Goal: Task Accomplishment & Management: Use online tool/utility

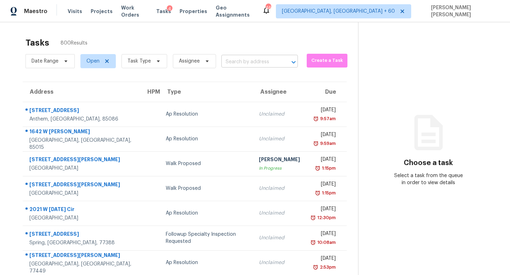
click at [230, 63] on input "text" at bounding box center [249, 62] width 57 height 11
paste input "[STREET_ADDRESS]"
type input "[STREET_ADDRESS]"
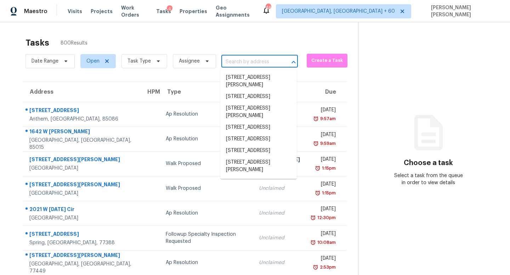
scroll to position [0, 0]
paste input "[STREET_ADDRESS]"
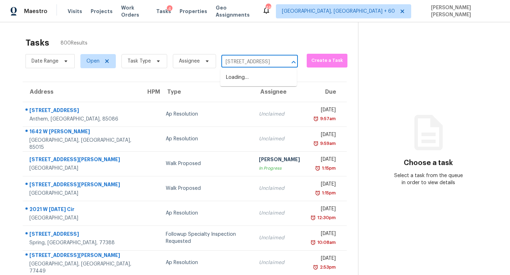
type input "[STREET_ADDRESS],"
click at [244, 81] on li "[STREET_ADDRESS]" at bounding box center [258, 78] width 76 height 12
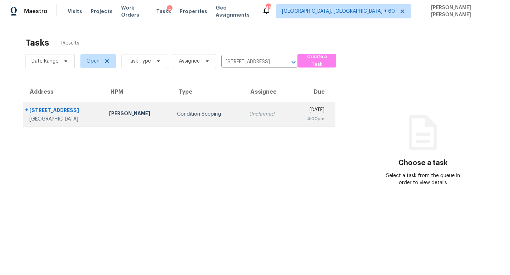
click at [249, 111] on div "Unclaimed" at bounding box center [267, 114] width 36 height 7
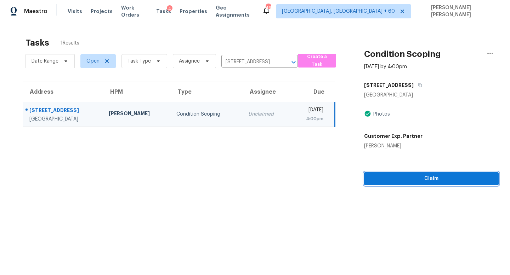
click at [430, 183] on button "Claim" at bounding box center [431, 178] width 134 height 13
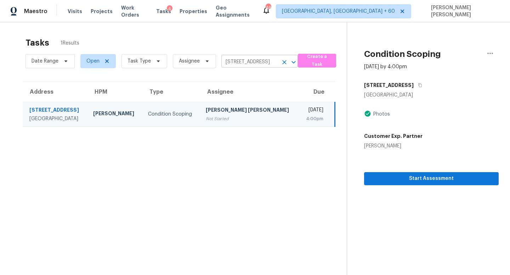
click at [239, 60] on input "28269 Canyon Crest Dr, Canyon Country, CA 91351" at bounding box center [249, 62] width 57 height 11
paste input "228 Mancke Dr, Rock Hill, SC 29732"
click at [257, 60] on input "28269 Canyon Crest Dr, Canyon Country, CA 91351" at bounding box center [249, 62] width 57 height 11
paste input "228 Mancke Dr, Rock Hill, SC 29732"
click at [254, 59] on input "28269 Canyon Crest Dr, Canyon Country, CA 91351" at bounding box center [249, 62] width 57 height 11
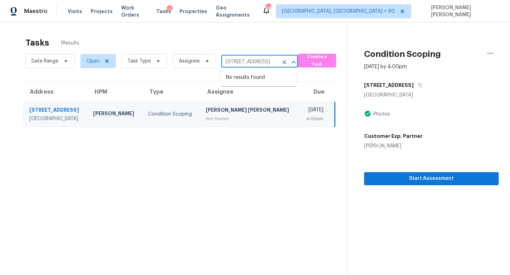
paste input "228 Mancke Dr, Rock Hill, SC 29732"
type input "2228 Mancke Dr, Rock Hill, SC"
click at [253, 89] on li "2228 Mancke Dr, Rock Hill, SC 29732" at bounding box center [258, 81] width 76 height 19
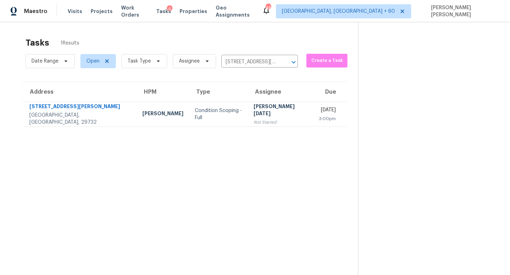
click at [253, 119] on div "Not Started" at bounding box center [280, 122] width 54 height 7
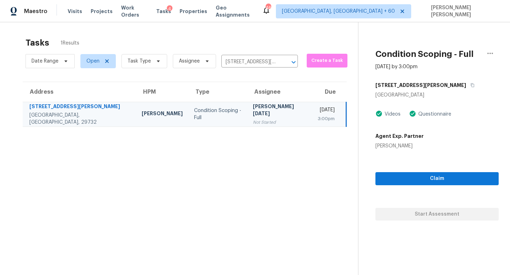
click at [253, 121] on div "Not Started" at bounding box center [279, 122] width 53 height 7
click at [391, 183] on span "Claim" at bounding box center [437, 178] width 112 height 9
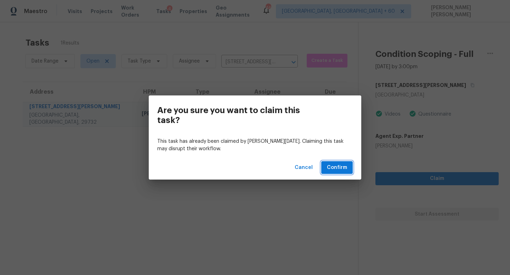
click at [332, 172] on button "Confirm" at bounding box center [336, 167] width 31 height 13
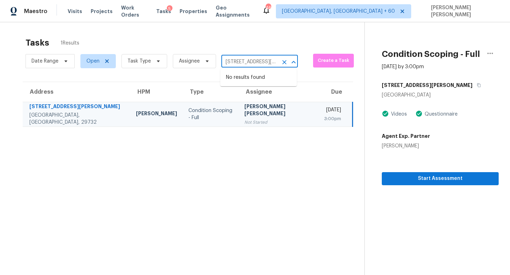
click at [247, 59] on input "2228 Mancke Dr, Rock Hill, SC 29732" at bounding box center [249, 62] width 57 height 11
paste input "8269 Canyon Crest Dr Canyon Country, CA, 91351"
type input "28269 Canyon Crest Dr Canyon Country, CA,"
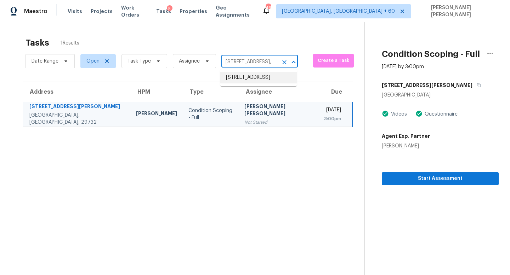
click at [266, 84] on li "28269 Canyon Crest Dr, Canyon Country, CA 91351" at bounding box center [258, 78] width 76 height 12
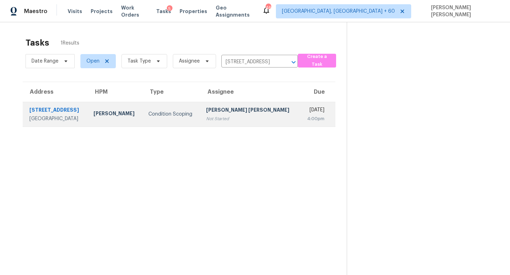
click at [299, 115] on td "Mon, Sep 22nd 2025 4:00pm" at bounding box center [317, 114] width 36 height 25
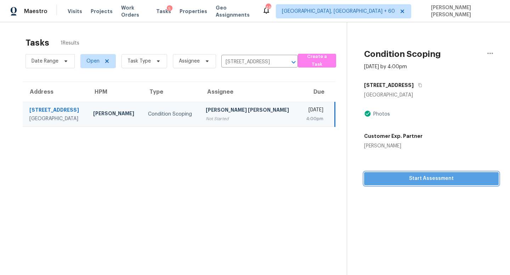
click at [395, 176] on span "Start Assessment" at bounding box center [430, 178] width 123 height 9
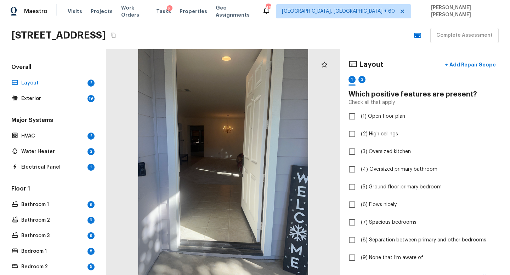
click at [116, 35] on icon "Copy Address" at bounding box center [113, 36] width 6 height 6
click at [115, 38] on icon "Copy Address" at bounding box center [113, 35] width 5 height 5
click at [327, 39] on div "28269 Canyon Crest Dr, Canyon Country, CA 91351 Complete Assessment" at bounding box center [255, 35] width 510 height 27
click at [126, 133] on div at bounding box center [223, 162] width 234 height 226
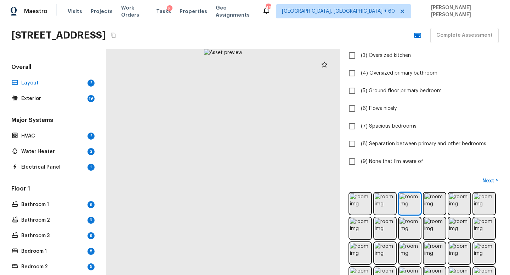
scroll to position [144, 0]
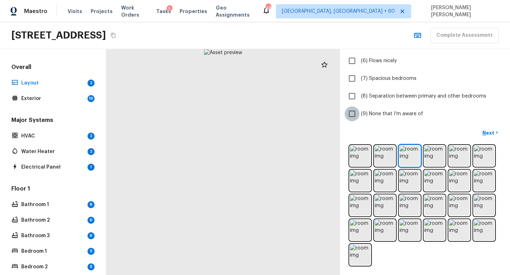
click at [351, 113] on input "(9) None that I’m aware of" at bounding box center [351, 114] width 15 height 15
checkbox input "true"
click at [488, 134] on p "Next" at bounding box center [488, 133] width 13 height 7
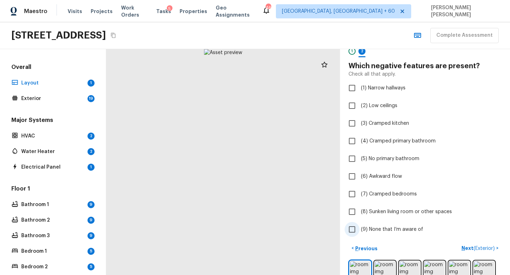
scroll to position [28, 0]
click at [354, 232] on input "(9) None that I’m aware of" at bounding box center [351, 230] width 15 height 15
checkbox input "true"
click at [487, 251] on span "( Exterior )" at bounding box center [483, 249] width 21 height 5
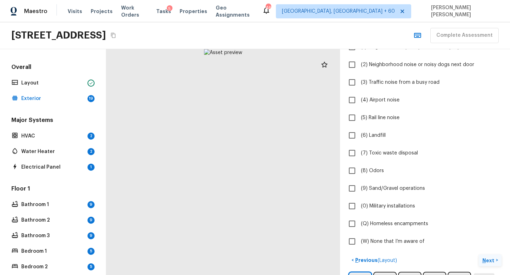
scroll to position [125, 0]
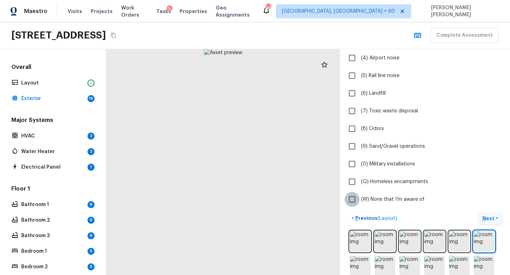
click at [357, 195] on input "(W) None that I’m aware of" at bounding box center [351, 199] width 15 height 15
checkbox input "true"
click at [482, 214] on button "Next >" at bounding box center [489, 219] width 23 height 12
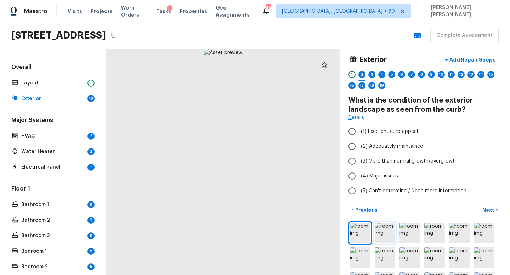
scroll to position [2, 0]
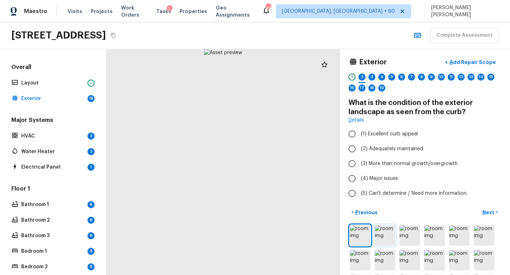
click at [381, 234] on img at bounding box center [384, 235] width 21 height 21
click at [352, 148] on input "(2) Adequately maintained" at bounding box center [351, 149] width 15 height 15
radio input "true"
click at [490, 210] on p "Next" at bounding box center [488, 212] width 13 height 7
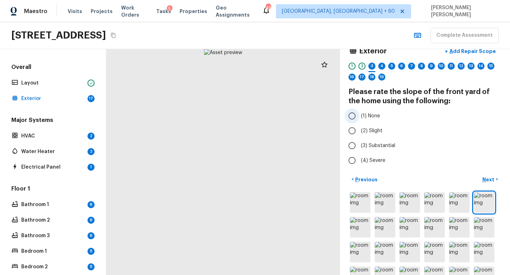
scroll to position [15, 0]
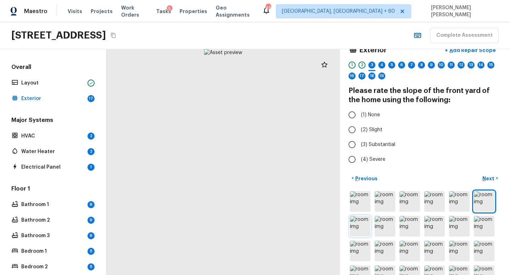
click at [362, 225] on img at bounding box center [360, 226] width 21 height 21
click at [489, 198] on img at bounding box center [484, 201] width 21 height 21
click at [360, 126] on label "(2) Slight" at bounding box center [419, 129] width 151 height 15
click at [359, 126] on input "(2) Slight" at bounding box center [351, 129] width 15 height 15
radio input "true"
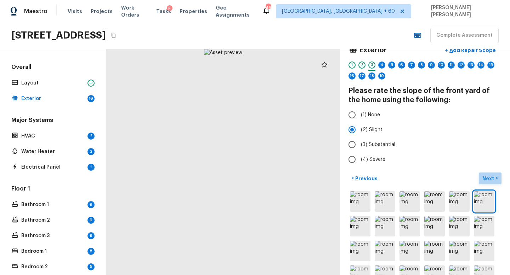
click at [491, 179] on p "Next" at bounding box center [488, 178] width 13 height 7
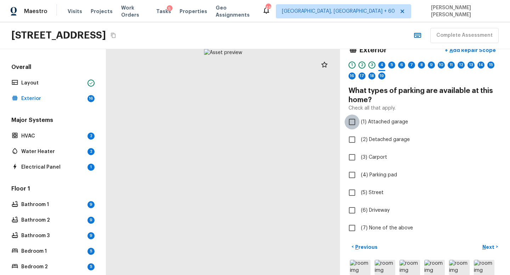
click at [353, 124] on input "(1) Attached garage" at bounding box center [351, 122] width 15 height 15
checkbox input "true"
click at [489, 244] on p "Next" at bounding box center [488, 247] width 13 height 7
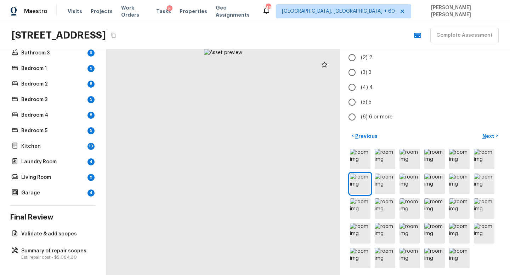
scroll to position [184, 0]
click at [35, 193] on p "Garage" at bounding box center [52, 192] width 63 height 7
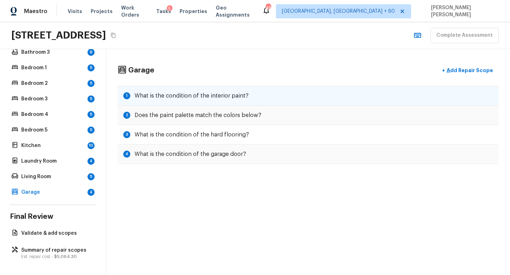
click at [207, 104] on div "1 What is the condition of the interior paint?" at bounding box center [307, 96] width 381 height 20
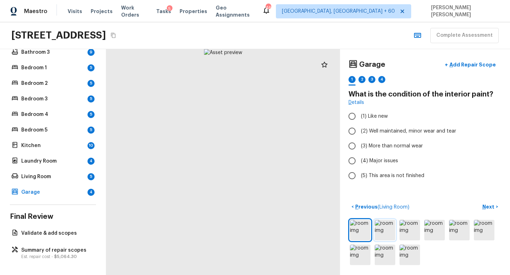
click at [389, 229] on img at bounding box center [384, 230] width 21 height 21
click at [486, 231] on img at bounding box center [484, 230] width 21 height 21
click at [407, 260] on img at bounding box center [409, 255] width 21 height 21
click at [384, 258] on img at bounding box center [384, 255] width 21 height 21
click at [360, 228] on img at bounding box center [360, 230] width 21 height 21
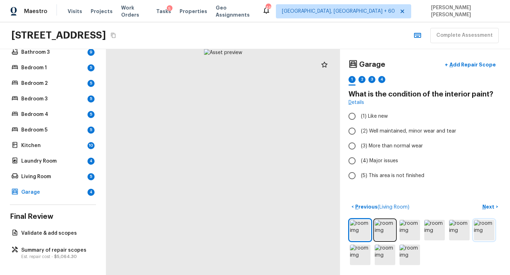
click at [484, 231] on img at bounding box center [484, 230] width 21 height 21
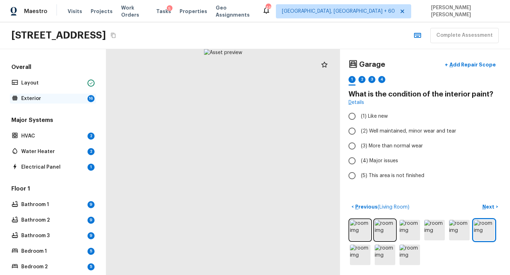
click at [52, 97] on p "Exterior" at bounding box center [52, 98] width 63 height 7
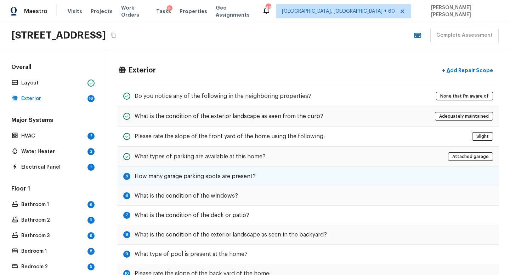
click at [177, 179] on h5 "How many garage parking spots are present?" at bounding box center [194, 177] width 121 height 8
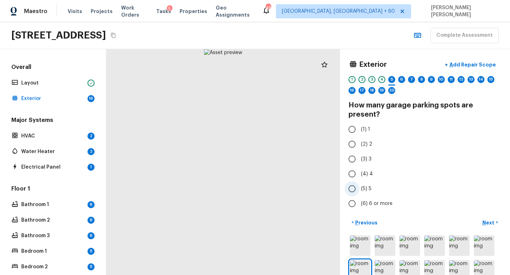
scroll to position [29, 0]
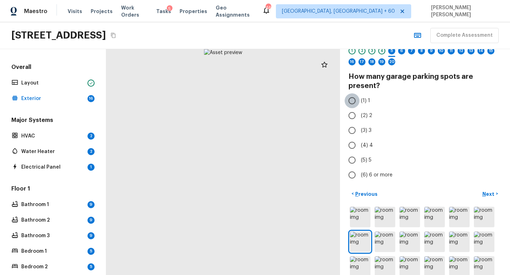
click at [352, 102] on input "(1) 1" at bounding box center [351, 100] width 15 height 15
radio input "true"
click at [493, 194] on p "Next" at bounding box center [488, 194] width 13 height 7
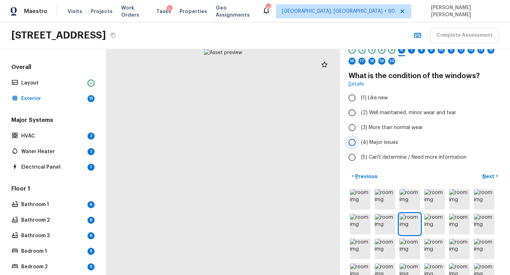
scroll to position [30, 0]
click at [361, 111] on span "(2) Well maintained, minor wear and tear" at bounding box center [408, 112] width 95 height 7
click at [359, 111] on input "(2) Well maintained, minor wear and tear" at bounding box center [351, 112] width 15 height 15
radio input "true"
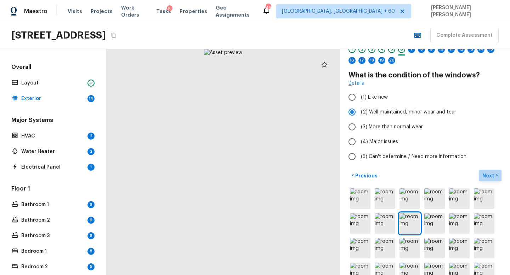
click at [489, 173] on p "Next" at bounding box center [488, 175] width 13 height 7
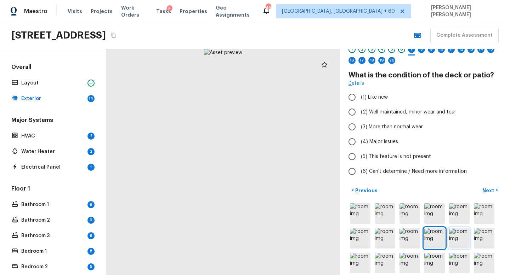
click at [463, 237] on img at bounding box center [459, 238] width 21 height 21
click at [355, 111] on input "(2) Well maintained, minor wear and tear" at bounding box center [351, 112] width 15 height 15
radio input "true"
click at [460, 236] on img at bounding box center [459, 238] width 21 height 21
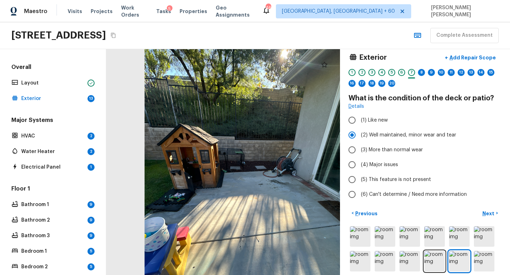
scroll to position [6, 0]
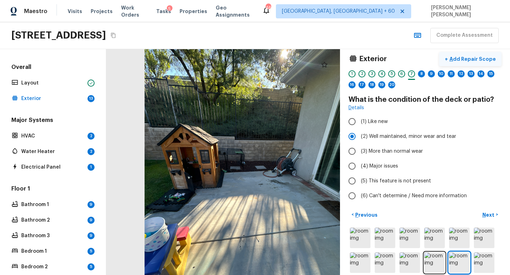
click at [474, 57] on p "Add Repair Scope" at bounding box center [472, 59] width 48 height 7
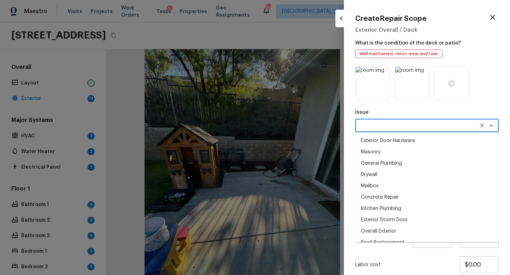
click at [374, 125] on textarea at bounding box center [416, 125] width 117 height 7
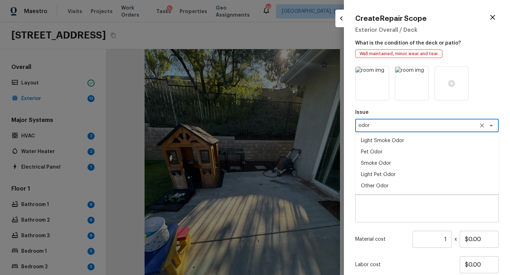
click at [390, 172] on li "Light Pet Odor" at bounding box center [426, 174] width 143 height 11
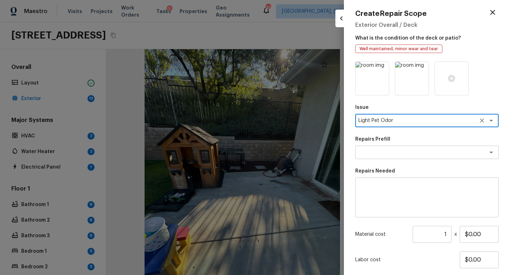
scroll to position [0, 0]
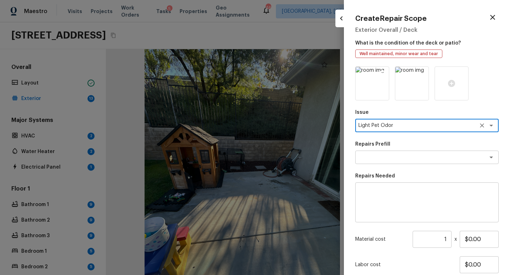
type textarea "Light Pet Odor"
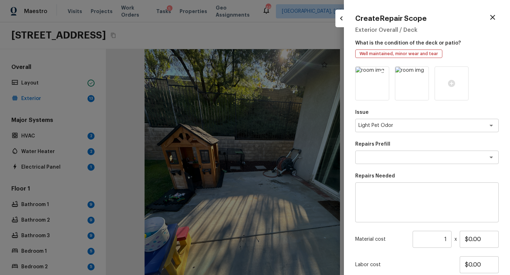
click at [382, 73] on icon at bounding box center [382, 73] width 7 height 7
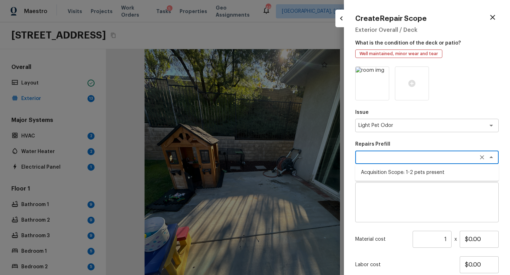
click at [418, 159] on textarea at bounding box center [416, 157] width 117 height 7
click at [414, 171] on li "Acquisition Scope: 1-2 pets present" at bounding box center [426, 172] width 143 height 11
type textarea "Acquisition Scope: 1-2 pets present"
type input "$575.00"
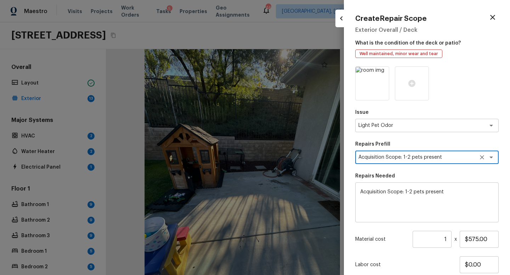
scroll to position [50, 0]
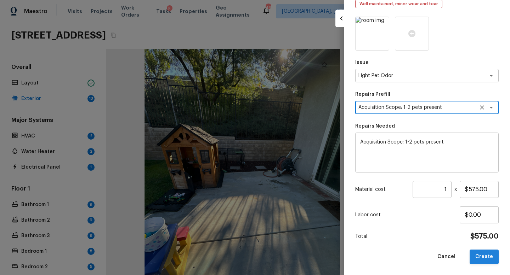
click at [482, 257] on button "Create" at bounding box center [483, 257] width 29 height 15
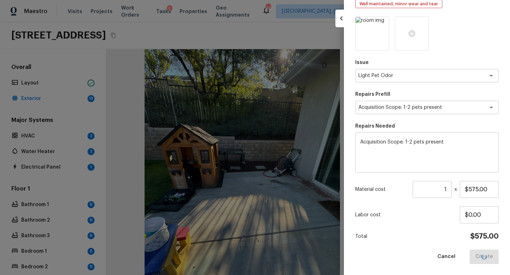
type input "$0.00"
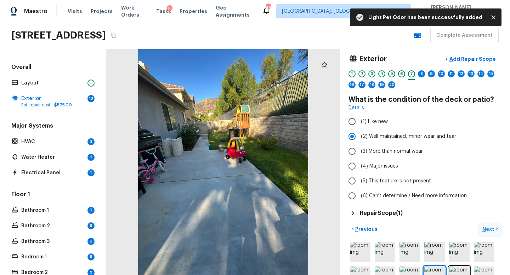
click at [495, 227] on button "Next >" at bounding box center [489, 229] width 23 height 12
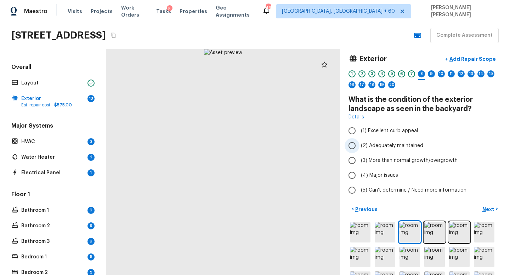
click at [373, 143] on span "(2) Adequately maintained" at bounding box center [392, 145] width 62 height 7
click at [359, 143] on input "(2) Adequately maintained" at bounding box center [351, 145] width 15 height 15
radio input "true"
click at [487, 207] on p "Next" at bounding box center [488, 209] width 13 height 7
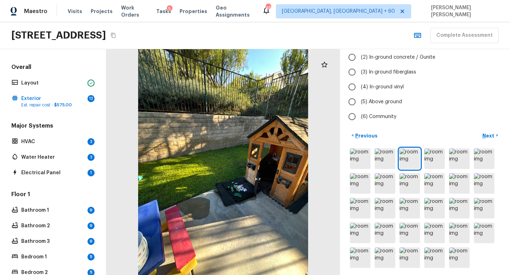
scroll to position [81, 0]
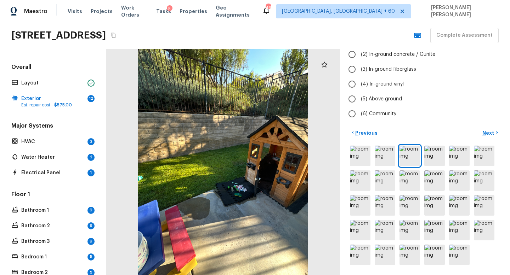
click at [409, 219] on div at bounding box center [424, 205] width 153 height 122
click at [360, 250] on img at bounding box center [360, 255] width 21 height 21
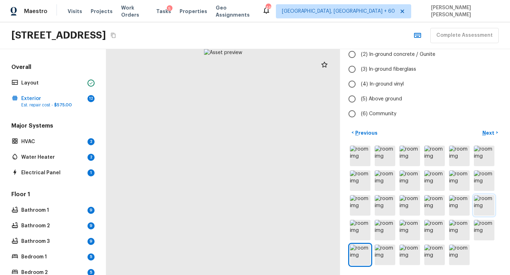
click at [490, 209] on img at bounding box center [484, 205] width 21 height 21
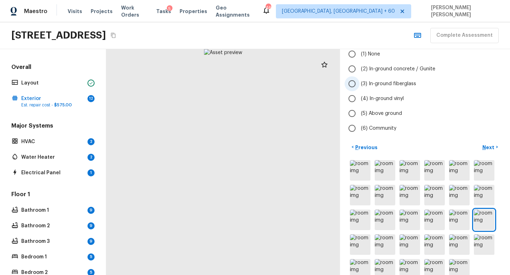
scroll to position [63, 0]
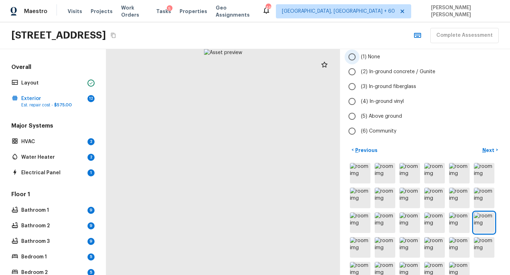
click at [358, 51] on input "(1) None" at bounding box center [351, 57] width 15 height 15
radio input "true"
click at [487, 146] on button "Next >" at bounding box center [489, 150] width 23 height 12
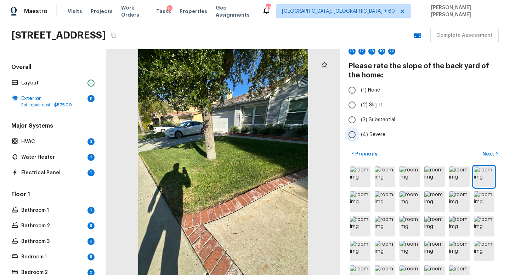
scroll to position [44, 0]
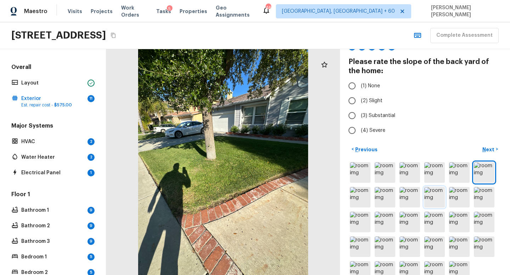
click at [428, 200] on img at bounding box center [434, 197] width 21 height 21
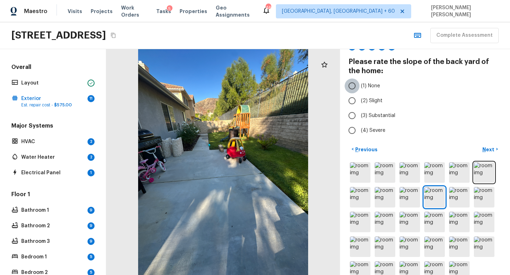
click at [354, 86] on input "(1) None" at bounding box center [351, 86] width 15 height 15
radio input "true"
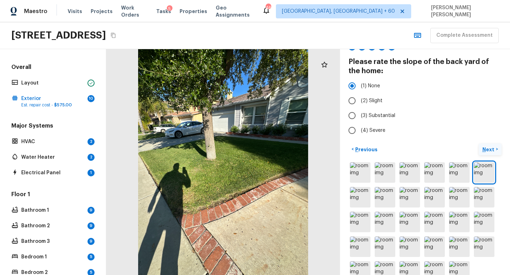
click at [488, 148] on p "Next" at bounding box center [488, 149] width 13 height 7
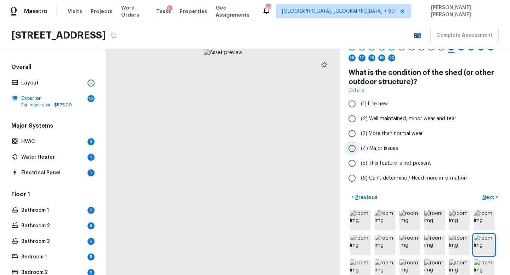
scroll to position [29, 0]
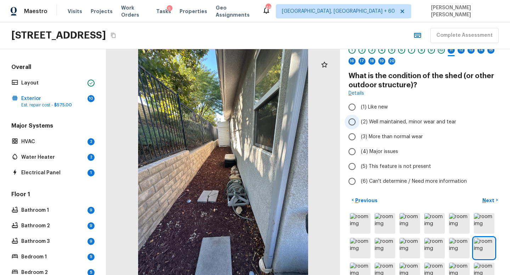
click at [358, 123] on input "(2) Well maintained, minor wear and tear" at bounding box center [351, 122] width 15 height 15
radio input "true"
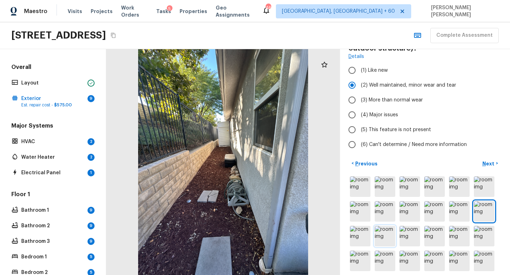
scroll to position [71, 0]
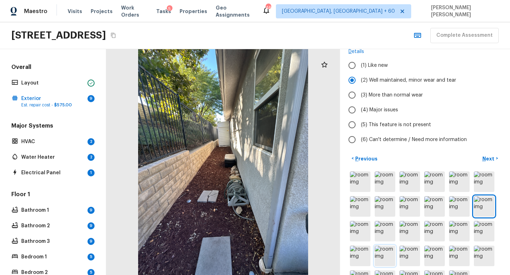
click at [383, 261] on img at bounding box center [384, 256] width 21 height 21
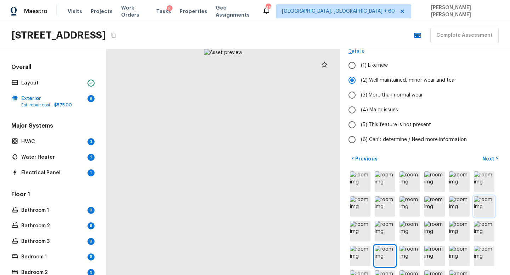
click at [489, 205] on img at bounding box center [484, 206] width 21 height 21
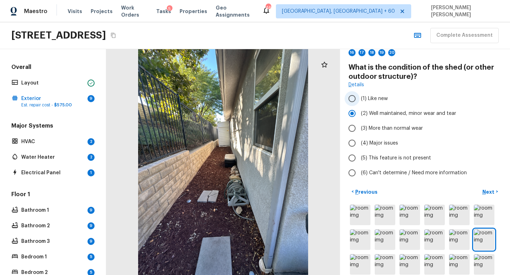
scroll to position [0, 0]
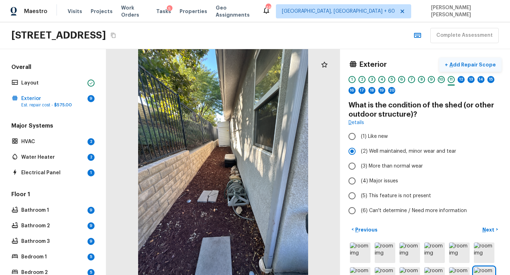
click at [472, 66] on p "Add Repair Scope" at bounding box center [472, 64] width 48 height 7
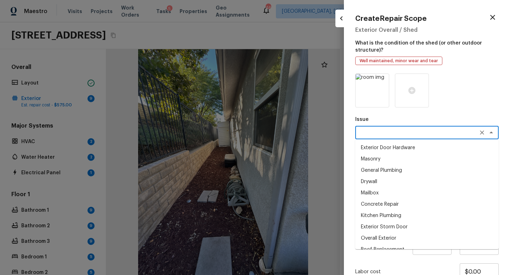
click at [380, 134] on textarea at bounding box center [416, 132] width 117 height 7
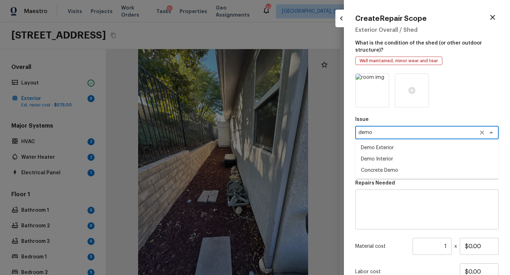
click at [397, 149] on li "Demo Exterior" at bounding box center [426, 147] width 143 height 11
click at [396, 168] on div "x ​" at bounding box center [426, 164] width 143 height 13
type textarea "Demo Exterior"
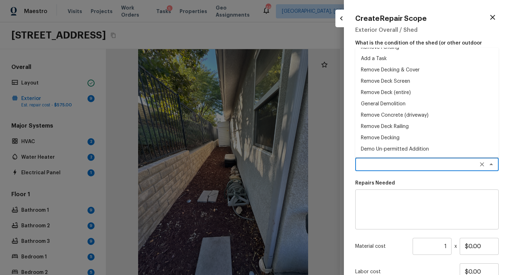
scroll to position [10, 0]
click at [400, 111] on li "General Demolition" at bounding box center [426, 114] width 143 height 11
type textarea "General Demolition"
type textarea "Decks, sheds, above ground pools,"
type input "$150.00"
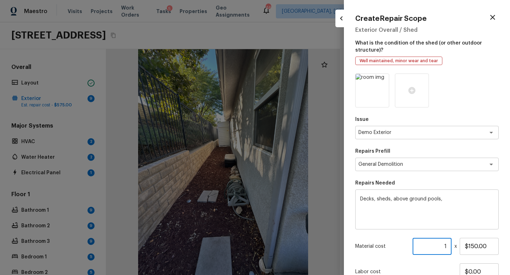
drag, startPoint x: 433, startPoint y: 243, endPoint x: 453, endPoint y: 243, distance: 19.8
click at [453, 243] on div "Material cost 1 ​ x $150.00" at bounding box center [426, 246] width 143 height 17
click at [449, 247] on input "5001" at bounding box center [431, 246] width 39 height 17
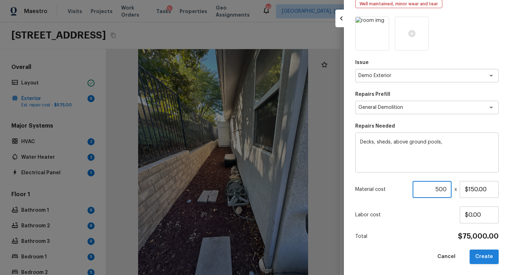
type input "500"
click at [486, 257] on button "Create" at bounding box center [483, 257] width 29 height 15
type input "1"
type input "$0.00"
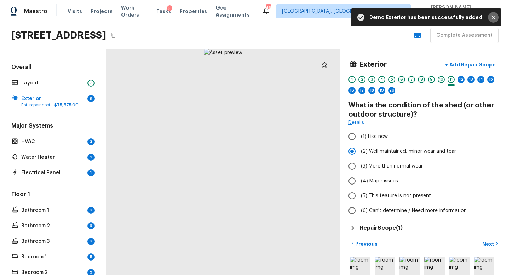
click at [492, 16] on icon "Close" at bounding box center [493, 17] width 4 height 4
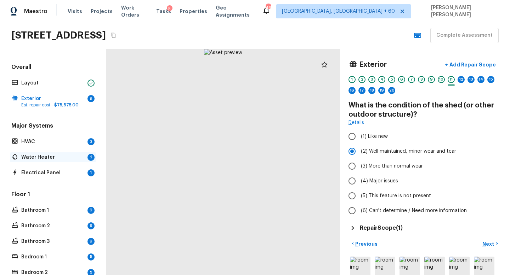
scroll to position [189, 0]
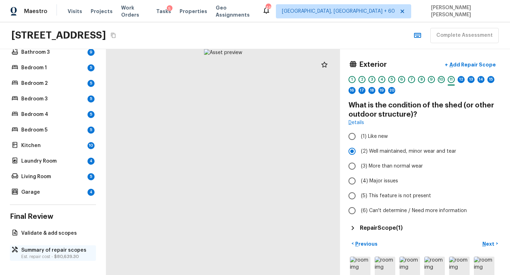
click at [47, 251] on p "Summary of repair scopes" at bounding box center [56, 250] width 70 height 7
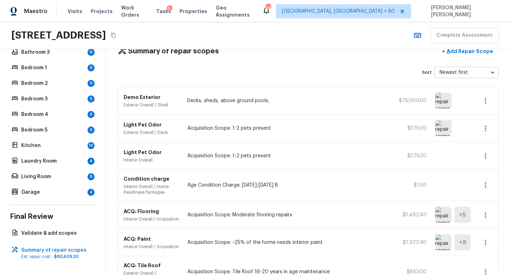
scroll to position [29, 0]
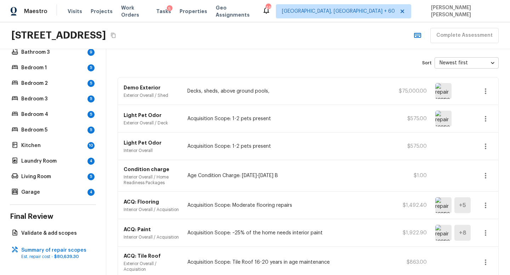
click at [492, 86] on div "Demo Exterior Exterior Overall / Shed Decks, sheds, above ground pools, $75,000…" at bounding box center [308, 92] width 380 height 28
click at [480, 94] on button "button" at bounding box center [485, 91] width 14 height 14
click at [491, 99] on ul "Edit Remove" at bounding box center [487, 122] width 33 height 48
click at [487, 111] on li "Edit" at bounding box center [487, 111] width 33 height 21
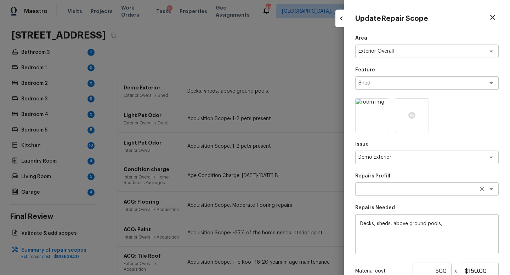
scroll to position [82, 0]
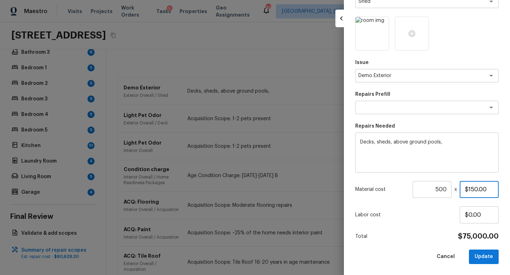
drag, startPoint x: 487, startPoint y: 189, endPoint x: 377, endPoint y: 179, distance: 110.9
click at [377, 179] on div "Area Exterior Overall x ​ Feature Shed x ​ Issue Demo Exterior x ​ Repairs Pref…" at bounding box center [426, 108] width 143 height 311
type input "$1.00"
click at [490, 257] on button "Update" at bounding box center [484, 257] width 30 height 15
type input "1"
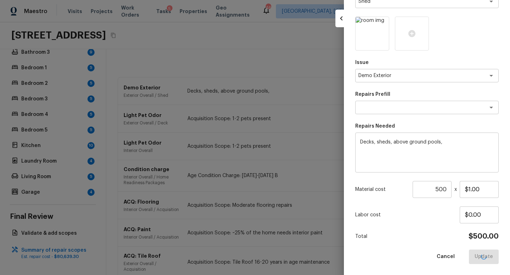
type input "$0.00"
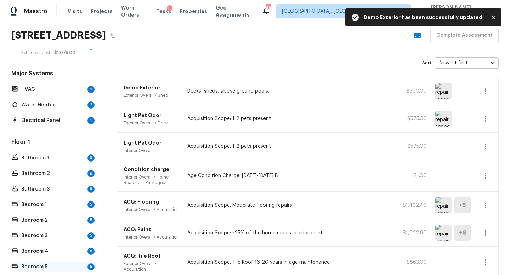
scroll to position [0, 0]
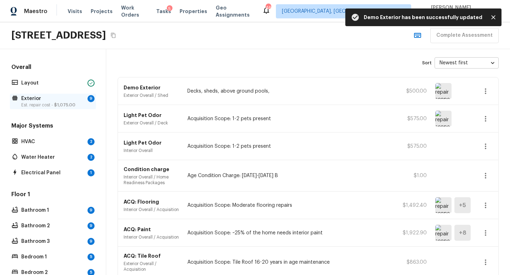
click at [44, 99] on p "Exterior" at bounding box center [52, 98] width 63 height 7
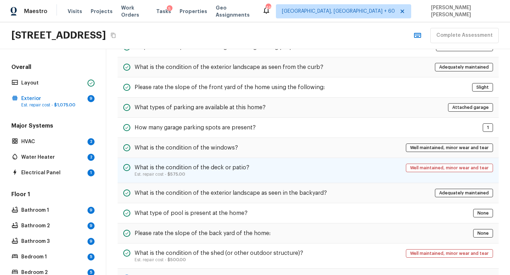
scroll to position [61, 0]
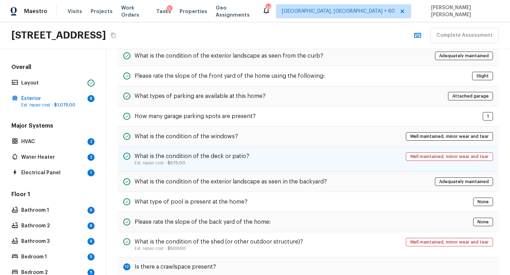
click at [372, 162] on div "What is the condition of the deck or patio? Est. repair cost - $575.00 Well mai…" at bounding box center [307, 159] width 381 height 25
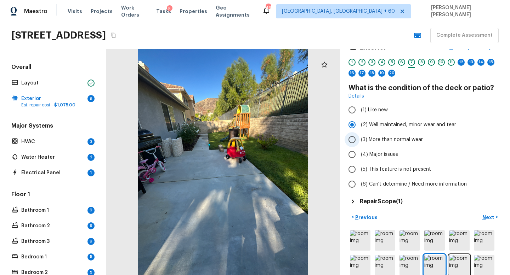
scroll to position [21, 0]
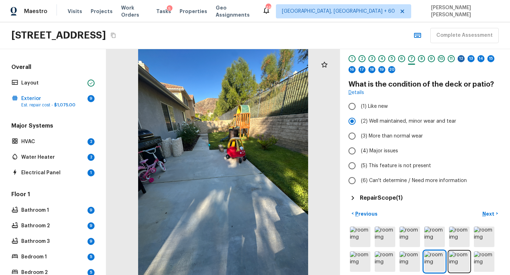
click at [459, 58] on div "12" at bounding box center [460, 58] width 7 height 7
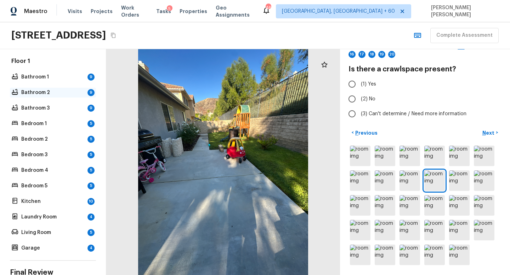
scroll to position [133, 0]
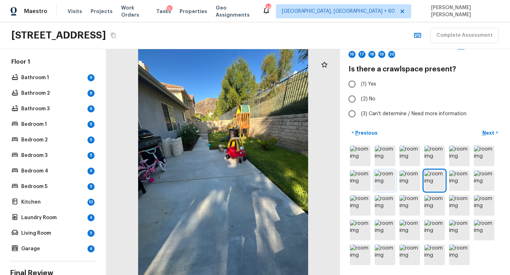
click at [381, 172] on img at bounding box center [384, 181] width 21 height 21
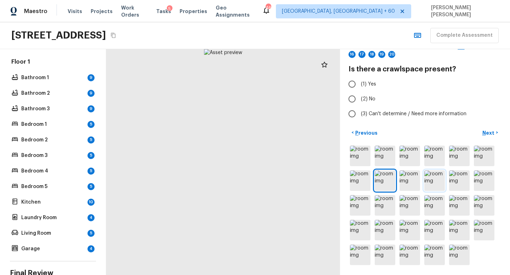
click at [437, 172] on img at bounding box center [434, 181] width 21 height 21
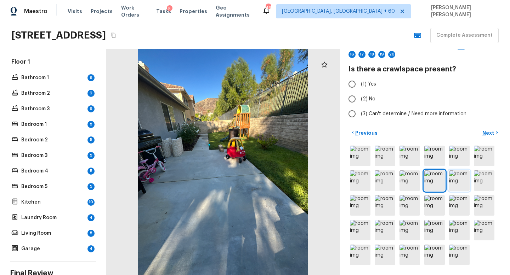
click at [463, 175] on img at bounding box center [459, 181] width 21 height 21
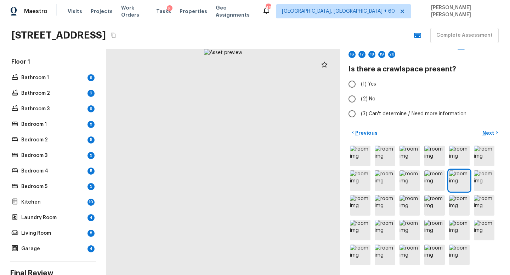
click at [501, 178] on div "Exterior + Add Repair Scope 1 2 3 4 5 6 7 8 9 10 11 12 13 14 15 16 17 18 19 20 …" at bounding box center [425, 162] width 170 height 226
click at [490, 192] on div at bounding box center [424, 205] width 153 height 122
click at [486, 185] on img at bounding box center [484, 181] width 21 height 21
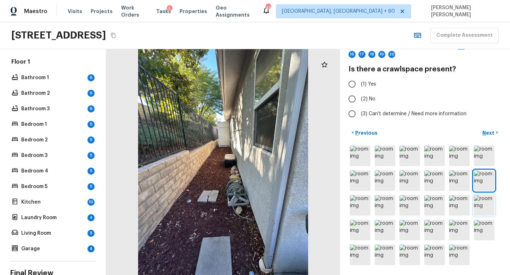
click at [486, 213] on img at bounding box center [484, 205] width 21 height 21
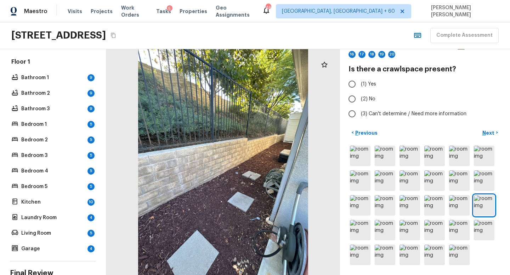
click at [452, 217] on div at bounding box center [424, 205] width 153 height 122
click at [455, 231] on img at bounding box center [459, 230] width 21 height 21
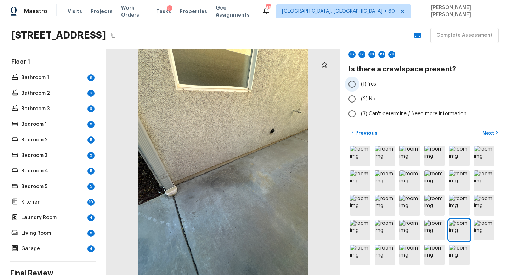
scroll to position [0, 0]
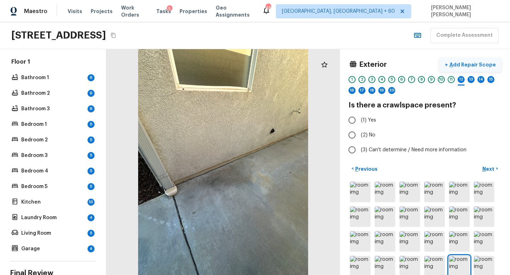
click at [481, 61] on p "Add Repair Scope" at bounding box center [472, 64] width 48 height 7
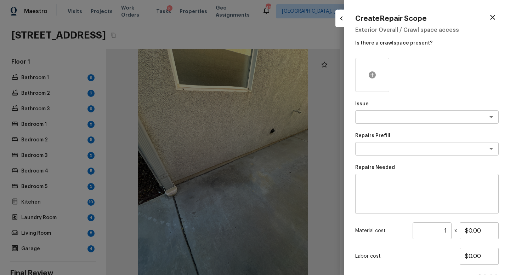
click at [369, 82] on div at bounding box center [372, 75] width 34 height 34
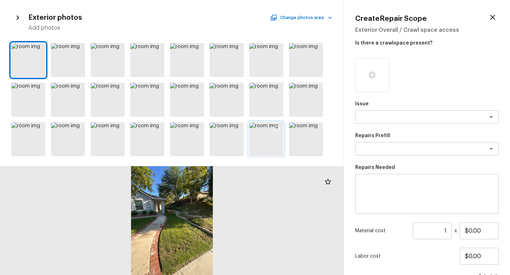
click at [261, 130] on div at bounding box center [266, 139] width 34 height 34
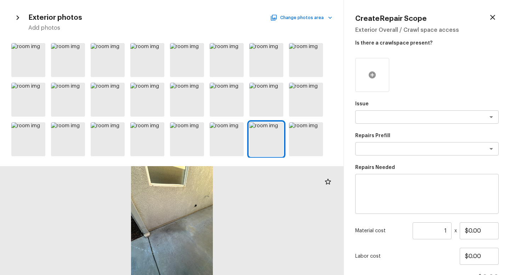
drag, startPoint x: 254, startPoint y: 135, endPoint x: 365, endPoint y: 73, distance: 126.4
click at [365, 73] on div "Exterior photos Change photos area Add photos Create Repair Scope Exterior Over…" at bounding box center [255, 137] width 510 height 275
click at [277, 127] on icon at bounding box center [276, 128] width 7 height 7
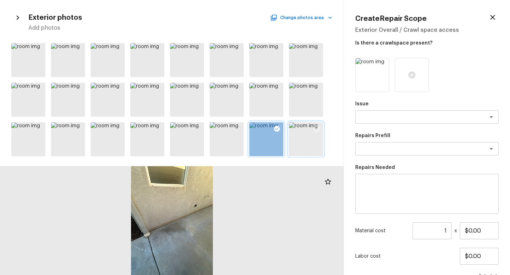
click at [303, 133] on div at bounding box center [306, 139] width 34 height 34
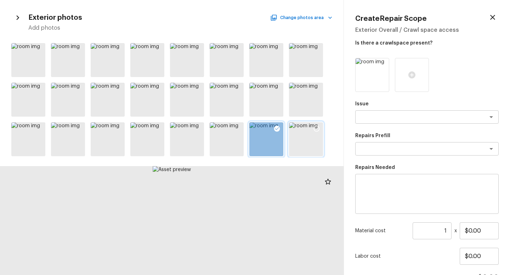
click at [302, 131] on div at bounding box center [306, 139] width 34 height 34
click at [185, 136] on div at bounding box center [187, 139] width 34 height 34
click at [185, 102] on div at bounding box center [187, 100] width 34 height 34
click at [274, 100] on div at bounding box center [266, 100] width 34 height 34
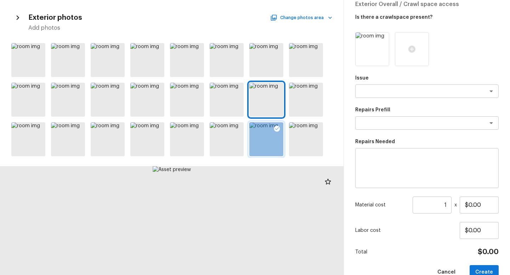
scroll to position [27, 0]
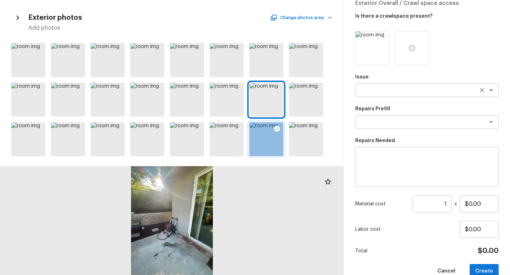
click at [414, 93] on textarea at bounding box center [416, 90] width 117 height 7
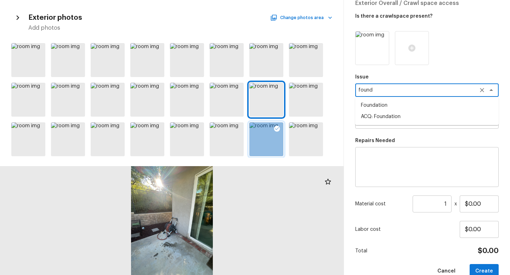
click at [427, 112] on li "ACQ: Foundation" at bounding box center [426, 116] width 143 height 11
type textarea "ACQ: Foundation"
click at [420, 134] on div "Issue ACQ: Foundation x ​ Repairs Prefill x ​ Repairs Needed x ​ Material cost …" at bounding box center [426, 155] width 143 height 248
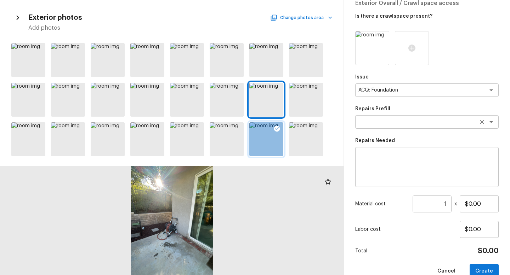
click at [428, 120] on textarea at bounding box center [416, 122] width 117 height 7
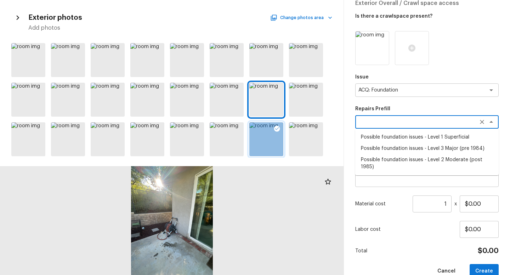
click at [430, 134] on li "Possible foundation issues - Level 1 Superficial" at bounding box center [426, 137] width 143 height 11
type textarea "Possible foundation issues - Level 1 Superficial"
type textarea "Possible foundation issues - Level 1 - Superficial. Disclaimer: This is NOT a t…"
type input "$999.00"
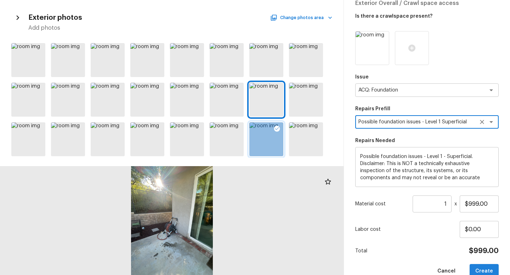
click at [480, 267] on button "Create" at bounding box center [483, 271] width 29 height 15
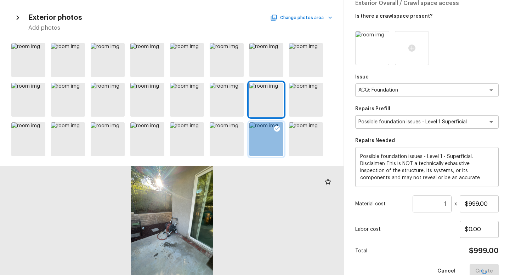
type input "$0.00"
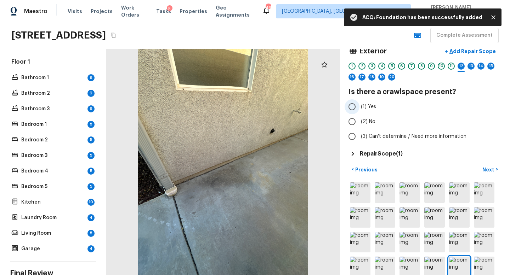
scroll to position [15, 0]
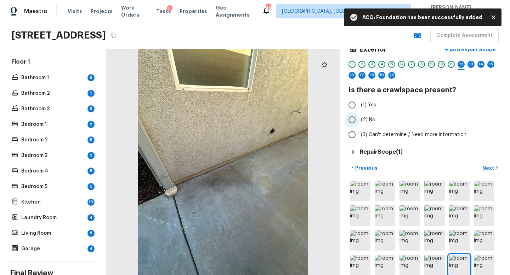
click at [361, 120] on span "(2) No" at bounding box center [368, 119] width 15 height 7
click at [359, 120] on input "(2) No" at bounding box center [351, 120] width 15 height 15
radio input "true"
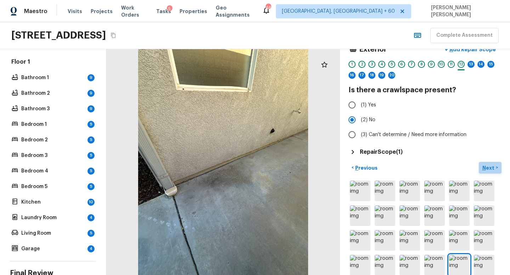
click at [485, 170] on p "Next" at bounding box center [488, 168] width 13 height 7
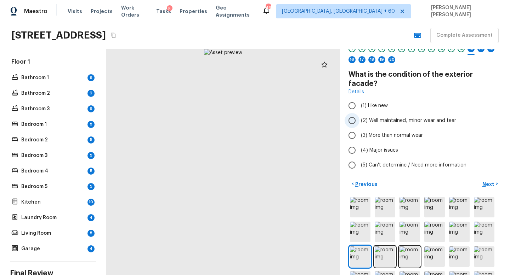
scroll to position [31, 0]
click at [347, 113] on input "(2) Well maintained, minor wear and tear" at bounding box center [351, 120] width 15 height 15
radio input "true"
click at [492, 180] on p "Next" at bounding box center [488, 183] width 13 height 7
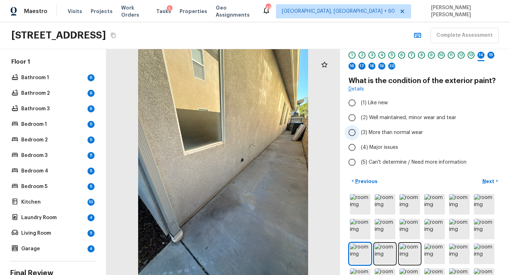
scroll to position [23, 0]
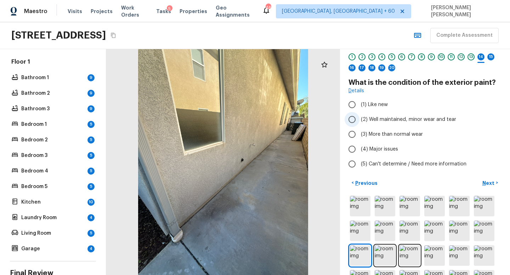
click at [360, 118] on label "(2) Well maintained, minor wear and tear" at bounding box center [419, 119] width 151 height 15
click at [359, 118] on input "(2) Well maintained, minor wear and tear" at bounding box center [351, 119] width 15 height 15
radio input "true"
click at [490, 179] on button "Next >" at bounding box center [489, 183] width 23 height 12
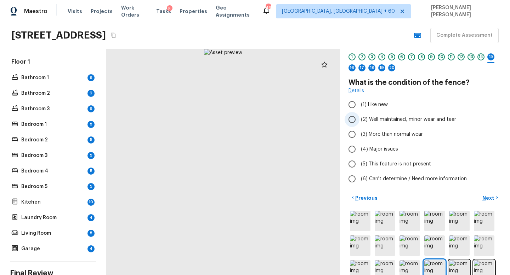
click at [347, 121] on input "(2) Well maintained, minor wear and tear" at bounding box center [351, 119] width 15 height 15
radio input "true"
click at [489, 195] on p "Next" at bounding box center [488, 198] width 13 height 7
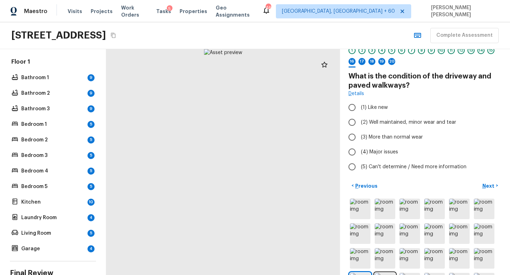
scroll to position [35, 0]
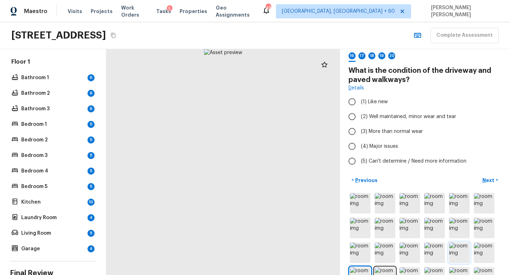
click at [455, 251] on img at bounding box center [459, 253] width 21 height 21
click at [437, 252] on img at bounding box center [434, 253] width 21 height 21
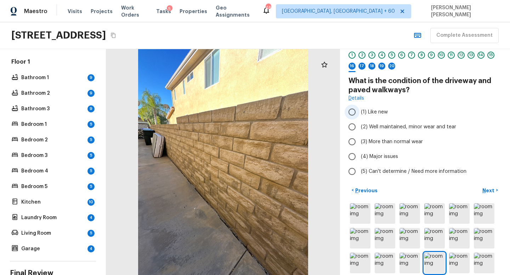
scroll to position [71, 0]
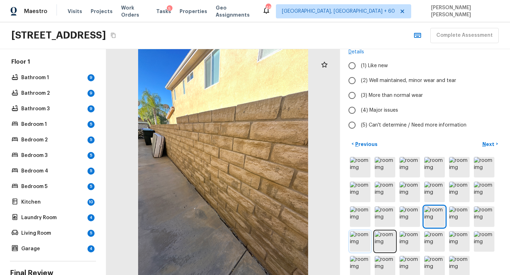
click at [357, 244] on img at bounding box center [360, 241] width 21 height 21
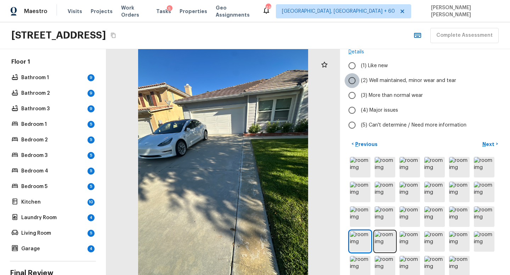
click at [358, 86] on input "(2) Well maintained, minor wear and tear" at bounding box center [351, 80] width 15 height 15
radio input "true"
click at [493, 142] on p "Next" at bounding box center [488, 144] width 13 height 7
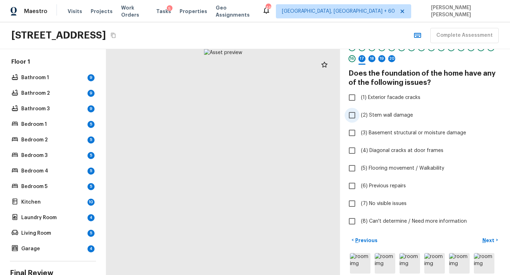
scroll to position [33, 0]
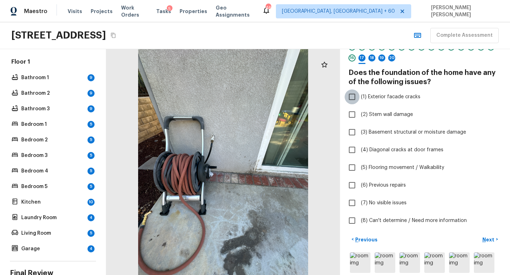
click at [349, 94] on input "(1) Exterior facade cracks" at bounding box center [351, 97] width 15 height 15
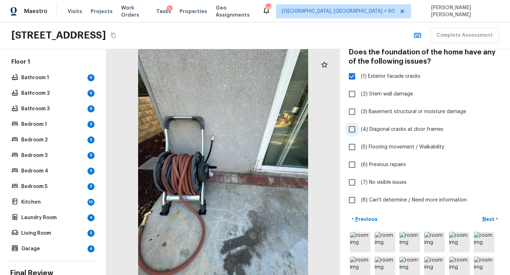
scroll to position [47, 0]
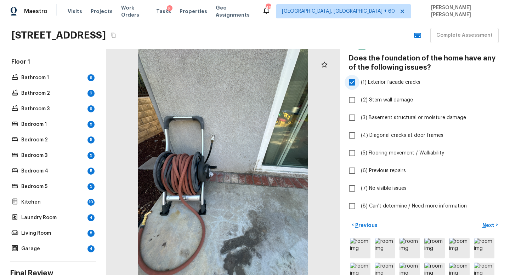
click at [354, 83] on input "(1) Exterior facade cracks" at bounding box center [351, 82] width 15 height 15
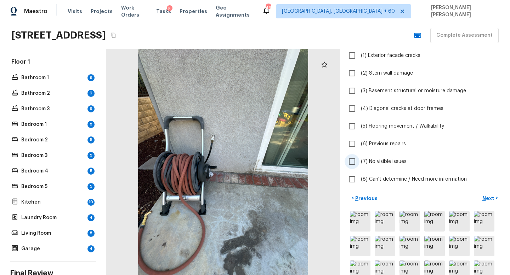
scroll to position [93, 0]
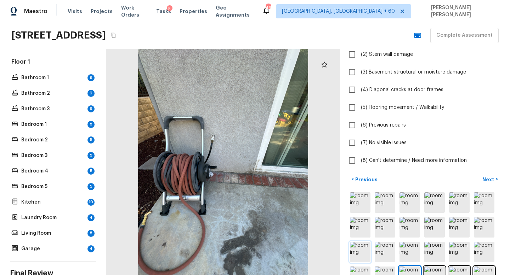
click at [363, 249] on img at bounding box center [360, 252] width 21 height 21
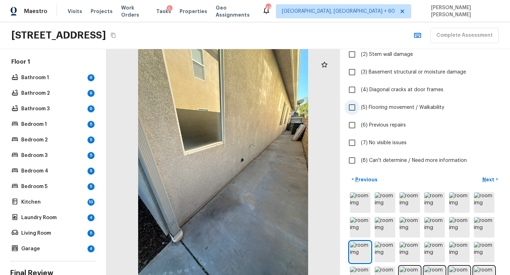
scroll to position [65, 0]
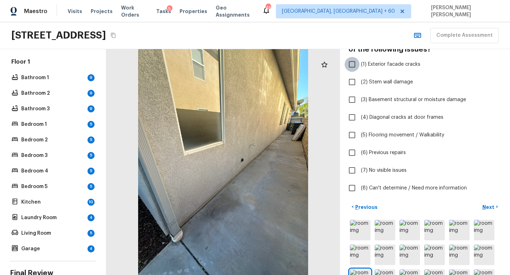
click at [352, 68] on input "(1) Exterior facade cracks" at bounding box center [351, 64] width 15 height 15
checkbox input "true"
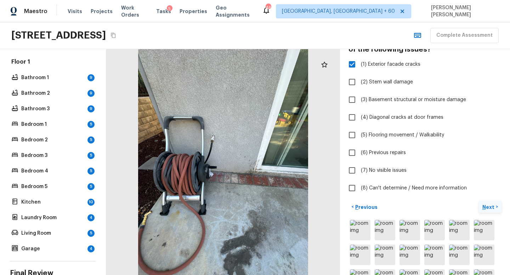
click at [490, 205] on p "Next" at bounding box center [488, 207] width 13 height 7
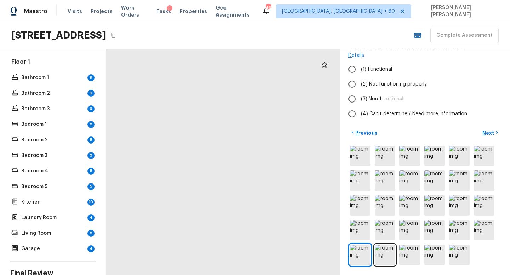
scroll to position [6, 0]
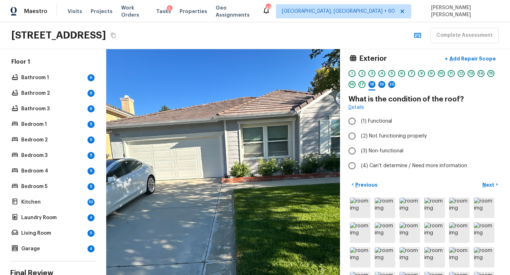
click at [358, 112] on div "Exterior + Add Repair Scope 1 2 3 4 5 6 7 8 9 10 11 12 13 14 15 16 17 18 19 20 …" at bounding box center [424, 113] width 153 height 122
click at [354, 124] on input "(1) Functional" at bounding box center [351, 121] width 15 height 15
radio input "true"
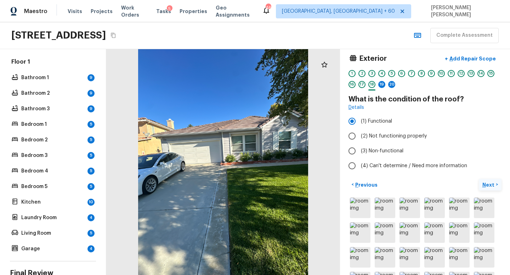
click at [492, 185] on p "Next" at bounding box center [488, 185] width 13 height 7
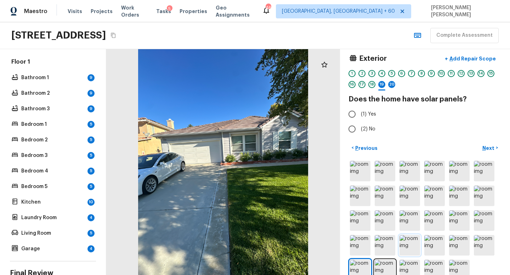
scroll to position [14, 0]
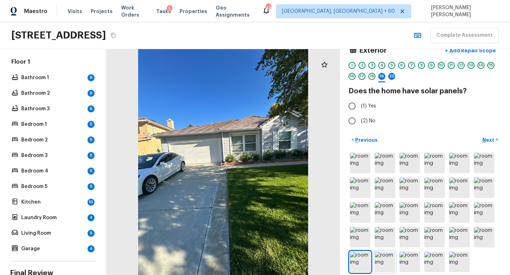
click at [383, 261] on img at bounding box center [384, 262] width 21 height 21
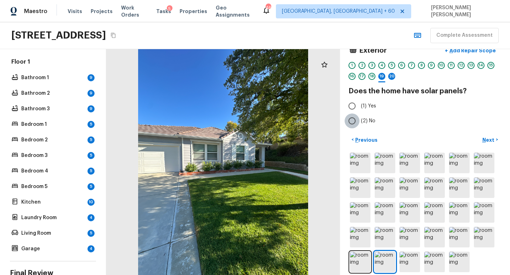
click at [355, 120] on input "(2) No" at bounding box center [351, 121] width 15 height 15
radio input "true"
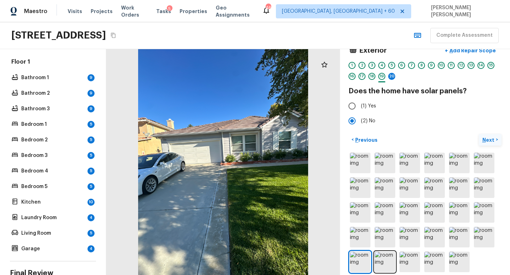
click at [492, 138] on p "Next" at bounding box center [488, 140] width 13 height 7
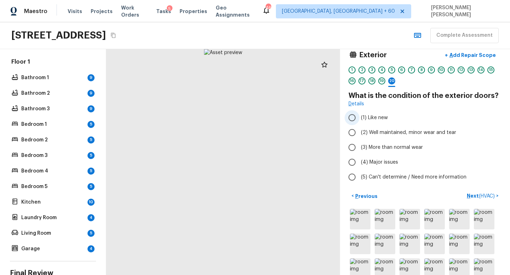
scroll to position [9, 0]
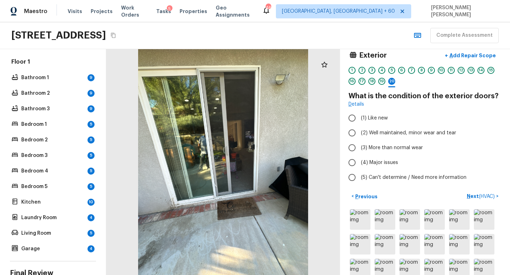
click at [399, 95] on h4 "What is the condition of the exterior doors?" at bounding box center [424, 96] width 153 height 9
click at [359, 133] on input "(2) Well maintained, minor wear and tear" at bounding box center [351, 133] width 15 height 15
radio input "true"
click at [488, 194] on span "( HVAC )" at bounding box center [486, 196] width 16 height 5
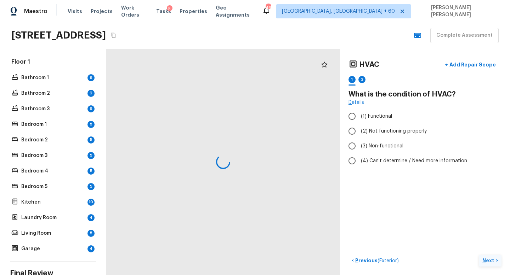
scroll to position [0, 0]
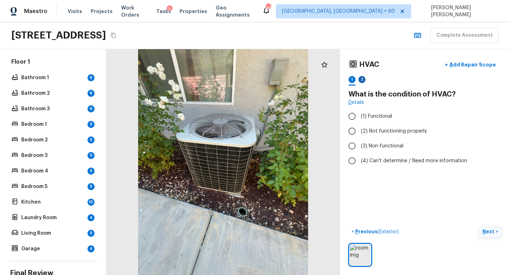
click at [359, 81] on div "2" at bounding box center [361, 79] width 7 height 7
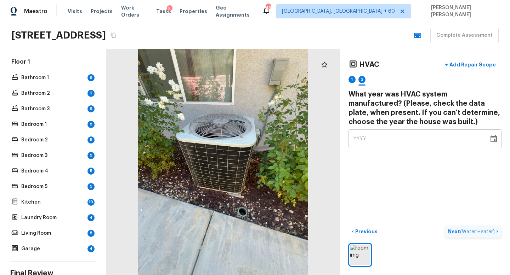
click at [352, 85] on div at bounding box center [351, 85] width 7 height 1
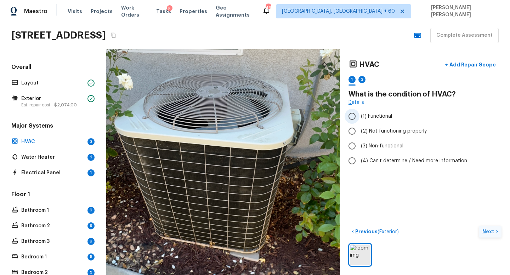
click at [356, 122] on input "(1) Functional" at bounding box center [351, 116] width 15 height 15
radio input "true"
click at [489, 233] on p "Next" at bounding box center [488, 231] width 13 height 7
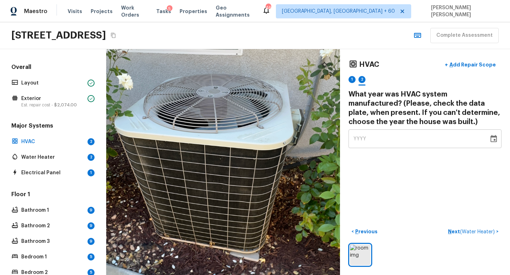
click at [373, 139] on div "YYYY" at bounding box center [418, 139] width 130 height 19
type input "2003"
click at [418, 171] on div "HVAC + Add Repair Scope 1 2 What year was HVAC system manufactured? (Please, ch…" at bounding box center [425, 162] width 170 height 226
click at [469, 228] on p "Next ( Water Heater )" at bounding box center [472, 231] width 48 height 7
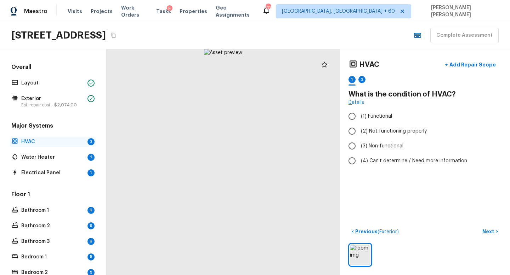
click at [69, 142] on p "HVAC" at bounding box center [52, 141] width 63 height 7
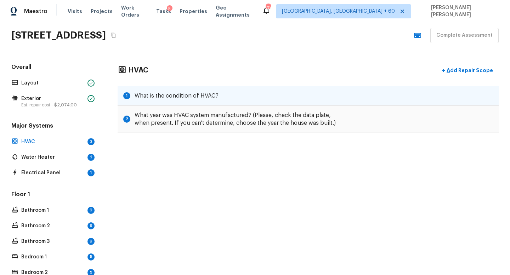
click at [190, 103] on div "1 What is the condition of HVAC?" at bounding box center [307, 96] width 381 height 20
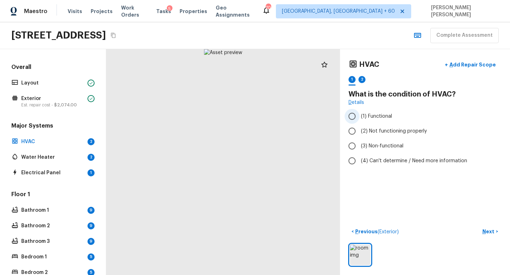
click at [354, 115] on input "(1) Functional" at bounding box center [351, 116] width 15 height 15
radio input "true"
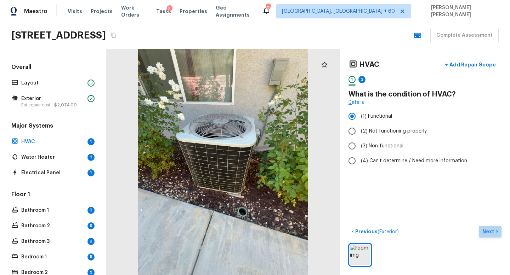
click at [495, 231] on button "Next >" at bounding box center [489, 232] width 23 height 12
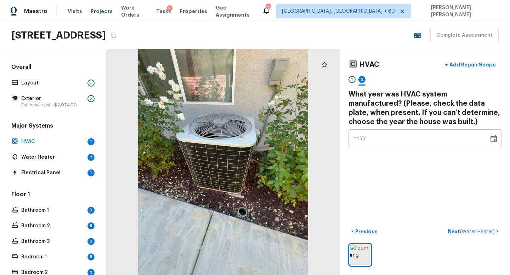
click at [378, 142] on div "YYYY" at bounding box center [418, 139] width 130 height 19
type input "2003"
click at [420, 177] on div "HVAC + Add Repair Scope 1 2 What year was HVAC system manufactured? (Please, ch…" at bounding box center [425, 162] width 170 height 226
click at [463, 230] on span "( Water Heater )" at bounding box center [477, 232] width 35 height 5
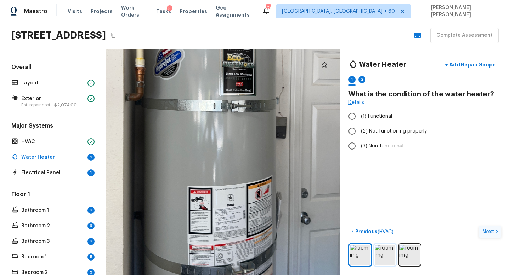
click at [384, 250] on img at bounding box center [384, 255] width 21 height 21
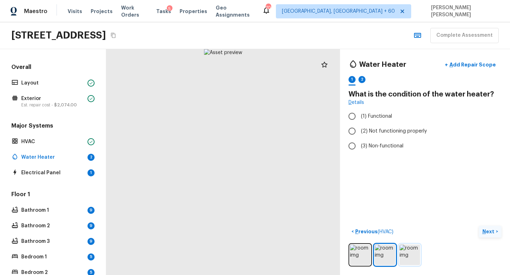
click at [411, 258] on img at bounding box center [409, 255] width 21 height 21
click at [397, 259] on div at bounding box center [424, 254] width 153 height 23
click at [384, 253] on img at bounding box center [384, 255] width 21 height 21
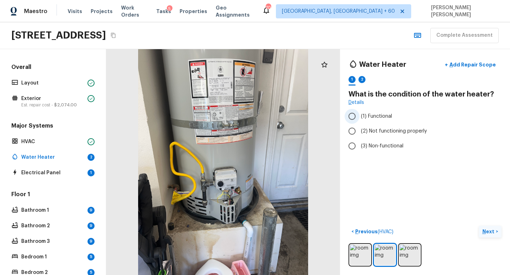
click at [352, 119] on input "(1) Functional" at bounding box center [351, 116] width 15 height 15
radio input "true"
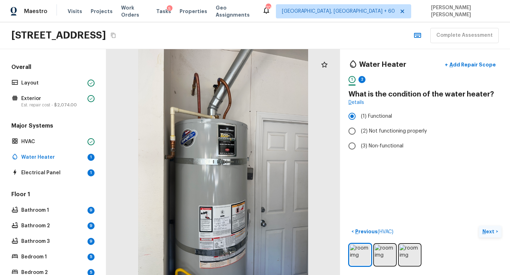
click at [494, 231] on p "Next" at bounding box center [488, 231] width 13 height 7
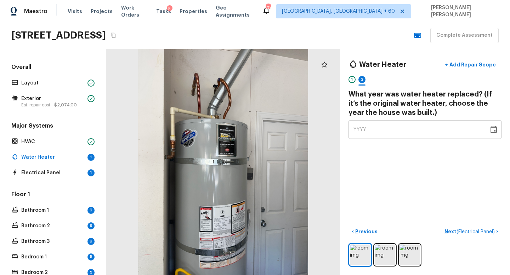
click at [350, 141] on div "Water Heater + Add Repair Scope 1 2 What year was water heater replaced? (If it…" at bounding box center [425, 162] width 170 height 226
type input "2003"
click at [467, 230] on span "( Electrical Panel )" at bounding box center [475, 232] width 38 height 5
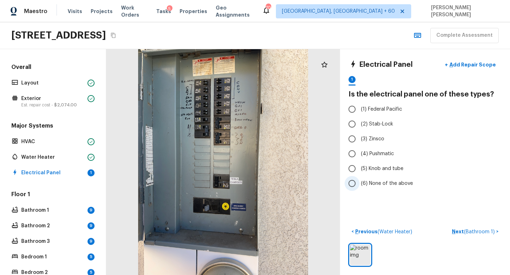
click at [354, 183] on input "(6) None of the above" at bounding box center [351, 183] width 15 height 15
radio input "true"
click at [470, 234] on span "( Bathroom 1 )" at bounding box center [479, 232] width 31 height 5
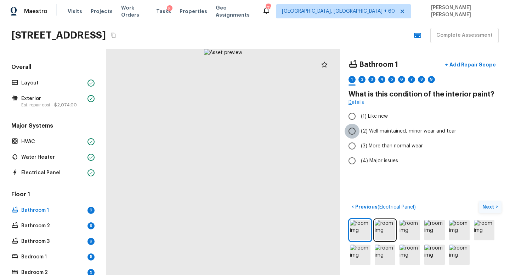
click at [354, 128] on input "(2) Well maintained, minor wear and tear" at bounding box center [351, 131] width 15 height 15
radio input "true"
click at [487, 206] on p "Next" at bounding box center [488, 206] width 13 height 7
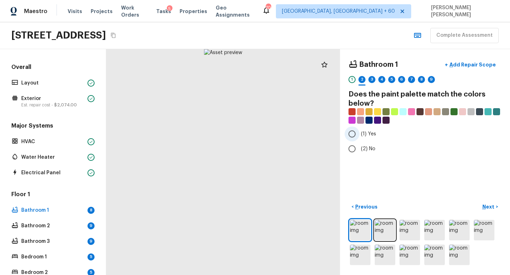
click at [352, 132] on input "(1) Yes" at bounding box center [351, 134] width 15 height 15
radio input "true"
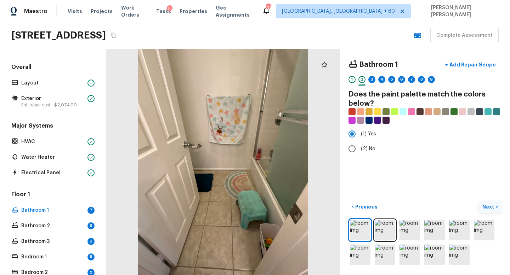
click at [487, 203] on button "Next >" at bounding box center [489, 207] width 23 height 12
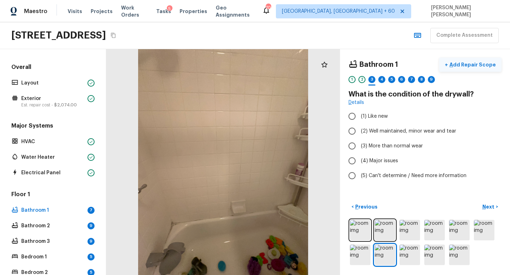
click at [466, 62] on p "Add Repair Scope" at bounding box center [472, 64] width 48 height 7
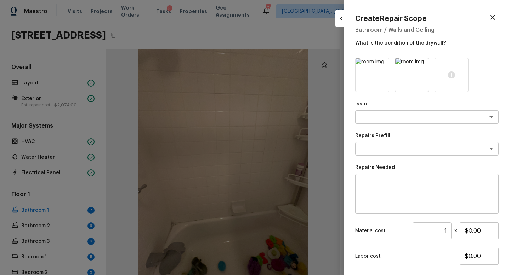
click at [319, 122] on div at bounding box center [255, 137] width 510 height 275
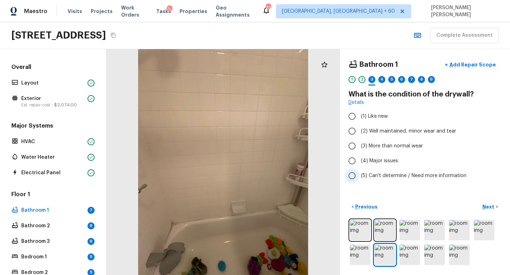
click at [363, 178] on span "(5) Can't determine / Need more information" at bounding box center [413, 175] width 105 height 7
click at [359, 178] on input "(5) Can't determine / Need more information" at bounding box center [351, 175] width 15 height 15
radio input "true"
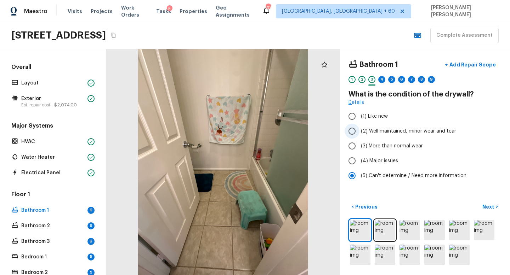
click at [353, 132] on input "(2) Well maintained, minor wear and tear" at bounding box center [351, 131] width 15 height 15
radio input "true"
click at [484, 205] on p "Next" at bounding box center [488, 206] width 13 height 7
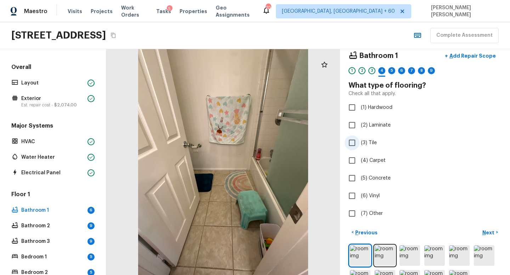
scroll to position [10, 0]
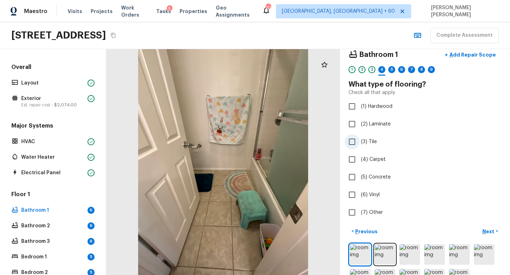
click at [354, 143] on input "(3) Tile" at bounding box center [351, 141] width 15 height 15
checkbox input "true"
click at [488, 233] on p "Next" at bounding box center [488, 231] width 13 height 7
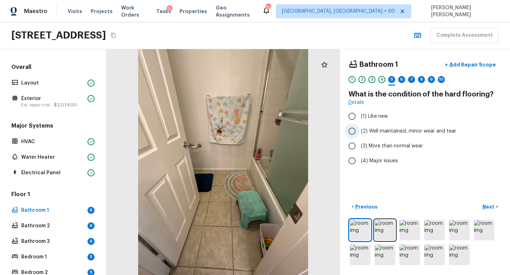
click at [355, 134] on input "(2) Well maintained, minor wear and tear" at bounding box center [351, 131] width 15 height 15
radio input "true"
click at [494, 209] on p "Next" at bounding box center [488, 206] width 13 height 7
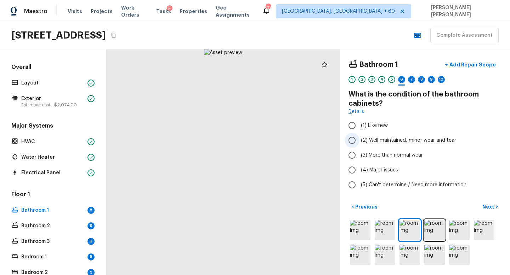
click at [361, 140] on span "(2) Well maintained, minor wear and tear" at bounding box center [408, 140] width 95 height 7
click at [359, 140] on input "(2) Well maintained, minor wear and tear" at bounding box center [351, 140] width 15 height 15
radio input "true"
click at [485, 204] on p "Next" at bounding box center [488, 206] width 13 height 7
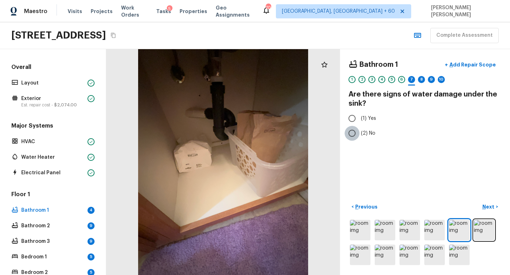
click at [354, 134] on input "(2) No" at bounding box center [351, 133] width 15 height 15
radio input "true"
click at [486, 209] on p "Next" at bounding box center [488, 206] width 13 height 7
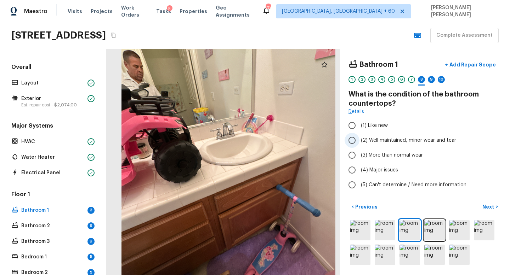
click at [358, 140] on input "(2) Well maintained, minor wear and tear" at bounding box center [351, 140] width 15 height 15
radio input "true"
click at [492, 206] on p "Next" at bounding box center [488, 206] width 13 height 7
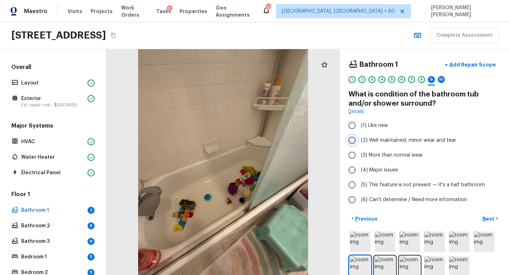
click at [350, 137] on input "(2) Well maintained, minor wear and tear" at bounding box center [351, 140] width 15 height 15
radio input "true"
click at [495, 219] on button "Next >" at bounding box center [489, 219] width 23 height 12
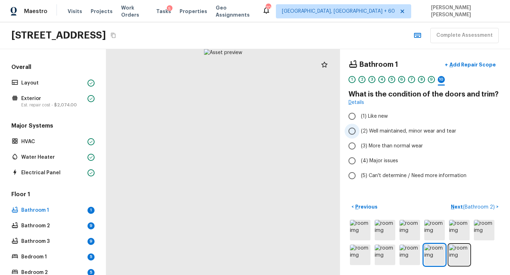
click at [376, 133] on span "(2) Well maintained, minor wear and tear" at bounding box center [408, 131] width 95 height 7
click at [359, 133] on input "(2) Well maintained, minor wear and tear" at bounding box center [351, 131] width 15 height 15
radio input "true"
click at [468, 206] on span "( Bathroom 2 )" at bounding box center [479, 207] width 32 height 5
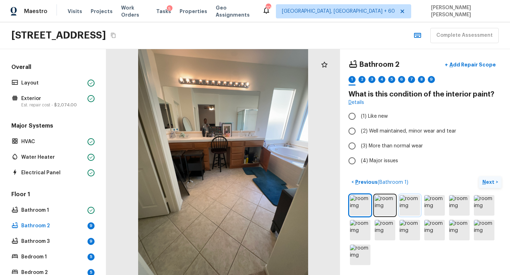
click at [415, 208] on img at bounding box center [409, 205] width 21 height 21
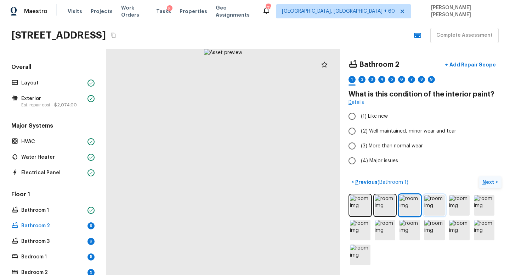
click at [431, 208] on img at bounding box center [434, 205] width 21 height 21
click at [463, 207] on img at bounding box center [459, 205] width 21 height 21
click at [363, 232] on img at bounding box center [360, 230] width 21 height 21
click at [438, 231] on img at bounding box center [434, 230] width 21 height 21
click at [463, 230] on img at bounding box center [459, 230] width 21 height 21
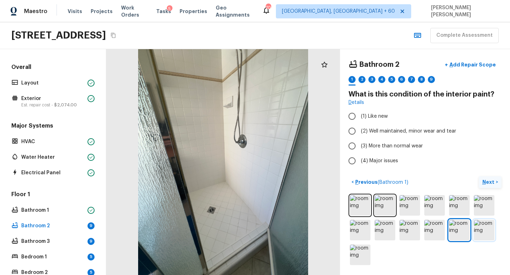
click at [486, 234] on img at bounding box center [484, 230] width 21 height 21
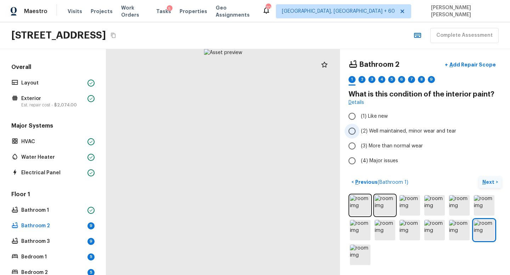
click at [349, 132] on input "(2) Well maintained, minor wear and tear" at bounding box center [351, 131] width 15 height 15
radio input "true"
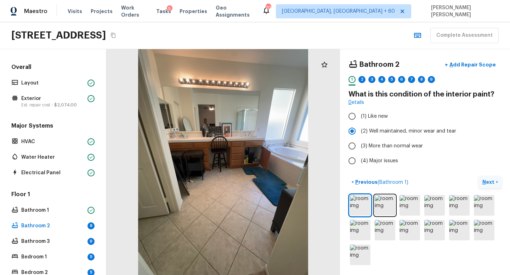
click at [487, 183] on p "Next" at bounding box center [488, 182] width 13 height 7
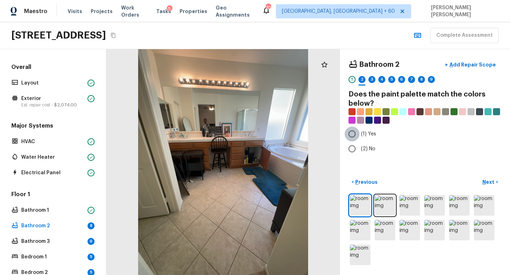
click at [352, 135] on input "(1) Yes" at bounding box center [351, 134] width 15 height 15
radio input "true"
click at [490, 179] on p "Next" at bounding box center [488, 182] width 13 height 7
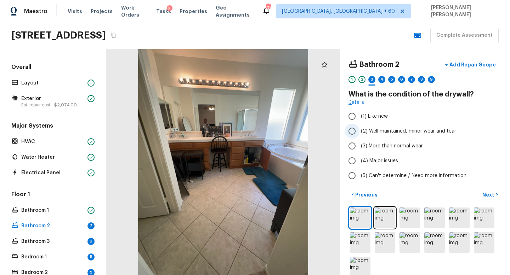
click at [351, 130] on input "(2) Well maintained, minor wear and tear" at bounding box center [351, 131] width 15 height 15
radio input "true"
click at [486, 193] on p "Next" at bounding box center [488, 194] width 13 height 7
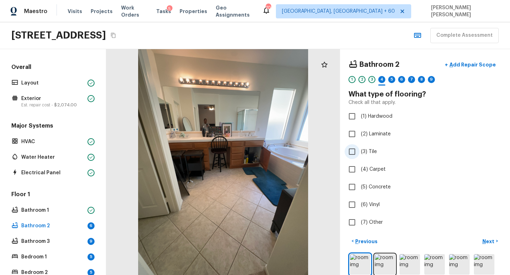
click at [351, 150] on input "(3) Tile" at bounding box center [351, 151] width 15 height 15
checkbox input "true"
click at [487, 238] on p "Next" at bounding box center [488, 241] width 13 height 7
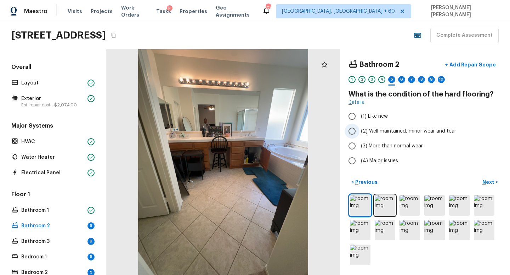
click at [376, 134] on span "(2) Well maintained, minor wear and tear" at bounding box center [408, 131] width 95 height 7
click at [359, 134] on input "(2) Well maintained, minor wear and tear" at bounding box center [351, 131] width 15 height 15
radio input "true"
click at [486, 183] on p "Next" at bounding box center [488, 182] width 13 height 7
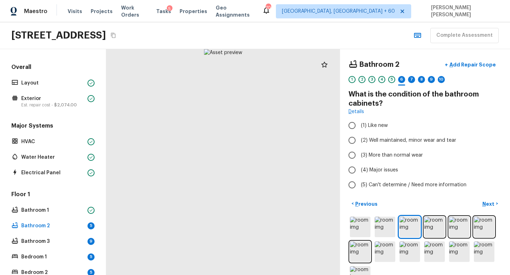
scroll to position [10, 0]
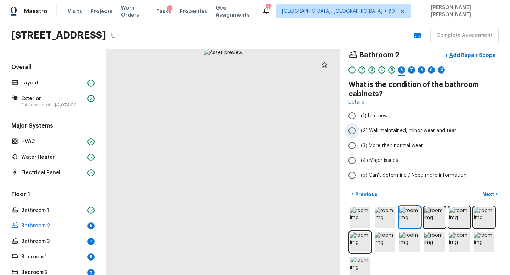
click at [356, 133] on input "(2) Well maintained, minor wear and tear" at bounding box center [351, 131] width 15 height 15
radio input "true"
click at [487, 197] on p "Next" at bounding box center [488, 194] width 13 height 7
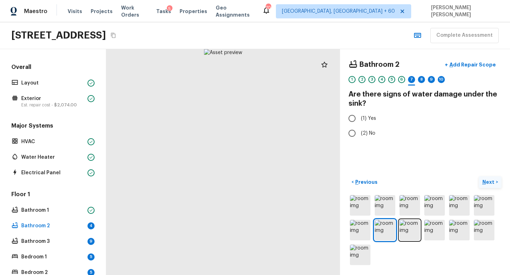
scroll to position [0, 0]
click at [354, 134] on input "(2) No" at bounding box center [351, 133] width 15 height 15
radio input "true"
click at [488, 181] on p "Next" at bounding box center [488, 182] width 13 height 7
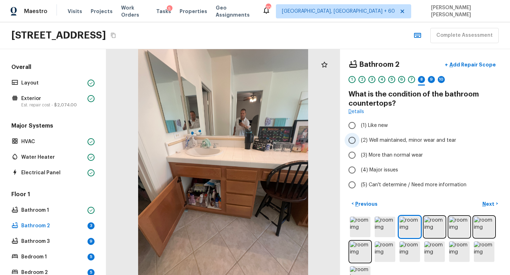
click at [357, 137] on input "(2) Well maintained, minor wear and tear" at bounding box center [351, 140] width 15 height 15
radio input "true"
click at [493, 202] on p "Next" at bounding box center [488, 204] width 13 height 7
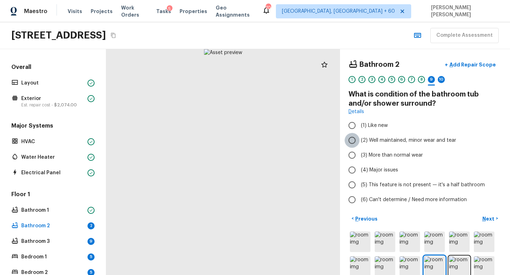
click at [355, 137] on input "(2) Well maintained, minor wear and tear" at bounding box center [351, 140] width 15 height 15
radio input "true"
click at [492, 217] on p "Next" at bounding box center [488, 219] width 13 height 7
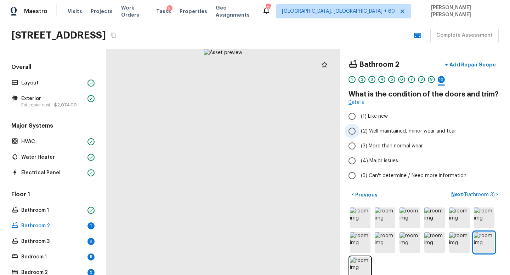
click at [365, 132] on span "(2) Well maintained, minor wear and tear" at bounding box center [408, 131] width 95 height 7
click at [359, 132] on input "(2) Well maintained, minor wear and tear" at bounding box center [351, 131] width 15 height 15
radio input "true"
click at [472, 193] on span "( Bathroom 3 )" at bounding box center [478, 195] width 31 height 5
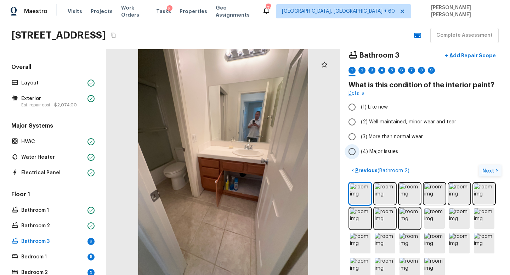
scroll to position [10, 0]
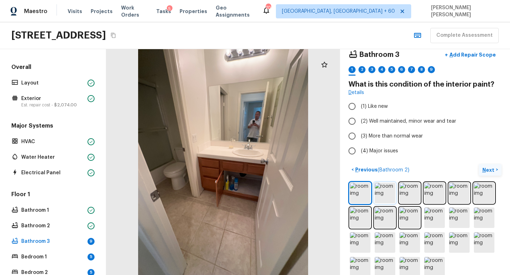
click at [390, 193] on img at bounding box center [384, 193] width 21 height 21
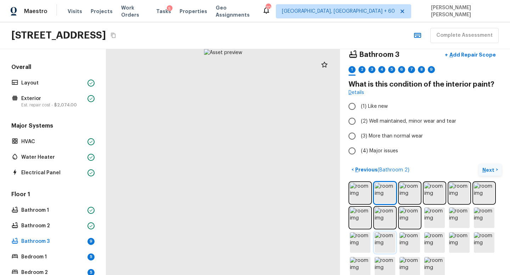
click at [382, 239] on img at bounding box center [384, 243] width 21 height 21
click at [386, 220] on img at bounding box center [384, 218] width 21 height 21
click at [386, 246] on img at bounding box center [384, 243] width 21 height 21
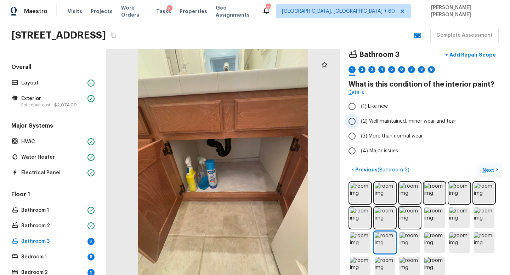
click at [375, 120] on span "(2) Well maintained, minor wear and tear" at bounding box center [408, 121] width 95 height 7
click at [359, 120] on input "(2) Well maintained, minor wear and tear" at bounding box center [351, 121] width 15 height 15
radio input "true"
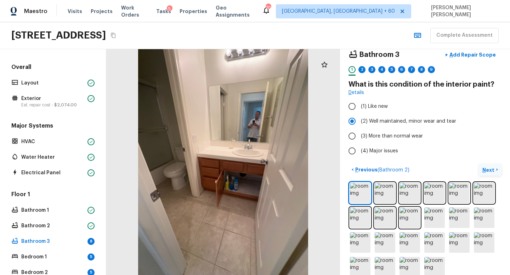
click at [488, 170] on p "Next" at bounding box center [488, 170] width 13 height 7
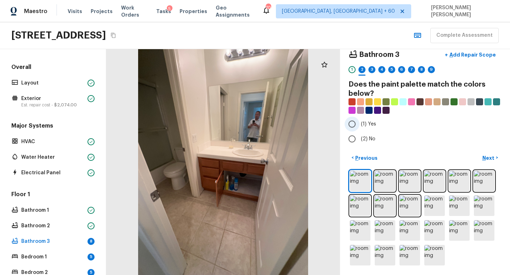
click at [354, 120] on input "(1) Yes" at bounding box center [351, 124] width 15 height 15
radio input "true"
click at [486, 157] on p "Next" at bounding box center [488, 158] width 13 height 7
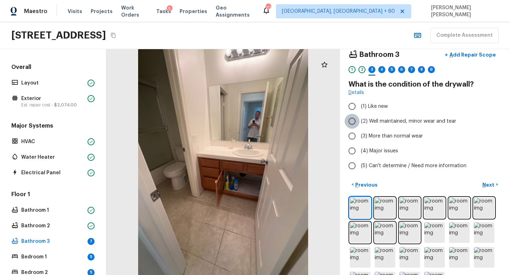
click at [354, 124] on input "(2) Well maintained, minor wear and tear" at bounding box center [351, 121] width 15 height 15
radio input "true"
click at [491, 188] on p "Next" at bounding box center [488, 185] width 13 height 7
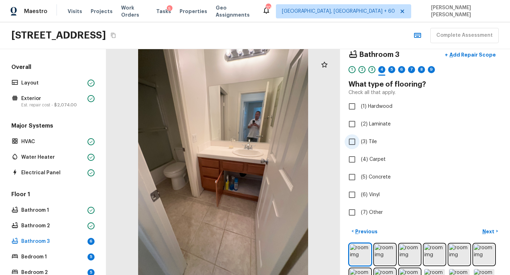
click at [353, 144] on input "(3) Tile" at bounding box center [351, 141] width 15 height 15
checkbox input "true"
click at [494, 230] on p "Next" at bounding box center [488, 231] width 13 height 7
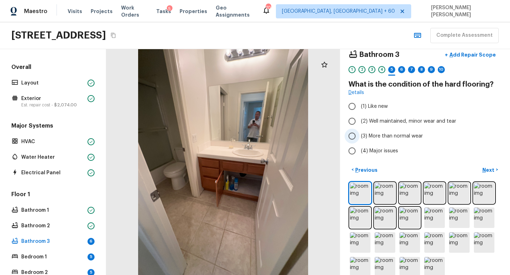
scroll to position [22, 0]
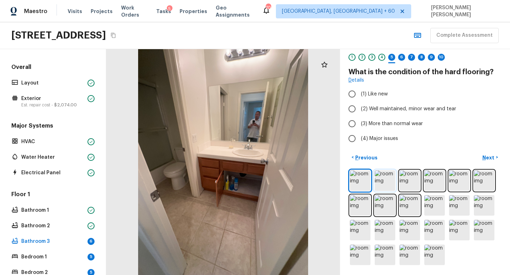
click at [381, 184] on img at bounding box center [384, 181] width 21 height 21
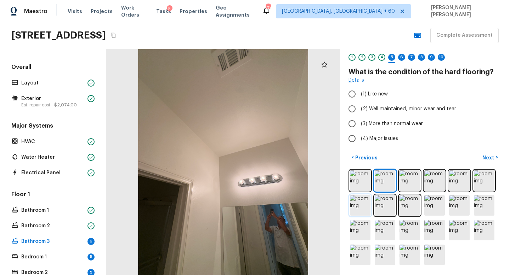
click at [365, 208] on img at bounding box center [360, 205] width 21 height 21
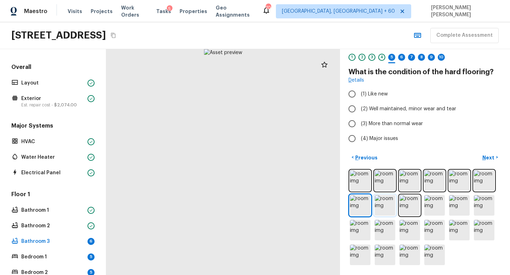
click at [391, 206] on img at bounding box center [384, 205] width 21 height 21
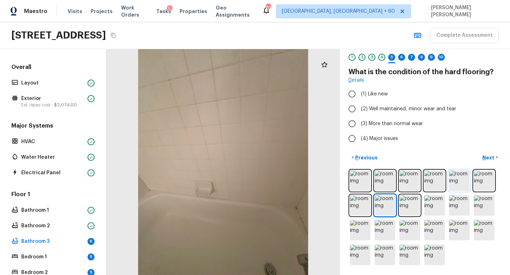
click at [466, 182] on img at bounding box center [459, 181] width 21 height 21
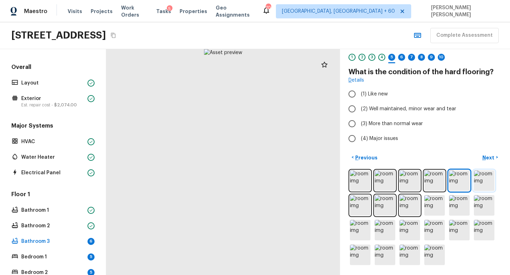
click at [485, 182] on img at bounding box center [484, 181] width 21 height 21
click at [437, 226] on img at bounding box center [434, 230] width 21 height 21
click at [384, 108] on span "(2) Well maintained, minor wear and tear" at bounding box center [408, 108] width 95 height 7
click at [359, 108] on input "(2) Well maintained, minor wear and tear" at bounding box center [351, 109] width 15 height 15
radio input "true"
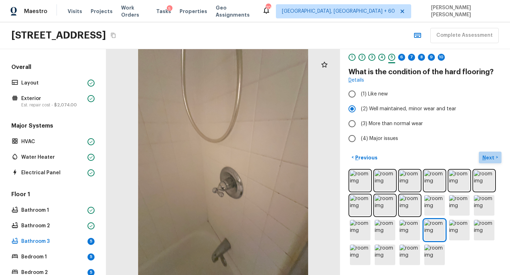
click at [487, 157] on p "Next" at bounding box center [488, 157] width 13 height 7
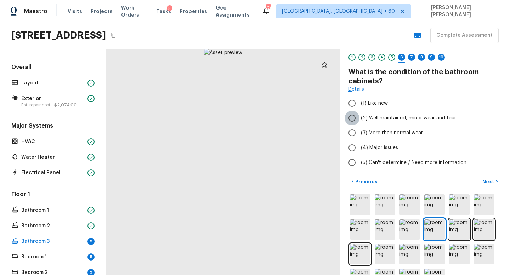
click at [354, 122] on input "(2) Well maintained, minor wear and tear" at bounding box center [351, 118] width 15 height 15
radio input "true"
click at [495, 179] on button "Next >" at bounding box center [489, 182] width 23 height 12
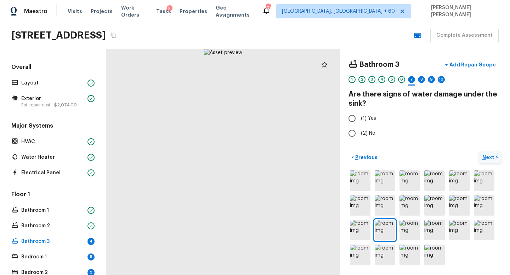
scroll to position [0, 0]
click at [353, 118] on input "(1) Yes" at bounding box center [351, 118] width 15 height 15
radio input "true"
click at [353, 118] on input "(1) Yes" at bounding box center [351, 118] width 15 height 15
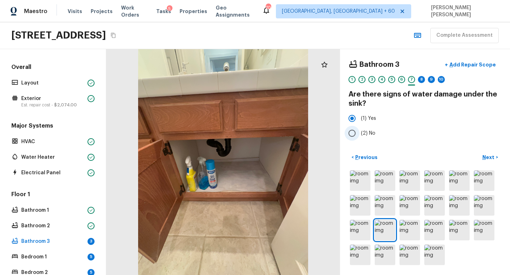
click at [352, 138] on input "(2) No" at bounding box center [351, 133] width 15 height 15
radio input "true"
click at [487, 157] on p "Next" at bounding box center [488, 157] width 13 height 7
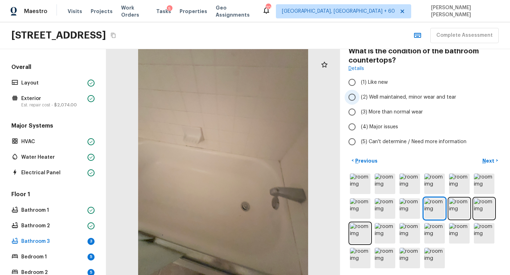
scroll to position [46, 0]
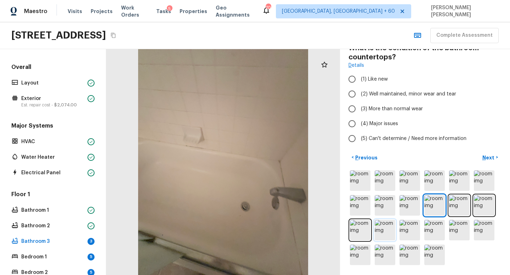
click at [382, 220] on img at bounding box center [384, 230] width 21 height 21
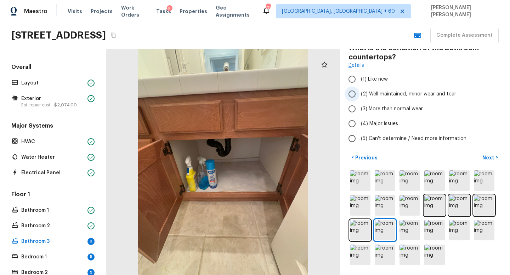
click at [357, 96] on input "(2) Well maintained, minor wear and tear" at bounding box center [351, 94] width 15 height 15
radio input "true"
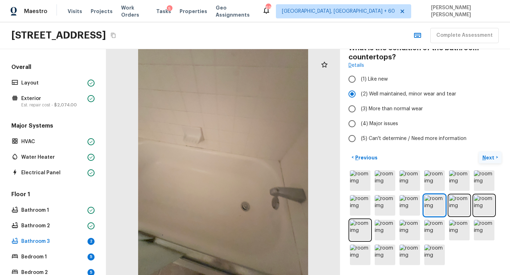
click at [491, 155] on p "Next" at bounding box center [488, 157] width 13 height 7
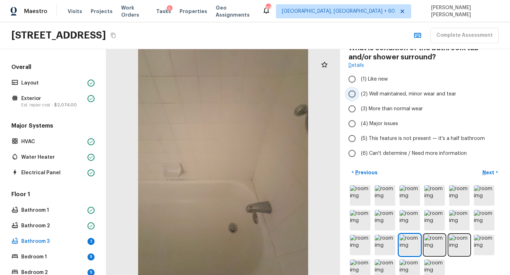
click at [356, 96] on input "(2) Well maintained, minor wear and tear" at bounding box center [351, 94] width 15 height 15
radio input "true"
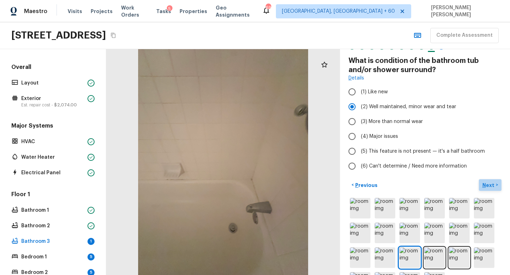
click at [487, 182] on p "Next" at bounding box center [488, 185] width 13 height 7
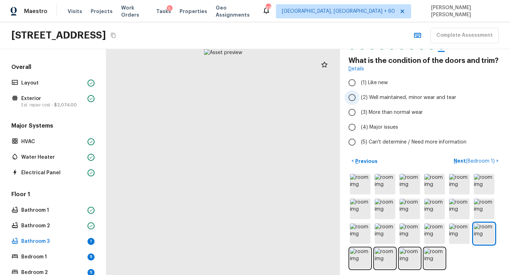
click at [361, 96] on span "(2) Well maintained, minor wear and tear" at bounding box center [408, 97] width 95 height 7
click at [359, 96] on input "(2) Well maintained, minor wear and tear" at bounding box center [351, 97] width 15 height 15
radio input "true"
click at [491, 160] on span "( Bedroom 1 )" at bounding box center [479, 161] width 29 height 5
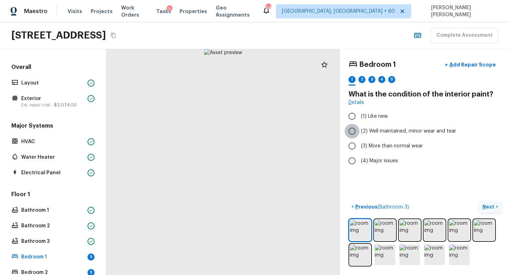
click at [356, 130] on input "(2) Well maintained, minor wear and tear" at bounding box center [351, 131] width 15 height 15
radio input "true"
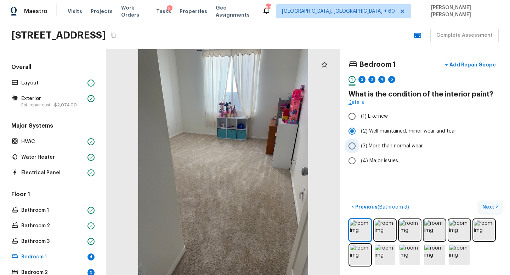
click at [352, 145] on input "(3) More than normal wear" at bounding box center [351, 146] width 15 height 15
radio input "true"
click at [354, 129] on input "(2) Well maintained, minor wear and tear" at bounding box center [351, 131] width 15 height 15
radio input "true"
click at [494, 207] on p "Next" at bounding box center [488, 206] width 13 height 7
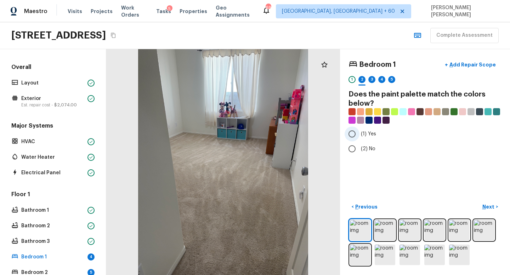
click at [350, 136] on input "(1) Yes" at bounding box center [351, 134] width 15 height 15
radio input "true"
click at [489, 208] on p "Next" at bounding box center [488, 206] width 13 height 7
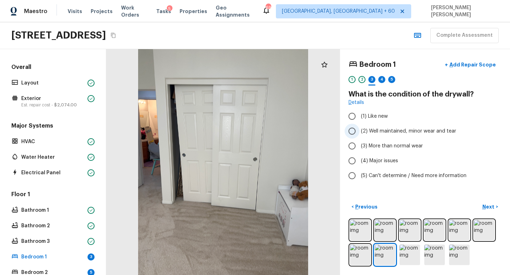
click at [351, 129] on input "(2) Well maintained, minor wear and tear" at bounding box center [351, 131] width 15 height 15
radio input "true"
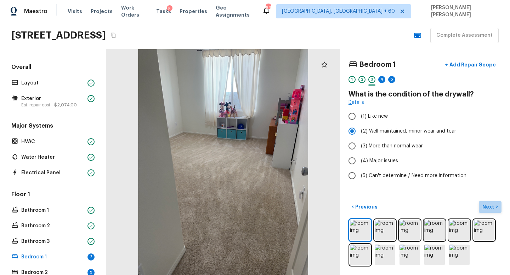
click at [491, 204] on p "Next" at bounding box center [488, 206] width 13 height 7
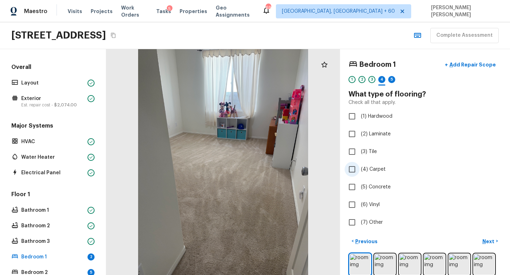
click at [356, 165] on input "(4) Carpet" at bounding box center [351, 169] width 15 height 15
checkbox input "true"
click at [489, 241] on p "Next" at bounding box center [488, 241] width 13 height 7
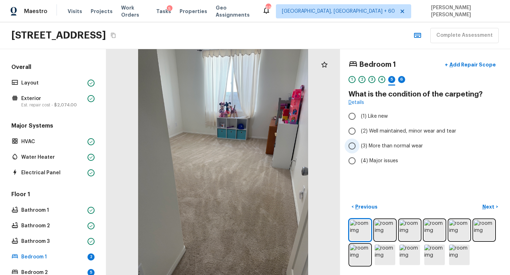
click at [352, 147] on input "(3) More than normal wear" at bounding box center [351, 146] width 15 height 15
radio input "true"
click at [478, 61] on p "Add Repair Scope" at bounding box center [472, 64] width 48 height 7
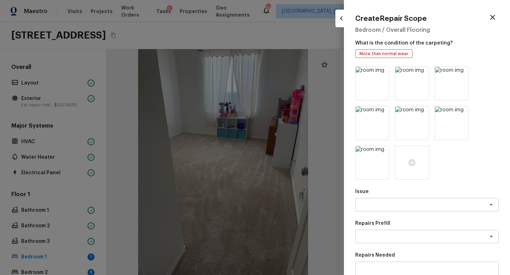
click at [321, 100] on div at bounding box center [255, 137] width 510 height 275
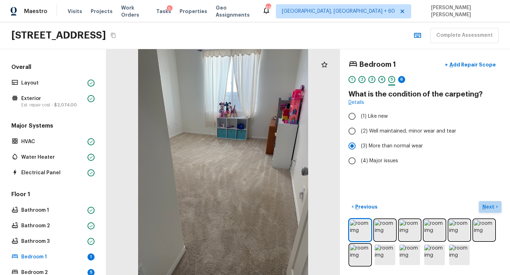
click at [489, 205] on p "Next" at bounding box center [488, 206] width 13 height 7
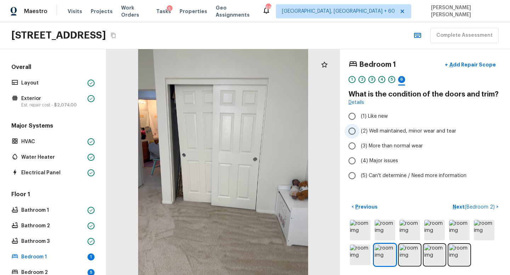
click at [356, 130] on input "(2) Well maintained, minor wear and tear" at bounding box center [351, 131] width 15 height 15
radio input "true"
click at [476, 207] on span "( Bedroom 2 )" at bounding box center [479, 207] width 30 height 5
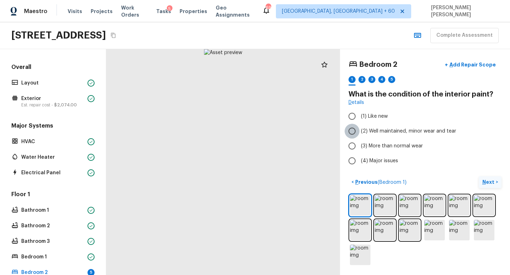
click at [352, 133] on input "(2) Well maintained, minor wear and tear" at bounding box center [351, 131] width 15 height 15
radio input "true"
click at [496, 183] on button "Next >" at bounding box center [489, 183] width 23 height 12
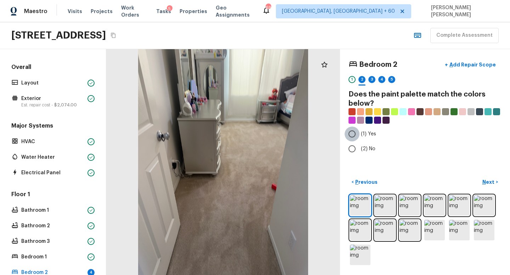
click at [351, 136] on input "(1) Yes" at bounding box center [351, 134] width 15 height 15
radio input "true"
click at [488, 180] on p "Next" at bounding box center [488, 182] width 13 height 7
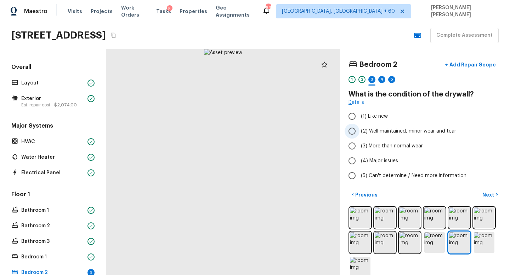
click at [396, 134] on span "(2) Well maintained, minor wear and tear" at bounding box center [408, 131] width 95 height 7
click at [359, 134] on input "(2) Well maintained, minor wear and tear" at bounding box center [351, 131] width 15 height 15
radio input "true"
click at [488, 193] on p "Next" at bounding box center [488, 194] width 13 height 7
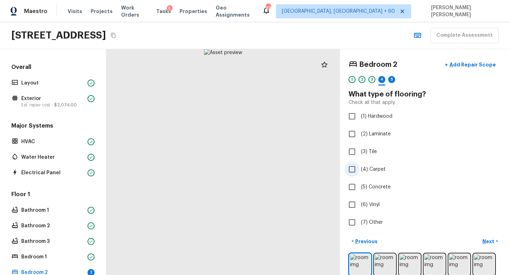
click at [357, 170] on input "(4) Carpet" at bounding box center [351, 169] width 15 height 15
checkbox input "true"
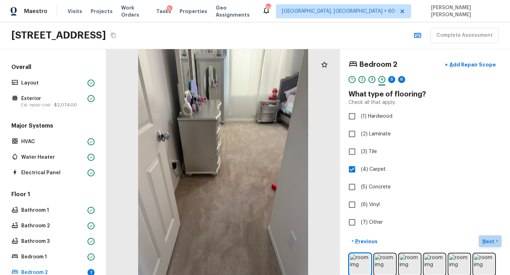
click at [487, 239] on p "Next" at bounding box center [488, 241] width 13 height 7
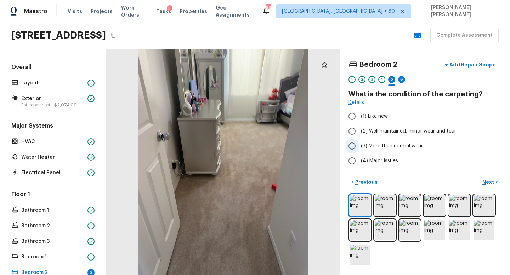
click at [350, 143] on input "(3) More than normal wear" at bounding box center [351, 146] width 15 height 15
radio input "true"
click at [493, 182] on p "Next" at bounding box center [488, 182] width 13 height 7
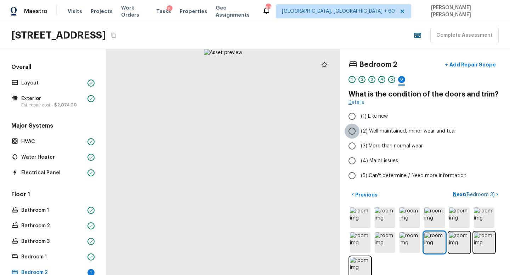
click at [356, 127] on input "(2) Well maintained, minor wear and tear" at bounding box center [351, 131] width 15 height 15
radio input "true"
click at [481, 194] on span "( Bedroom 3 )" at bounding box center [480, 195] width 30 height 5
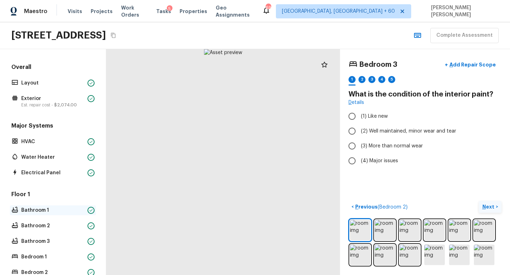
scroll to position [189, 0]
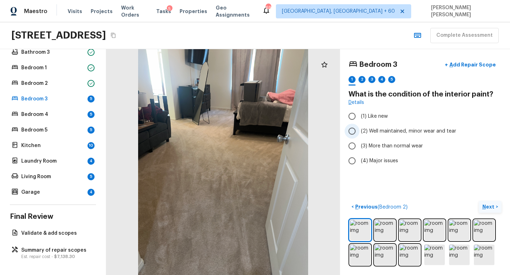
click at [356, 130] on input "(2) Well maintained, minor wear and tear" at bounding box center [351, 131] width 15 height 15
radio input "true"
click at [482, 205] on p "Next" at bounding box center [488, 206] width 13 height 7
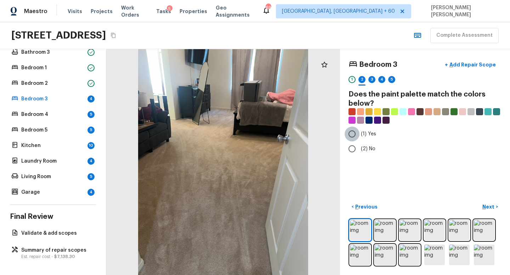
click at [351, 136] on input "(1) Yes" at bounding box center [351, 134] width 15 height 15
radio input "true"
click at [489, 204] on p "Next" at bounding box center [488, 206] width 13 height 7
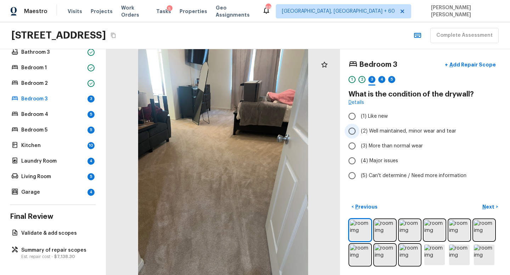
click at [357, 128] on input "(2) Well maintained, minor wear and tear" at bounding box center [351, 131] width 15 height 15
radio input "true"
click at [495, 205] on button "Next >" at bounding box center [489, 207] width 23 height 12
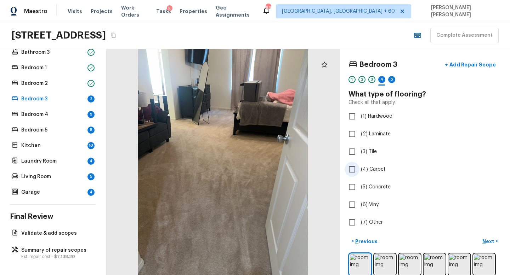
click at [352, 169] on input "(4) Carpet" at bounding box center [351, 169] width 15 height 15
checkbox input "true"
click at [489, 240] on p "Next" at bounding box center [488, 241] width 13 height 7
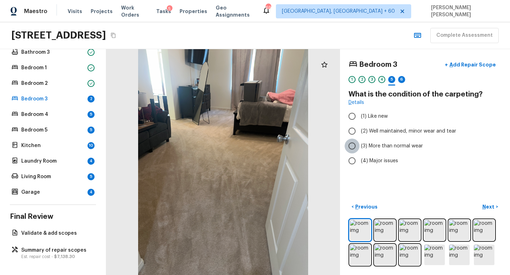
click at [352, 147] on input "(3) More than normal wear" at bounding box center [351, 146] width 15 height 15
radio input "true"
click at [492, 207] on p "Next" at bounding box center [488, 206] width 13 height 7
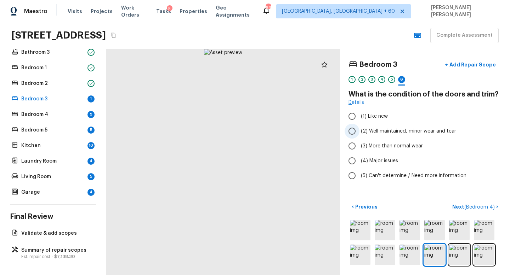
click at [356, 132] on input "(2) Well maintained, minor wear and tear" at bounding box center [351, 131] width 15 height 15
radio input "true"
click at [477, 205] on span "( Bedroom 4 )" at bounding box center [479, 207] width 30 height 5
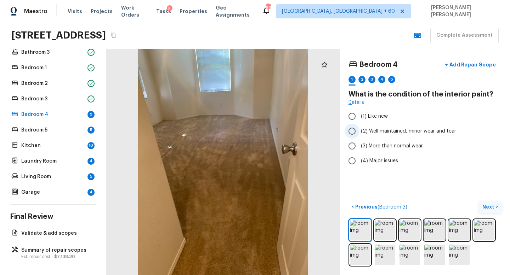
click at [354, 133] on input "(2) Well maintained, minor wear and tear" at bounding box center [351, 131] width 15 height 15
radio input "true"
click at [489, 207] on p "Next" at bounding box center [488, 206] width 13 height 7
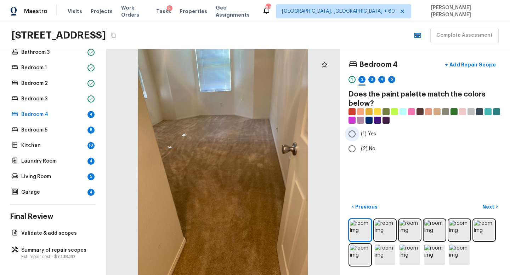
click at [352, 132] on input "(1) Yes" at bounding box center [351, 134] width 15 height 15
radio input "true"
click at [494, 207] on p "Next" at bounding box center [488, 206] width 13 height 7
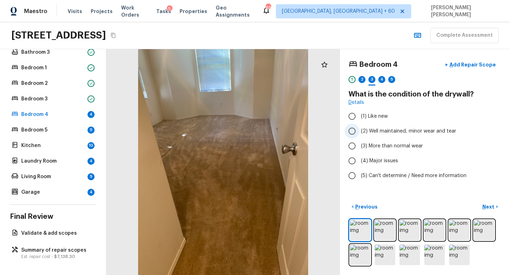
click at [351, 129] on input "(2) Well maintained, minor wear and tear" at bounding box center [351, 131] width 15 height 15
radio input "true"
click at [490, 205] on p "Next" at bounding box center [488, 206] width 13 height 7
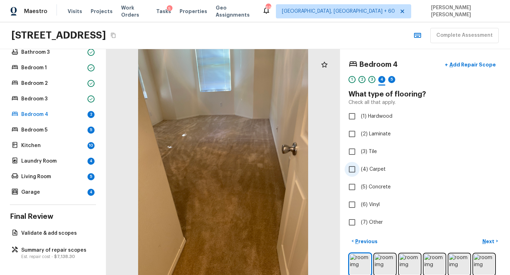
click at [352, 171] on input "(4) Carpet" at bounding box center [351, 169] width 15 height 15
checkbox input "true"
click at [492, 241] on p "Next" at bounding box center [488, 241] width 13 height 7
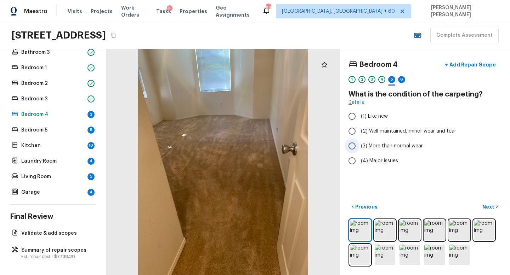
click at [360, 145] on label "(3) More than normal wear" at bounding box center [419, 146] width 151 height 15
click at [359, 145] on input "(3) More than normal wear" at bounding box center [351, 146] width 15 height 15
radio input "true"
click at [488, 207] on p "Next" at bounding box center [488, 206] width 13 height 7
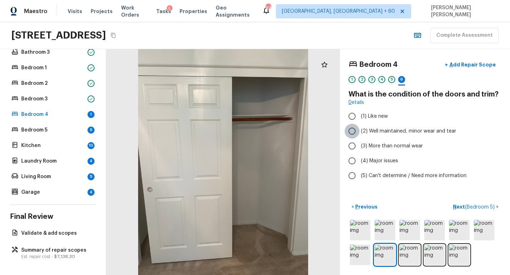
click at [358, 133] on input "(2) Well maintained, minor wear and tear" at bounding box center [351, 131] width 15 height 15
radio input "true"
click at [474, 206] on span "( Bedroom 5 )" at bounding box center [480, 207] width 30 height 5
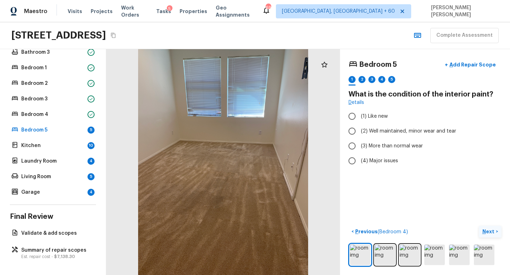
click at [344, 124] on div "Bedroom 5 + Add Repair Scope 1 2 3 4 5 What is the condition of the interior pa…" at bounding box center [425, 162] width 170 height 226
click at [354, 126] on input "(2) Well maintained, minor wear and tear" at bounding box center [351, 131] width 15 height 15
radio input "true"
click at [493, 230] on p "Next" at bounding box center [488, 231] width 13 height 7
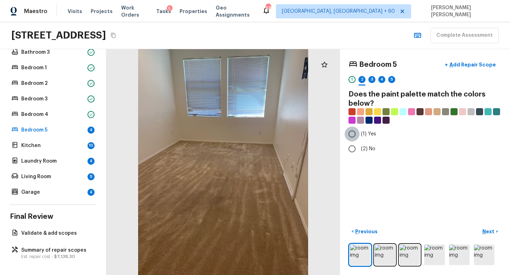
click at [355, 134] on input "(1) Yes" at bounding box center [351, 134] width 15 height 15
radio input "true"
click at [496, 227] on button "Next >" at bounding box center [489, 232] width 23 height 12
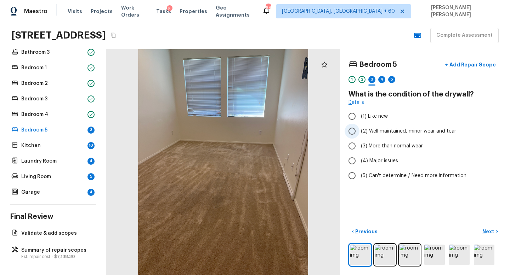
click at [348, 136] on input "(2) Well maintained, minor wear and tear" at bounding box center [351, 131] width 15 height 15
radio input "true"
click at [489, 225] on div "Bedroom 5 + Add Repair Scope 1 2 3 4 5 What is the condition of the drywall? De…" at bounding box center [425, 162] width 170 height 226
click at [489, 228] on p "Next" at bounding box center [488, 231] width 13 height 7
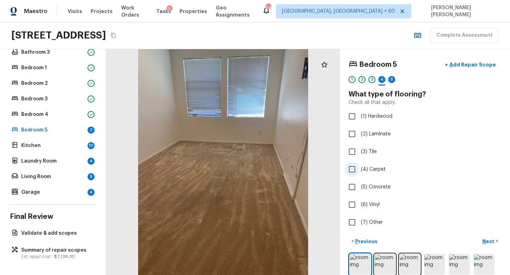
click at [351, 168] on input "(4) Carpet" at bounding box center [351, 169] width 15 height 15
checkbox input "true"
click at [491, 239] on p "Next" at bounding box center [488, 241] width 13 height 7
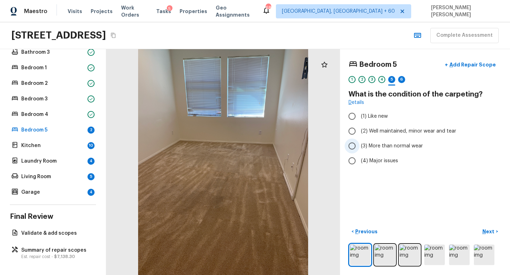
click at [350, 144] on input "(3) More than normal wear" at bounding box center [351, 146] width 15 height 15
radio input "true"
click at [491, 234] on p "Next" at bounding box center [488, 231] width 13 height 7
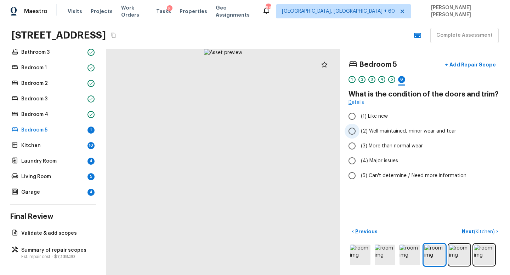
click at [355, 131] on input "(2) Well maintained, minor wear and tear" at bounding box center [351, 131] width 15 height 15
radio input "true"
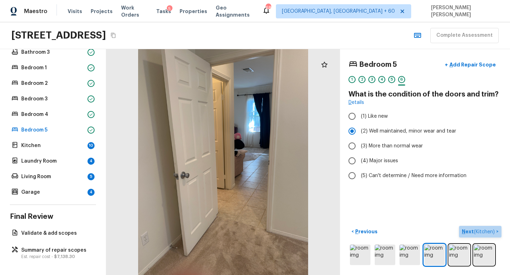
click at [486, 228] on p "Next ( Kitchen )" at bounding box center [478, 231] width 34 height 7
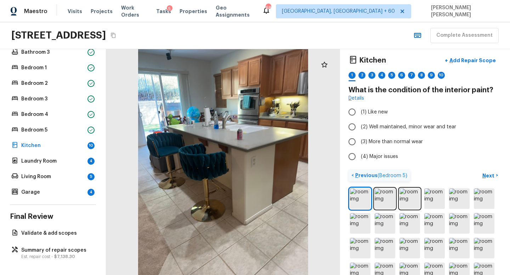
scroll to position [3, 0]
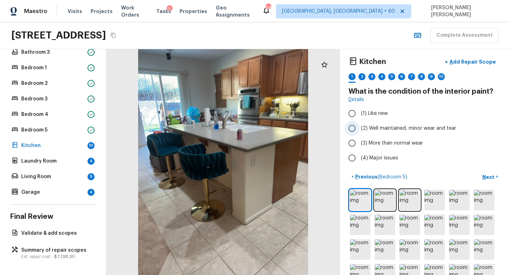
click at [379, 131] on span "(2) Well maintained, minor wear and tear" at bounding box center [408, 128] width 95 height 7
click at [359, 131] on input "(2) Well maintained, minor wear and tear" at bounding box center [351, 128] width 15 height 15
radio input "true"
click at [489, 172] on button "Next >" at bounding box center [489, 177] width 23 height 12
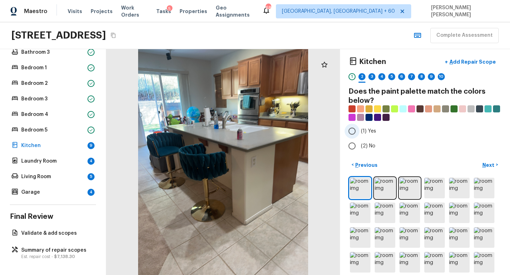
click at [351, 130] on input "(1) Yes" at bounding box center [351, 131] width 15 height 15
radio input "true"
click at [487, 165] on p "Next" at bounding box center [488, 165] width 13 height 7
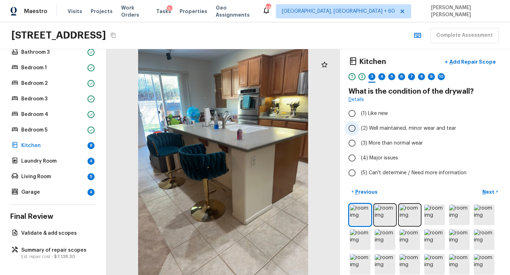
click at [363, 130] on span "(2) Well maintained, minor wear and tear" at bounding box center [408, 128] width 95 height 7
click at [359, 130] on input "(2) Well maintained, minor wear and tear" at bounding box center [351, 128] width 15 height 15
radio input "true"
click at [493, 193] on p "Next" at bounding box center [488, 192] width 13 height 7
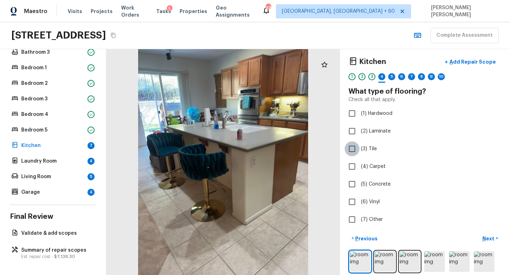
click at [352, 152] on input "(3) Tile" at bounding box center [351, 149] width 15 height 15
checkbox input "true"
click at [494, 235] on p "Next" at bounding box center [488, 238] width 13 height 7
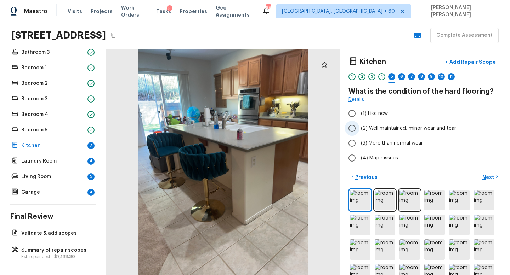
click at [355, 131] on input "(2) Well maintained, minor wear and tear" at bounding box center [351, 128] width 15 height 15
radio input "true"
click at [496, 174] on button "Next >" at bounding box center [489, 177] width 23 height 12
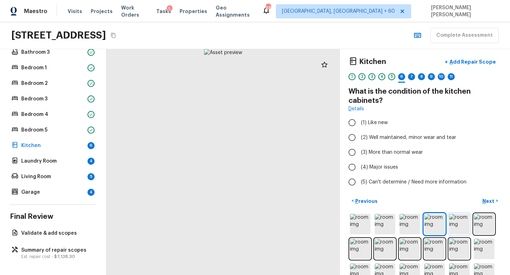
click at [468, 225] on img at bounding box center [459, 224] width 21 height 21
click at [481, 227] on img at bounding box center [484, 224] width 21 height 21
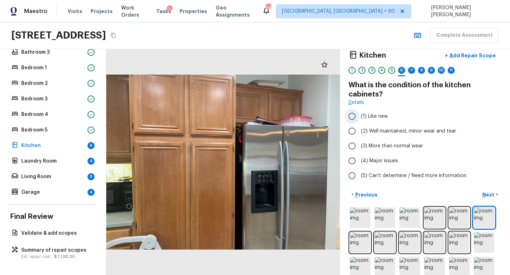
scroll to position [9, 0]
click at [384, 134] on span "(2) Well maintained, minor wear and tear" at bounding box center [408, 131] width 95 height 7
click at [359, 134] on input "(2) Well maintained, minor wear and tear" at bounding box center [351, 131] width 15 height 15
radio input "true"
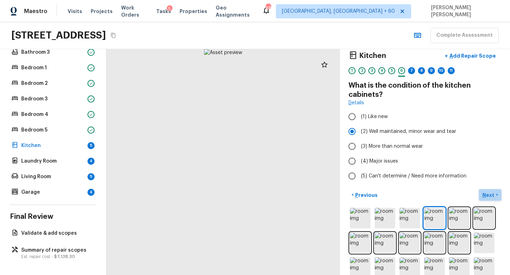
click at [493, 196] on p "Next" at bounding box center [488, 195] width 13 height 7
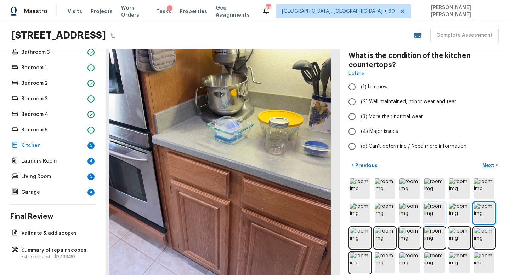
scroll to position [47, 0]
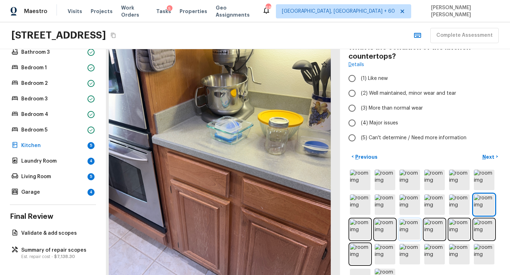
click at [415, 229] on img at bounding box center [409, 229] width 21 height 21
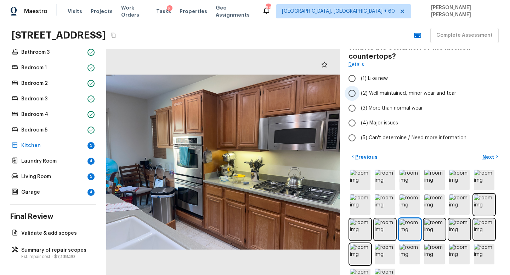
click at [358, 91] on input "(2) Well maintained, minor wear and tear" at bounding box center [351, 93] width 15 height 15
radio input "true"
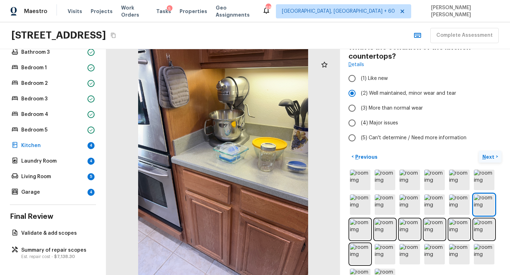
click at [493, 156] on p "Next" at bounding box center [488, 157] width 13 height 7
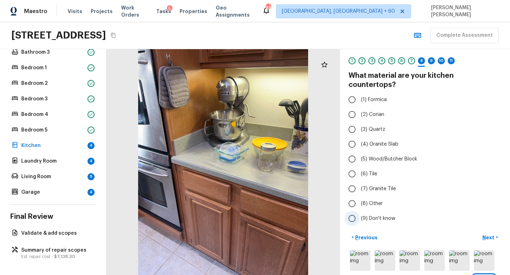
scroll to position [38, 0]
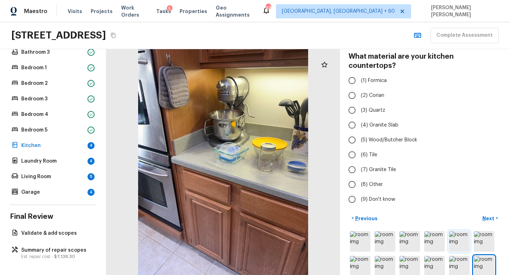
click at [461, 231] on img at bounding box center [459, 241] width 21 height 21
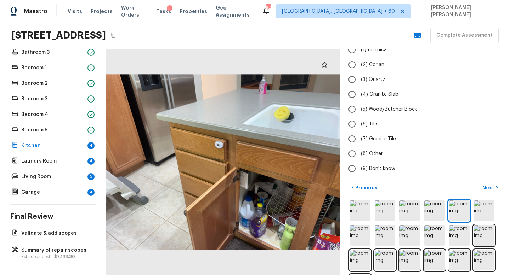
scroll to position [73, 0]
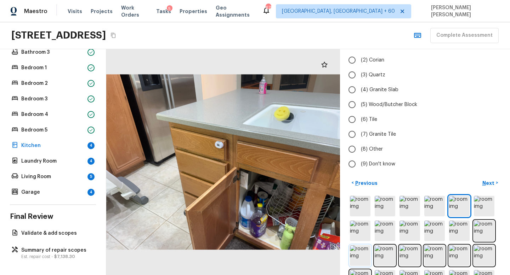
click at [367, 249] on img at bounding box center [360, 256] width 21 height 21
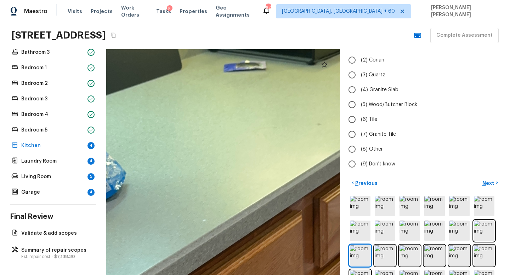
click at [372, 254] on div at bounding box center [424, 256] width 153 height 122
click at [366, 257] on img at bounding box center [360, 256] width 21 height 21
click at [396, 213] on div at bounding box center [424, 256] width 153 height 122
click at [358, 275] on html "Maestro Visits Projects Work Orders Tasks 5 Properties Geo Assignments 678 Knox…" at bounding box center [255, 137] width 510 height 275
click at [389, 233] on div at bounding box center [424, 256] width 153 height 122
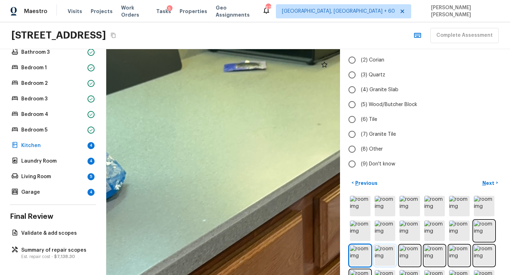
click at [387, 252] on img at bounding box center [384, 256] width 21 height 21
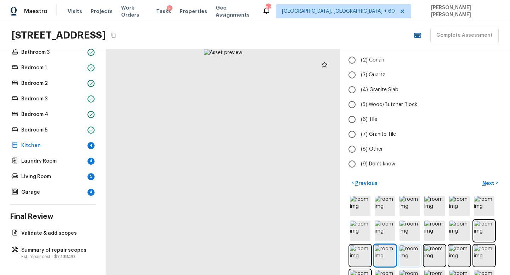
click at [412, 246] on img at bounding box center [409, 256] width 21 height 21
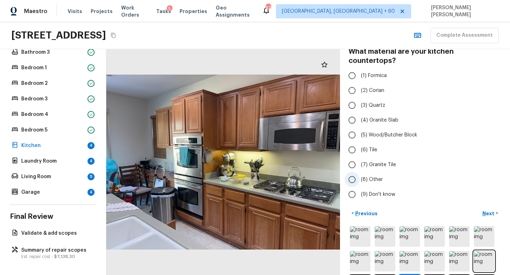
scroll to position [34, 0]
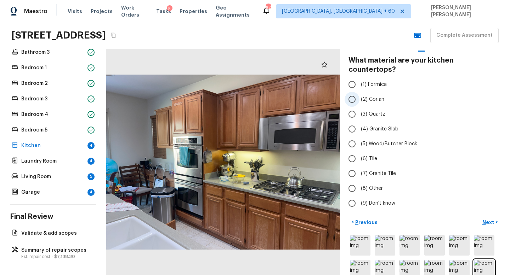
click at [354, 94] on input "(2) Corian" at bounding box center [351, 99] width 15 height 15
radio input "true"
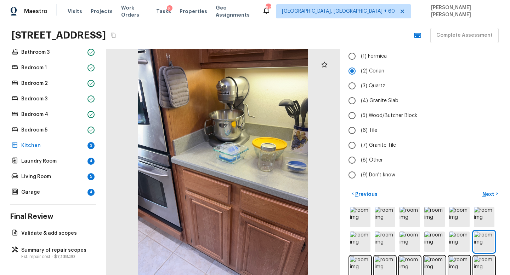
scroll to position [69, 0]
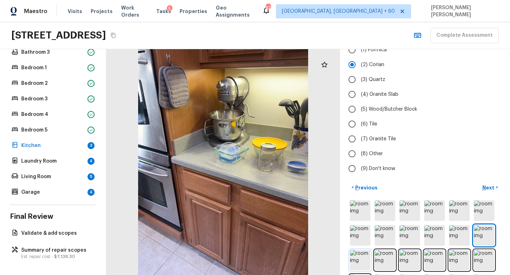
click at [357, 254] on img at bounding box center [360, 260] width 21 height 21
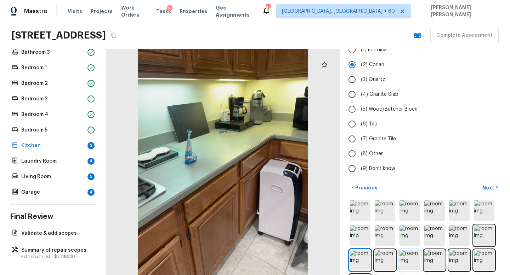
click at [413, 250] on img at bounding box center [409, 260] width 21 height 21
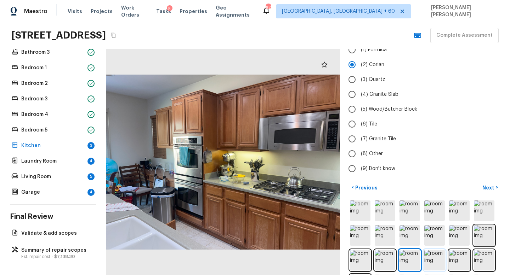
scroll to position [111, 0]
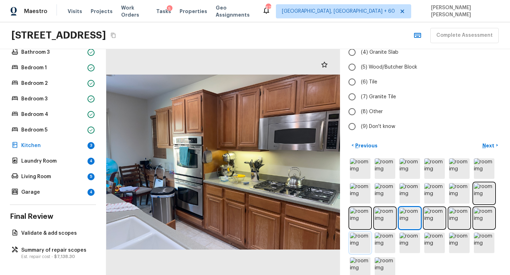
click at [363, 233] on img at bounding box center [360, 243] width 21 height 21
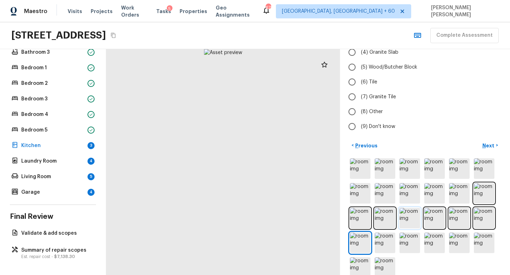
click at [412, 208] on img at bounding box center [409, 218] width 21 height 21
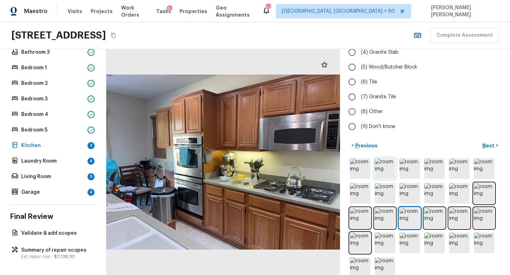
scroll to position [0, 0]
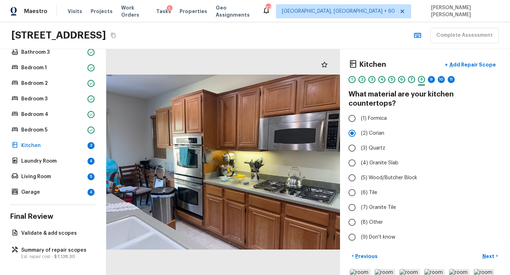
click at [412, 80] on div "7" at bounding box center [411, 79] width 7 height 7
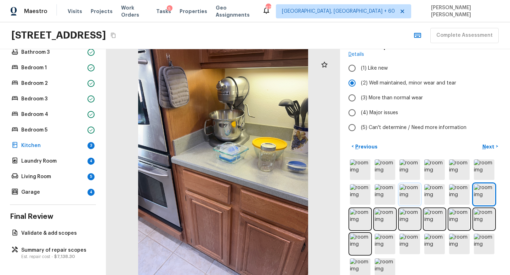
scroll to position [69, 0]
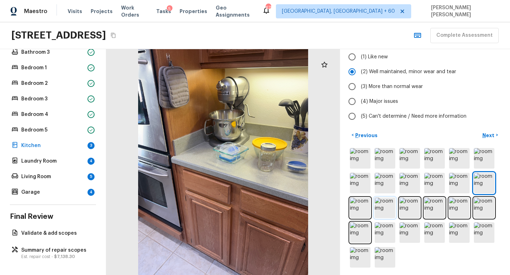
click at [388, 207] on img at bounding box center [384, 208] width 21 height 21
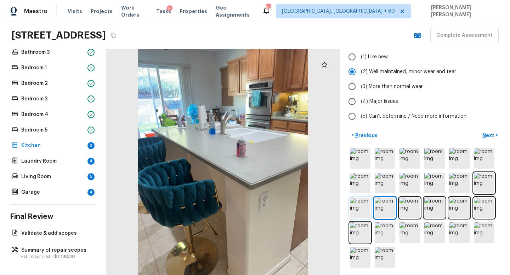
click at [357, 212] on img at bounding box center [360, 208] width 21 height 21
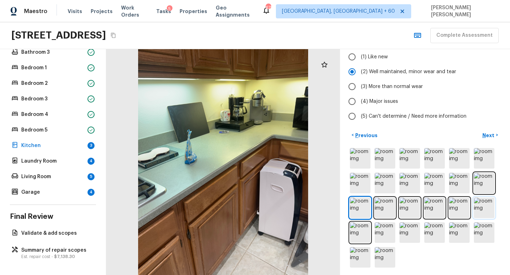
click at [481, 207] on img at bounding box center [484, 208] width 21 height 21
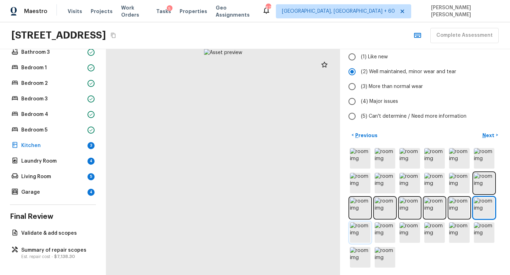
click at [357, 234] on img at bounding box center [360, 233] width 21 height 21
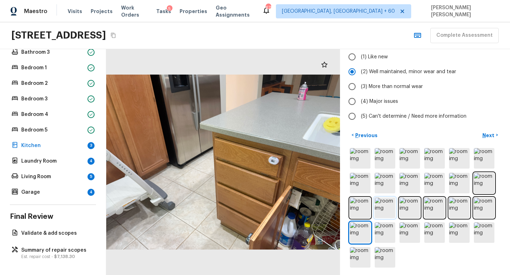
click at [388, 211] on img at bounding box center [384, 208] width 21 height 21
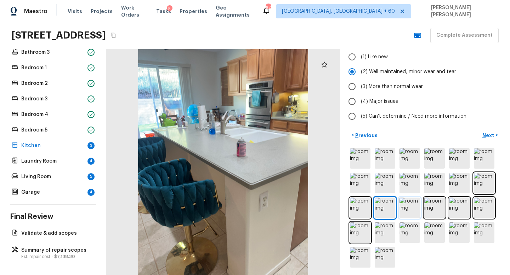
click at [410, 209] on img at bounding box center [409, 208] width 21 height 21
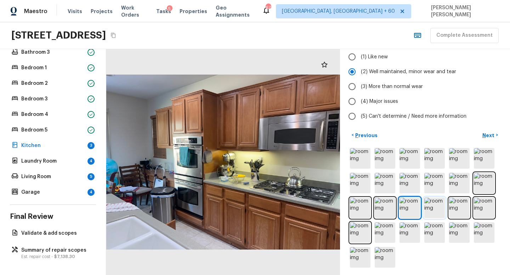
click at [427, 210] on img at bounding box center [434, 208] width 21 height 21
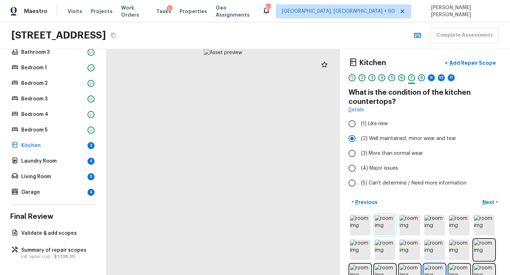
scroll to position [0, 0]
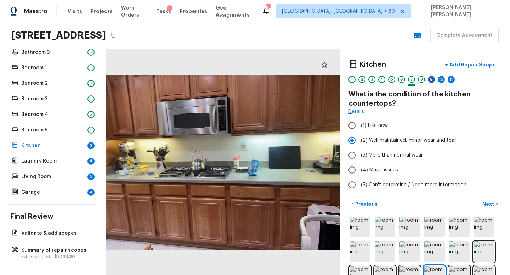
click at [433, 80] on div "9" at bounding box center [431, 79] width 7 height 7
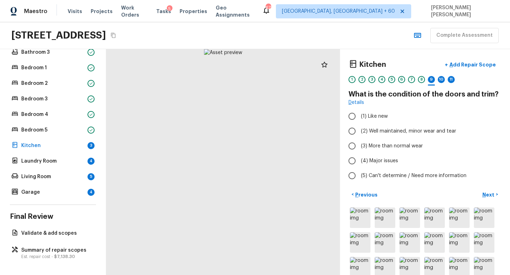
scroll to position [9, 0]
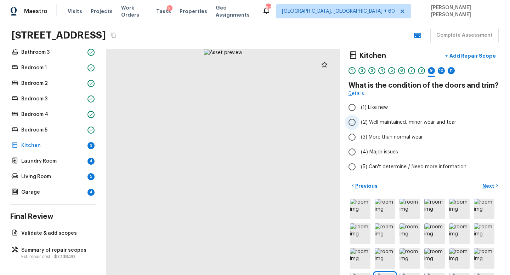
click at [367, 125] on span "(2) Well maintained, minor wear and tear" at bounding box center [408, 122] width 95 height 7
click at [359, 125] on input "(2) Well maintained, minor wear and tear" at bounding box center [351, 122] width 15 height 15
radio input "true"
click at [491, 187] on p "Next" at bounding box center [488, 186] width 13 height 7
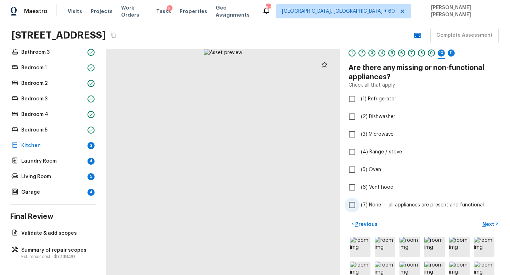
scroll to position [45, 0]
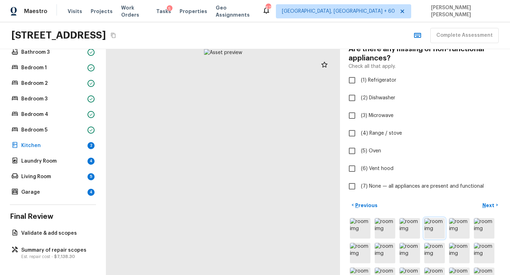
click at [435, 227] on img at bounding box center [434, 228] width 21 height 21
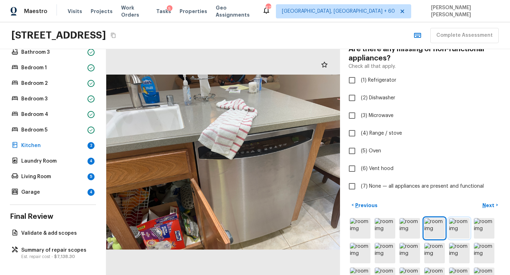
click at [461, 228] on img at bounding box center [459, 228] width 21 height 21
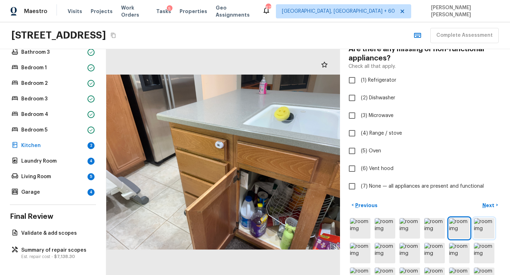
click at [492, 228] on img at bounding box center [484, 228] width 21 height 21
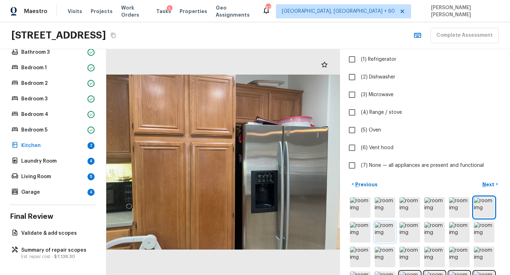
scroll to position [110, 0]
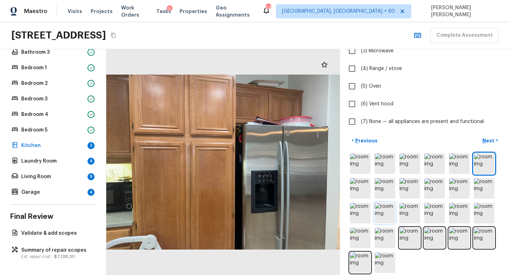
click at [380, 209] on img at bounding box center [384, 213] width 21 height 21
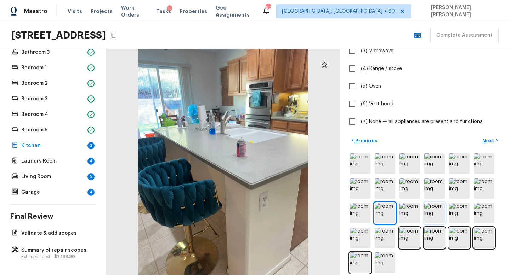
click at [427, 210] on img at bounding box center [434, 213] width 21 height 21
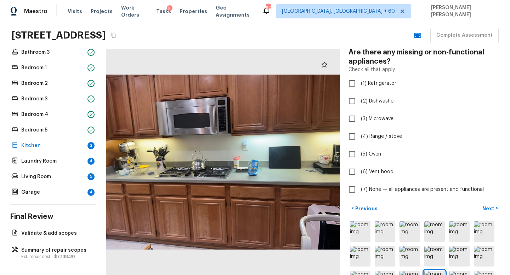
scroll to position [35, 0]
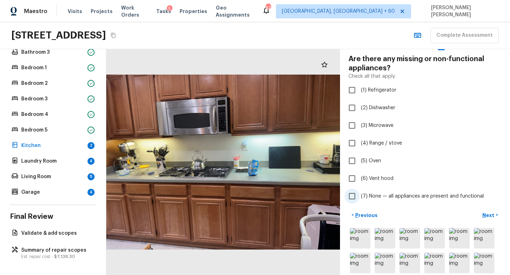
click at [354, 194] on input "(7) None — all appliances are present and functional" at bounding box center [351, 196] width 15 height 15
checkbox input "true"
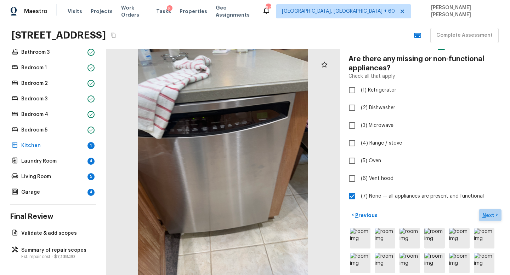
click at [491, 214] on p "Next" at bounding box center [488, 215] width 13 height 7
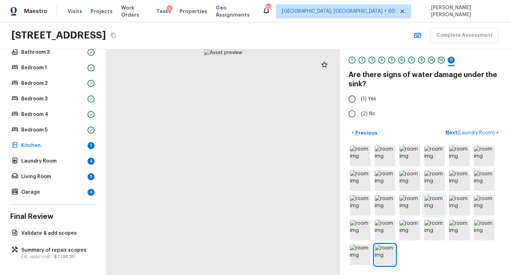
click at [430, 199] on img at bounding box center [434, 205] width 21 height 21
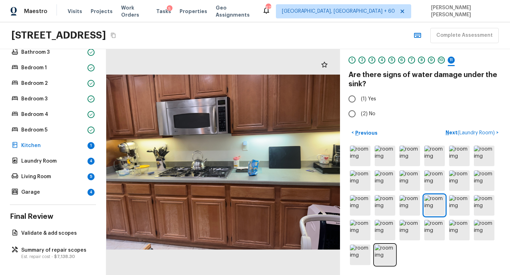
scroll to position [6, 0]
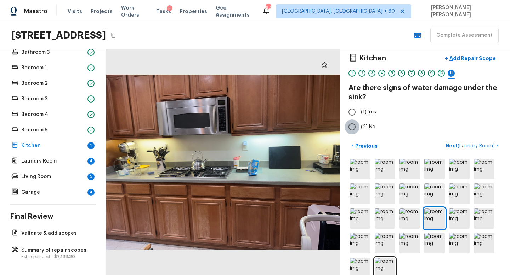
click at [355, 128] on input "(2) No" at bounding box center [351, 127] width 15 height 15
radio input "true"
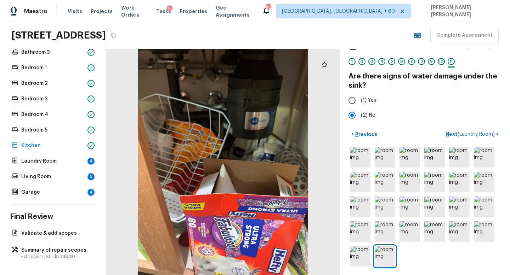
scroll to position [19, 0]
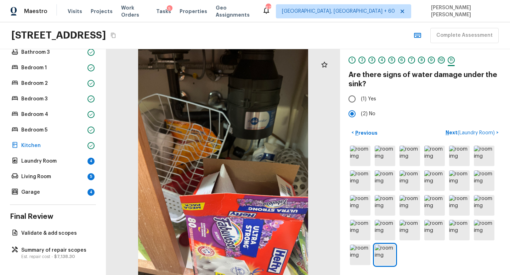
click at [465, 167] on div at bounding box center [424, 205] width 153 height 122
click at [457, 156] on img at bounding box center [459, 156] width 21 height 21
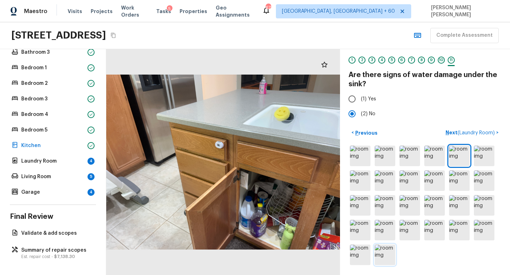
click at [383, 252] on img at bounding box center [384, 255] width 21 height 21
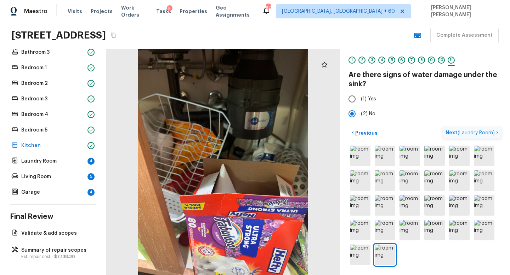
click at [481, 134] on span "( Laundry Room )" at bounding box center [475, 133] width 37 height 5
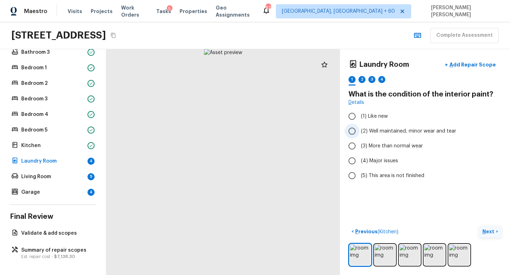
click at [363, 132] on span "(2) Well maintained, minor wear and tear" at bounding box center [408, 131] width 95 height 7
click at [359, 132] on input "(2) Well maintained, minor wear and tear" at bounding box center [351, 131] width 15 height 15
radio input "true"
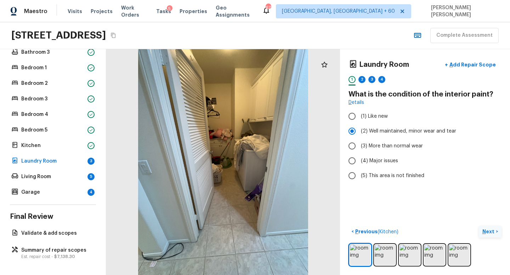
click at [487, 233] on p "Next" at bounding box center [488, 231] width 13 height 7
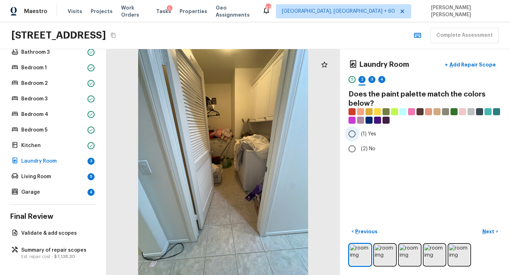
click at [350, 135] on input "(1) Yes" at bounding box center [351, 134] width 15 height 15
radio input "true"
click at [491, 234] on p "Next" at bounding box center [488, 231] width 13 height 7
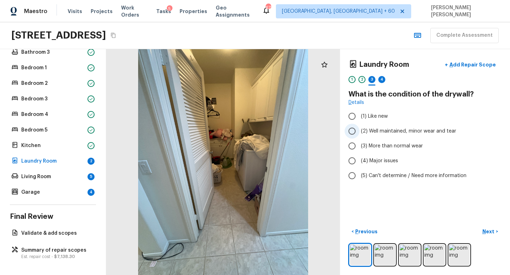
click at [367, 130] on span "(2) Well maintained, minor wear and tear" at bounding box center [408, 131] width 95 height 7
click at [359, 130] on input "(2) Well maintained, minor wear and tear" at bounding box center [351, 131] width 15 height 15
radio input "true"
click at [488, 227] on button "Next >" at bounding box center [489, 232] width 23 height 12
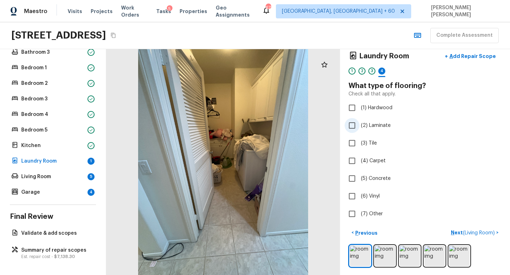
scroll to position [9, 0]
click at [353, 142] on input "(3) Tile" at bounding box center [351, 142] width 15 height 15
checkbox input "true"
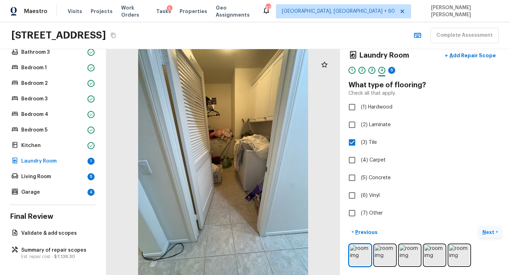
click at [489, 231] on p "Next" at bounding box center [488, 232] width 13 height 7
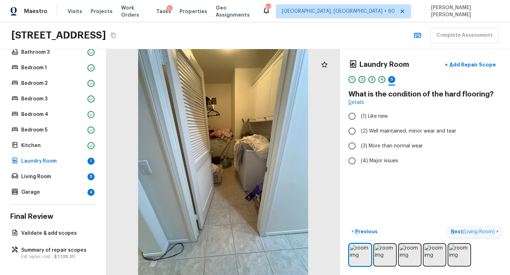
scroll to position [0, 0]
click at [356, 137] on input "(2) Well maintained, minor wear and tear" at bounding box center [351, 131] width 15 height 15
radio input "true"
click at [480, 231] on span "( Living Room )" at bounding box center [479, 232] width 32 height 5
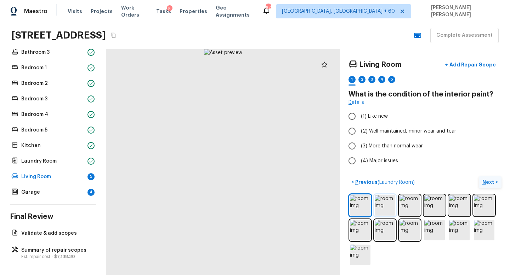
click at [388, 208] on img at bounding box center [384, 205] width 21 height 21
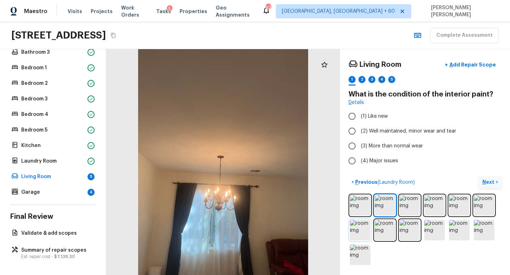
click at [367, 235] on img at bounding box center [360, 230] width 21 height 21
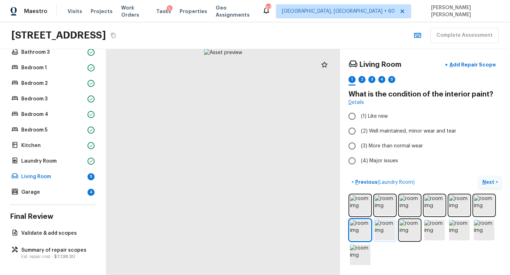
click at [383, 229] on img at bounding box center [384, 230] width 21 height 21
click at [360, 207] on img at bounding box center [360, 205] width 21 height 21
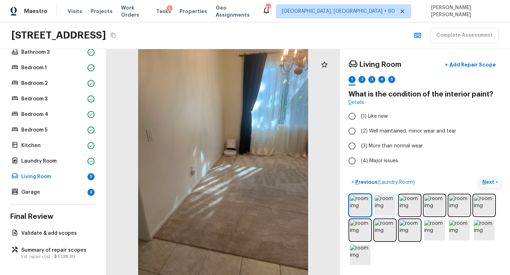
click at [383, 207] on img at bounding box center [384, 205] width 21 height 21
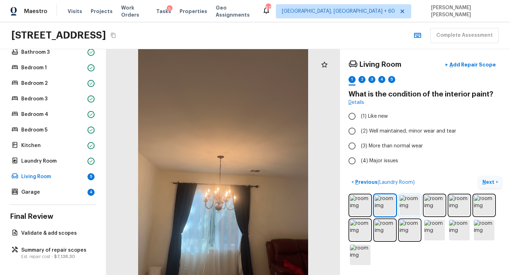
click at [411, 205] on img at bounding box center [409, 205] width 21 height 21
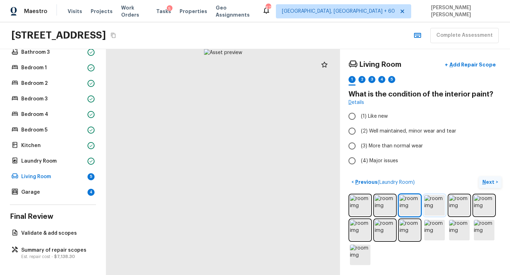
click at [430, 204] on img at bounding box center [434, 205] width 21 height 21
click at [471, 201] on div at bounding box center [424, 230] width 153 height 73
click at [466, 202] on img at bounding box center [459, 205] width 21 height 21
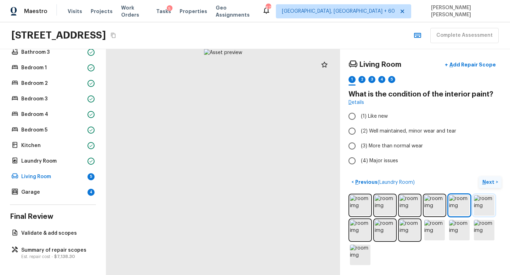
click at [489, 202] on img at bounding box center [484, 205] width 21 height 21
click at [363, 226] on img at bounding box center [360, 230] width 21 height 21
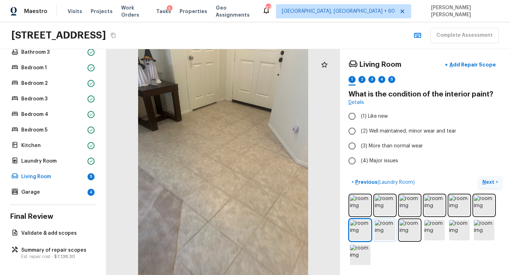
click at [388, 231] on img at bounding box center [384, 230] width 21 height 21
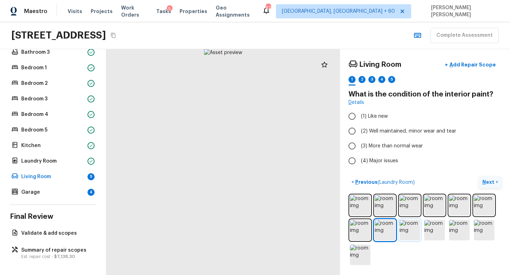
click at [408, 229] on img at bounding box center [409, 230] width 21 height 21
click at [363, 133] on span "(2) Well maintained, minor wear and tear" at bounding box center [408, 131] width 95 height 7
click at [359, 133] on input "(2) Well maintained, minor wear and tear" at bounding box center [351, 131] width 15 height 15
radio input "true"
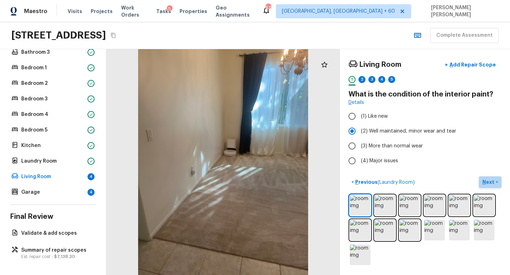
click at [489, 180] on p "Next" at bounding box center [488, 182] width 13 height 7
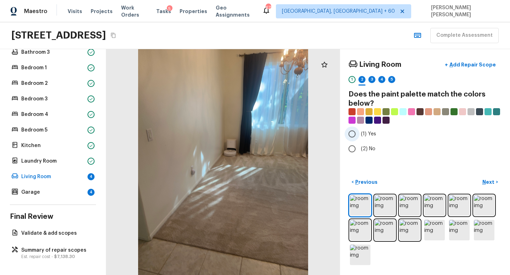
click at [356, 134] on input "(1) Yes" at bounding box center [351, 134] width 15 height 15
radio input "true"
click at [496, 181] on button "Next >" at bounding box center [489, 183] width 23 height 12
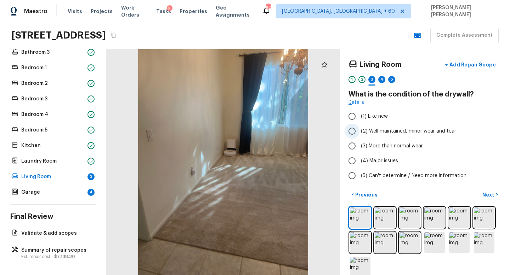
click at [355, 128] on input "(2) Well maintained, minor wear and tear" at bounding box center [351, 131] width 15 height 15
radio input "true"
click at [489, 189] on button "Next >" at bounding box center [489, 195] width 23 height 12
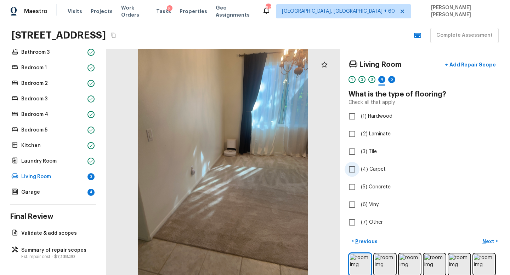
click at [352, 168] on input "(4) Carpet" at bounding box center [351, 169] width 15 height 15
checkbox input "true"
click at [493, 242] on p "Next" at bounding box center [488, 241] width 13 height 7
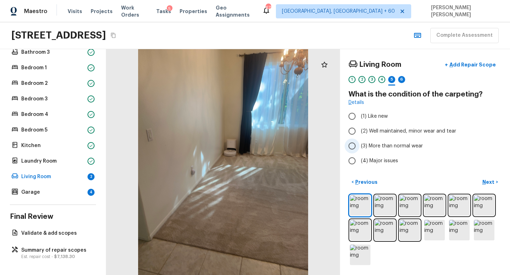
click at [352, 147] on input "(3) More than normal wear" at bounding box center [351, 146] width 15 height 15
radio input "true"
click at [499, 182] on button "Next >" at bounding box center [489, 183] width 23 height 12
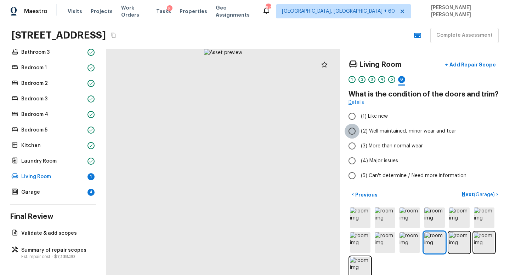
click at [356, 131] on input "(2) Well maintained, minor wear and tear" at bounding box center [351, 131] width 15 height 15
radio input "true"
click at [490, 195] on span "( Garage )" at bounding box center [484, 195] width 21 height 5
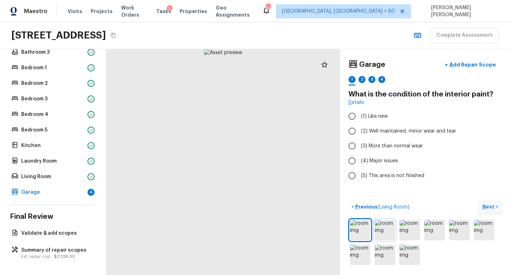
click at [383, 234] on img at bounding box center [384, 230] width 21 height 21
click at [396, 257] on div at bounding box center [424, 243] width 153 height 48
click at [414, 256] on img at bounding box center [409, 255] width 21 height 21
click at [385, 256] on img at bounding box center [384, 255] width 21 height 21
click at [407, 253] on img at bounding box center [409, 255] width 21 height 21
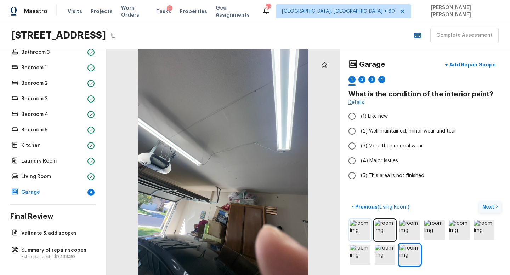
click at [361, 229] on img at bounding box center [360, 230] width 21 height 21
click at [369, 134] on span "(2) Well maintained, minor wear and tear" at bounding box center [408, 131] width 95 height 7
click at [359, 134] on input "(2) Well maintained, minor wear and tear" at bounding box center [351, 131] width 15 height 15
radio input "true"
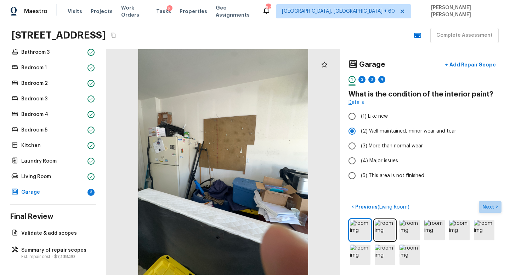
click at [490, 208] on p "Next" at bounding box center [488, 206] width 13 height 7
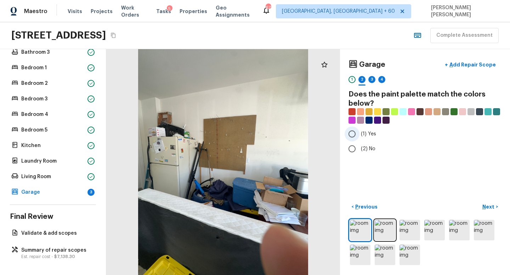
click at [355, 133] on input "(1) Yes" at bounding box center [351, 134] width 15 height 15
radio input "true"
click at [489, 208] on p "Next" at bounding box center [488, 206] width 13 height 7
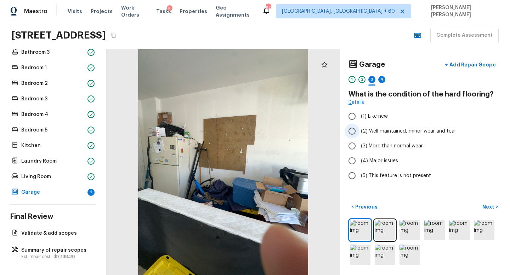
click at [352, 128] on input "(2) Well maintained, minor wear and tear" at bounding box center [351, 131] width 15 height 15
radio input "true"
click at [491, 208] on p "Next" at bounding box center [488, 206] width 13 height 7
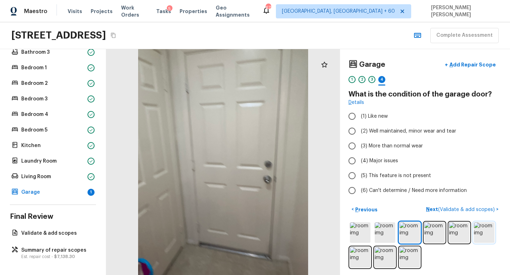
click at [482, 235] on img at bounding box center [484, 233] width 21 height 21
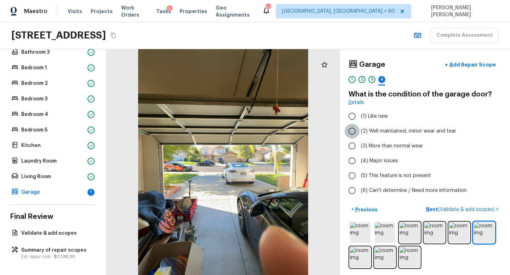
click at [353, 133] on input "(2) Well maintained, minor wear and tear" at bounding box center [351, 131] width 15 height 15
radio input "true"
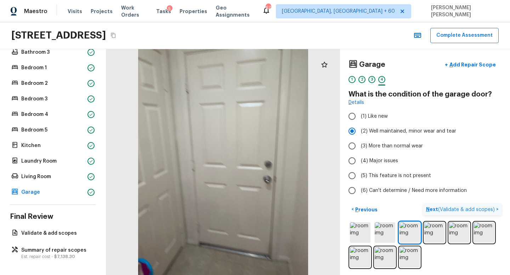
click at [481, 209] on span "( Validate & add scopes )" at bounding box center [466, 209] width 57 height 5
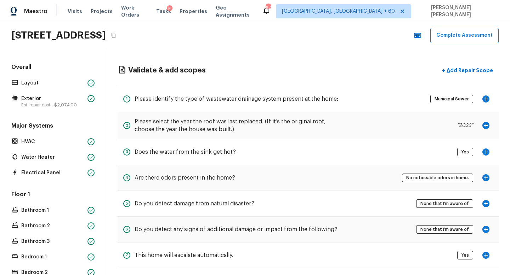
click at [67, 111] on div "Overall Layout Exterior Est. repair cost - $2,074.00 Major Systems HVAC Water H…" at bounding box center [53, 224] width 86 height 323
click at [67, 106] on span "$2,074.00" at bounding box center [65, 105] width 23 height 4
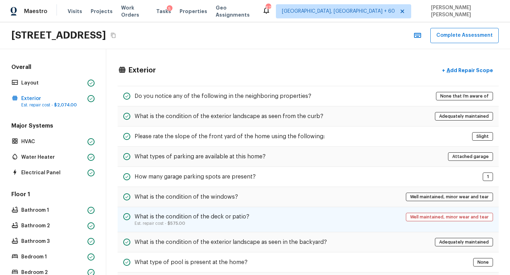
click at [257, 213] on div "What is the condition of the deck or patio? Est. repair cost - $575.00 Well mai…" at bounding box center [307, 219] width 381 height 25
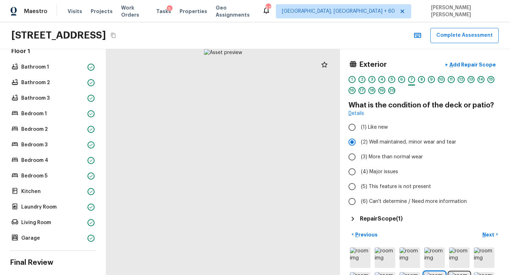
scroll to position [189, 0]
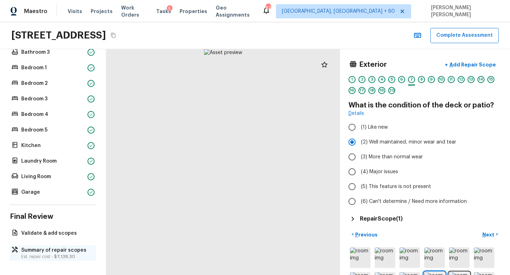
click at [62, 256] on span "$7,138.30" at bounding box center [64, 257] width 21 height 4
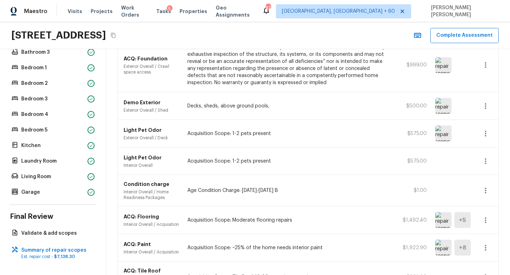
scroll to position [0, 0]
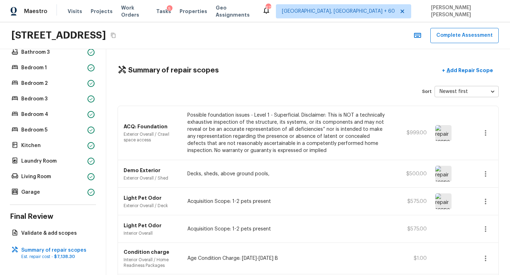
click at [275, 202] on p "Acquisition Scope: 1-2 pets present" at bounding box center [286, 201] width 199 height 7
click at [487, 227] on icon "button" at bounding box center [485, 229] width 8 height 8
click at [488, 239] on li "Edit" at bounding box center [487, 234] width 33 height 21
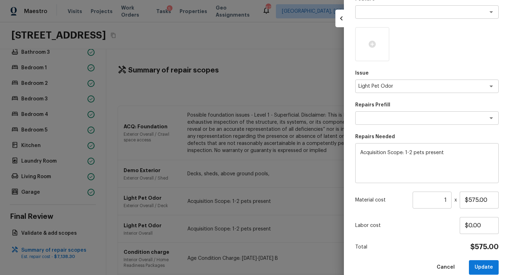
scroll to position [82, 0]
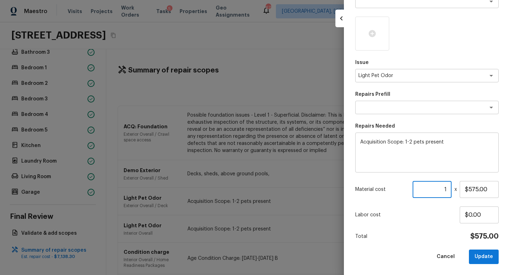
drag, startPoint x: 443, startPoint y: 190, endPoint x: 452, endPoint y: 190, distance: 8.8
click at [452, 190] on div "Material cost 1 ​ x $575.00" at bounding box center [426, 189] width 143 height 17
click at [493, 260] on button "Update" at bounding box center [484, 257] width 30 height 15
type input "1"
type input "$0.00"
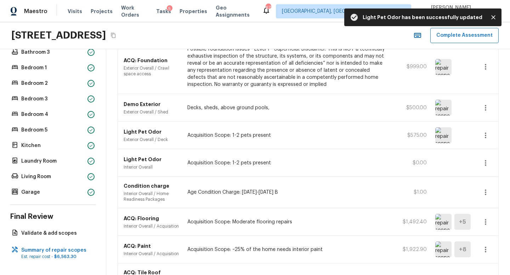
scroll to position [78, 0]
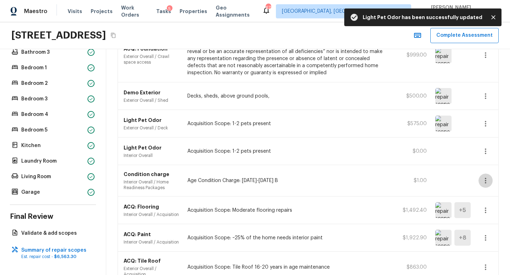
click at [486, 180] on icon "button" at bounding box center [485, 181] width 8 height 8
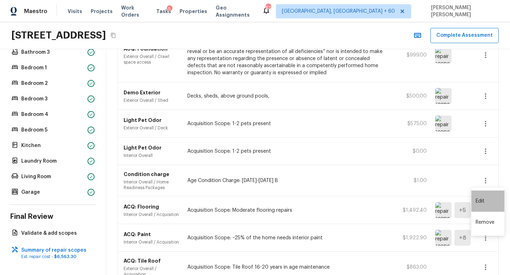
click at [486, 197] on li "Edit" at bounding box center [487, 201] width 33 height 21
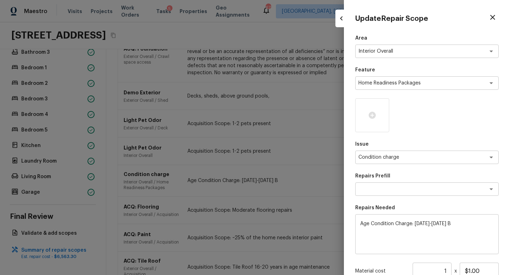
scroll to position [19, 0]
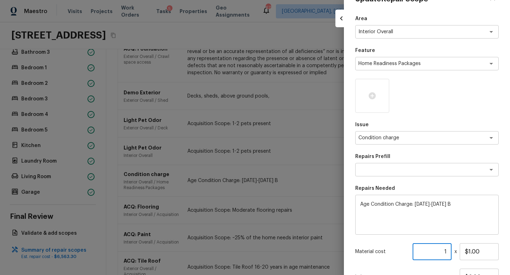
drag, startPoint x: 441, startPoint y: 250, endPoint x: 458, endPoint y: 250, distance: 16.3
click at [456, 250] on div "Material cost 1 ​ x $1.00" at bounding box center [426, 251] width 143 height 17
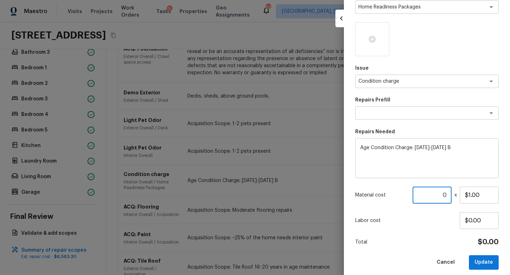
scroll to position [82, 0]
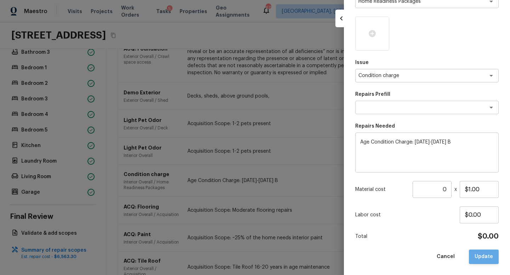
click at [482, 257] on button "Update" at bounding box center [484, 257] width 30 height 15
type input "1"
type input "$0.00"
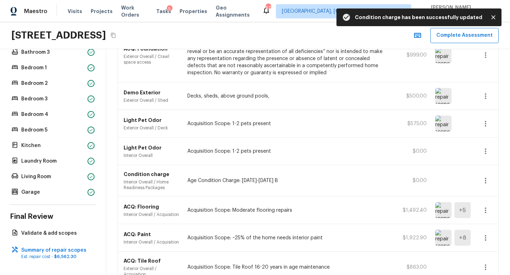
scroll to position [89, 0]
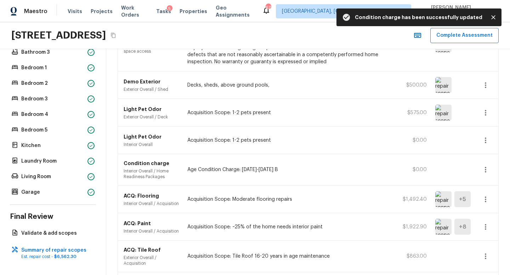
click at [487, 200] on icon "button" at bounding box center [485, 199] width 8 height 8
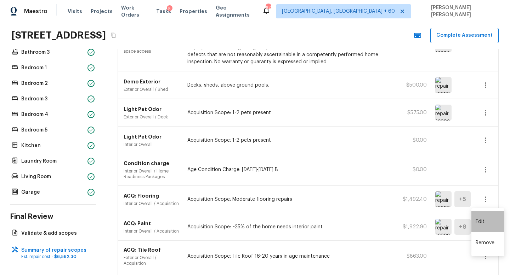
click at [478, 221] on li "Edit" at bounding box center [487, 221] width 33 height 21
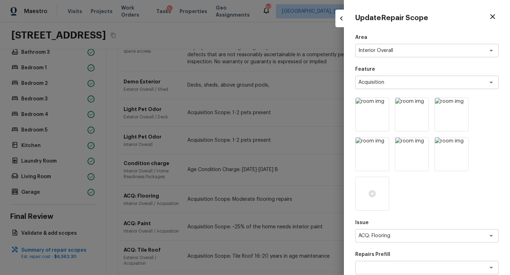
scroll to position [161, 0]
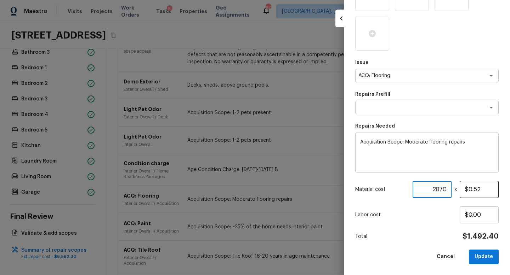
drag, startPoint x: 434, startPoint y: 191, endPoint x: 460, endPoint y: 190, distance: 25.5
click at [460, 190] on div "Material cost 2870 ​ x $0.52" at bounding box center [426, 189] width 143 height 17
click at [480, 255] on button "Update" at bounding box center [484, 257] width 30 height 15
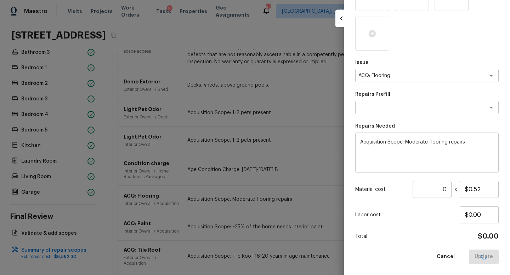
type input "1"
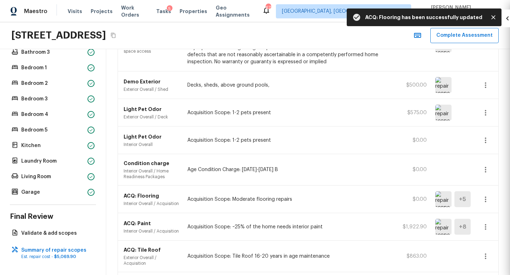
type input "$0.00"
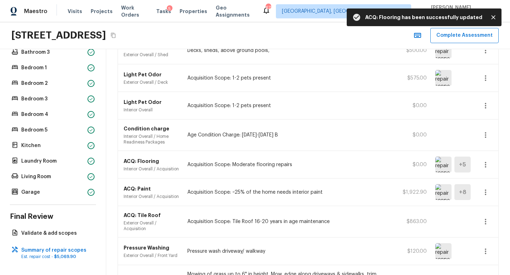
scroll to position [142, 0]
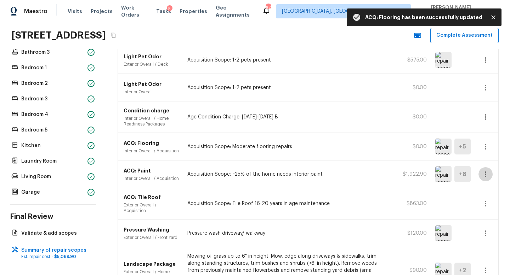
click at [487, 179] on icon "button" at bounding box center [485, 174] width 8 height 8
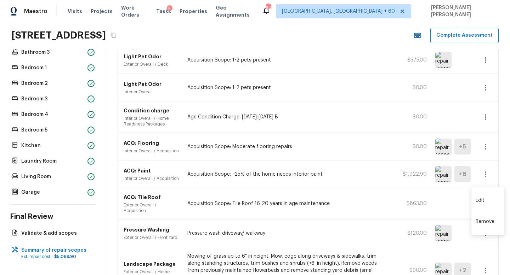
click at [489, 198] on li "Edit" at bounding box center [487, 200] width 33 height 21
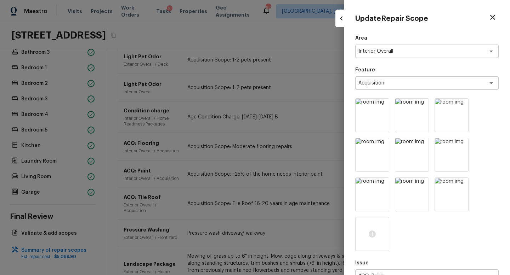
scroll to position [201, 0]
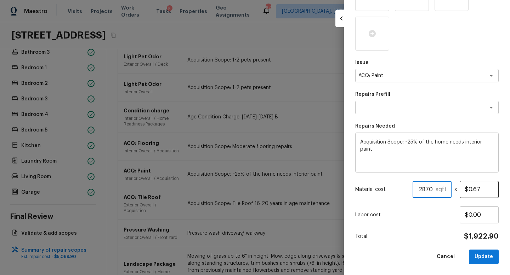
drag, startPoint x: 420, startPoint y: 188, endPoint x: 482, endPoint y: 188, distance: 61.2
click at [463, 188] on div "Material cost 2870 sqft ​ x $0.67" at bounding box center [426, 189] width 143 height 17
click at [480, 257] on button "Update" at bounding box center [484, 257] width 30 height 15
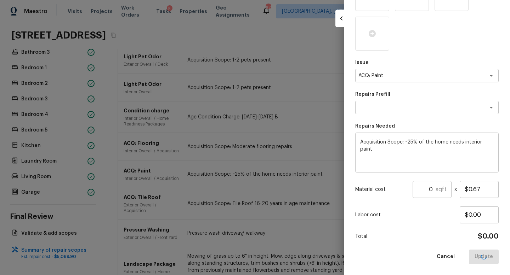
type input "1"
type input "$0.00"
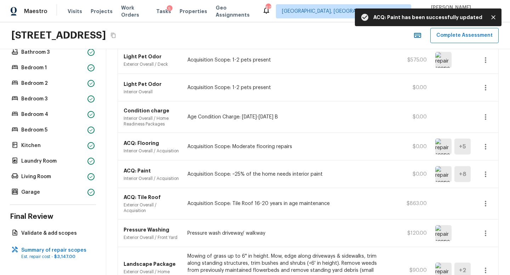
scroll to position [158, 0]
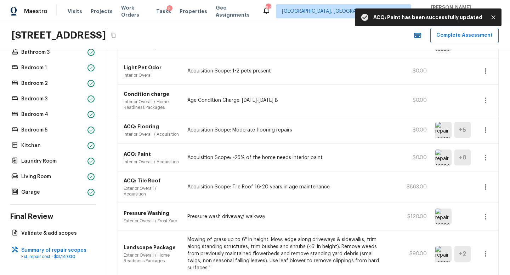
click at [487, 191] on icon "button" at bounding box center [485, 187] width 8 height 8
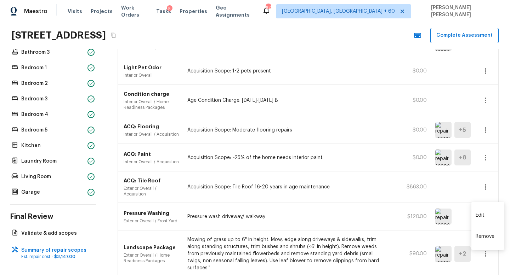
click at [478, 214] on li "Edit" at bounding box center [487, 215] width 33 height 21
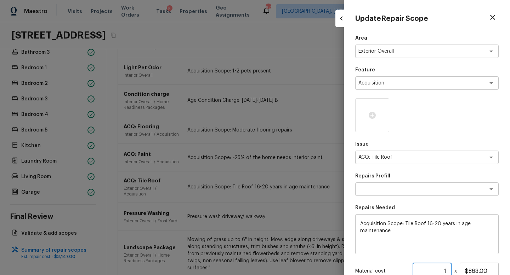
drag, startPoint x: 438, startPoint y: 270, endPoint x: 458, endPoint y: 270, distance: 20.2
click at [458, 270] on div "Material cost 1 ​ x $863.00" at bounding box center [426, 271] width 143 height 17
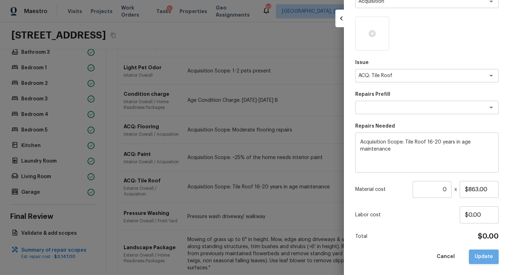
click at [485, 259] on button "Update" at bounding box center [484, 257] width 30 height 15
type input "1"
type input "$0.00"
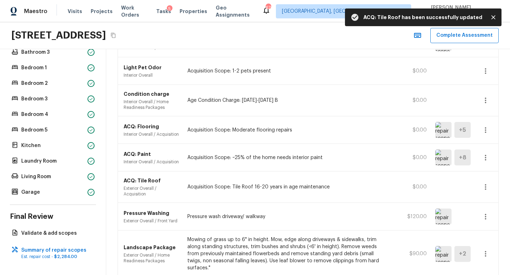
scroll to position [193, 0]
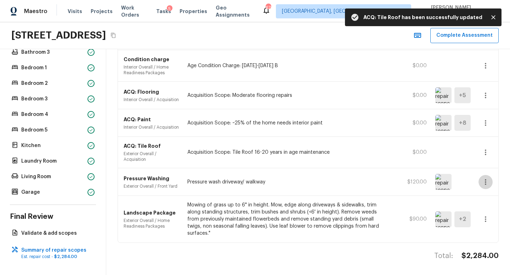
click at [488, 187] on icon "button" at bounding box center [485, 182] width 8 height 8
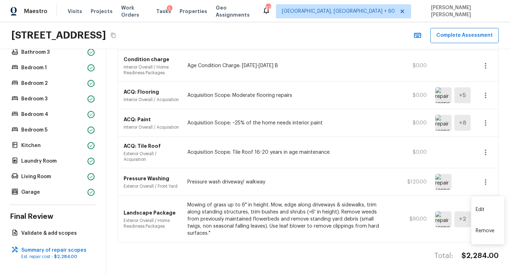
click at [483, 209] on li "Edit" at bounding box center [487, 209] width 33 height 21
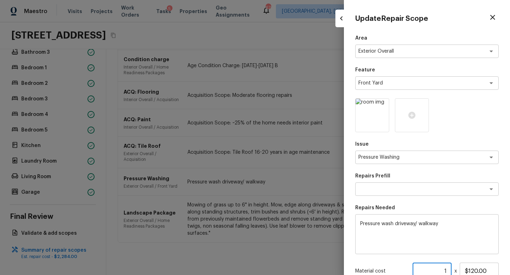
drag, startPoint x: 439, startPoint y: 271, endPoint x: 450, endPoint y: 271, distance: 11.3
click at [450, 271] on input "1" at bounding box center [431, 271] width 39 height 17
type input "-5"
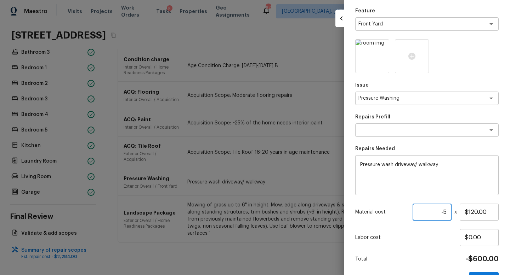
scroll to position [60, 0]
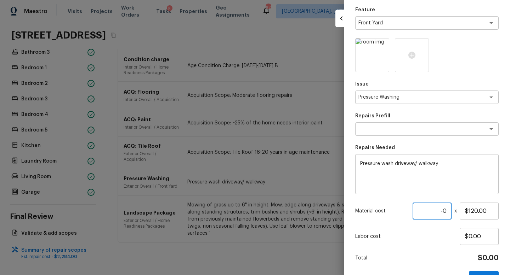
type input "-0"
click at [437, 257] on div "Total $0.00" at bounding box center [426, 258] width 143 height 9
drag, startPoint x: 449, startPoint y: 210, endPoint x: 437, endPoint y: 210, distance: 12.0
click at [437, 210] on input "-0" at bounding box center [431, 211] width 39 height 17
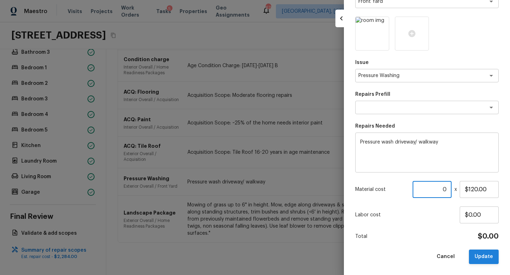
click at [481, 256] on button "Update" at bounding box center [484, 257] width 30 height 15
type input "1"
type input "$0.00"
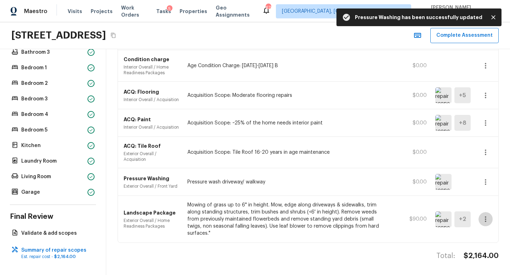
click at [486, 226] on button "button" at bounding box center [485, 219] width 14 height 14
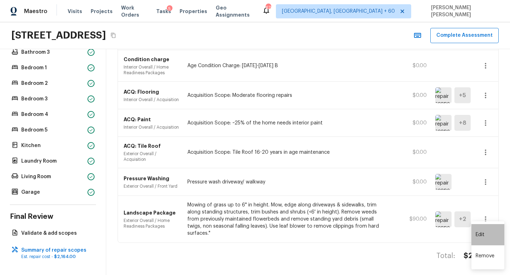
click at [491, 231] on li "Edit" at bounding box center [487, 234] width 33 height 21
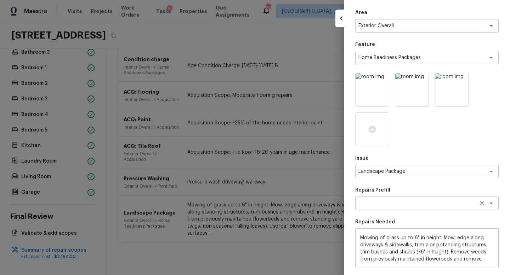
scroll to position [121, 0]
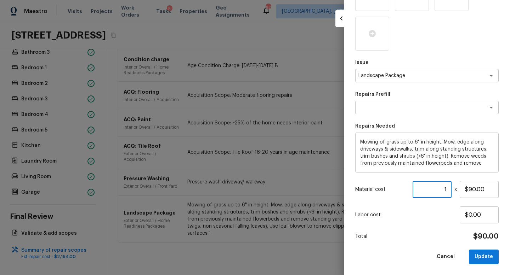
drag, startPoint x: 442, startPoint y: 190, endPoint x: 451, endPoint y: 190, distance: 8.1
click at [451, 190] on input "1" at bounding box center [431, 189] width 39 height 17
click at [484, 260] on button "Update" at bounding box center [484, 257] width 30 height 15
type input "1"
type input "$0.00"
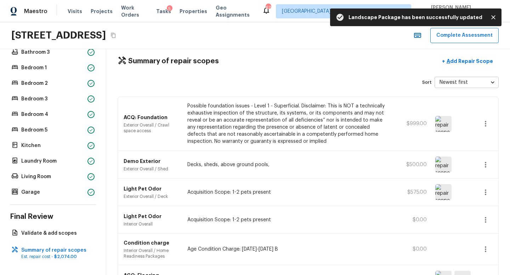
scroll to position [10, 0]
click at [483, 58] on p "Add Repair Scope" at bounding box center [469, 60] width 48 height 7
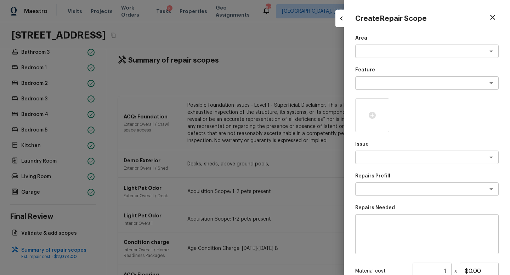
click at [244, 119] on div at bounding box center [255, 137] width 510 height 275
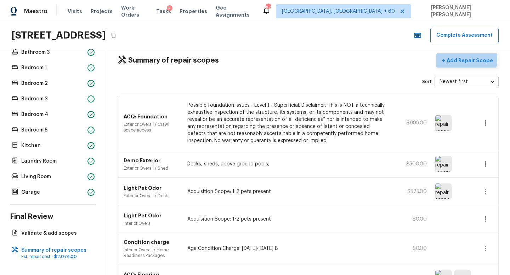
click at [470, 59] on p "Add Repair Scope" at bounding box center [469, 60] width 48 height 7
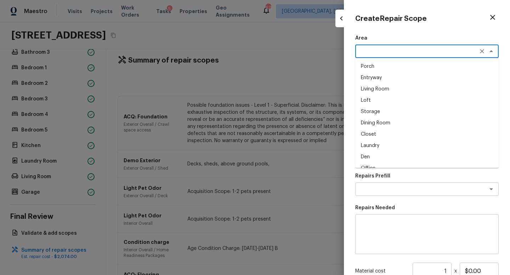
click at [393, 53] on textarea at bounding box center [416, 51] width 117 height 7
click at [397, 70] on li "Interior Overall" at bounding box center [426, 66] width 143 height 11
type textarea "Interior Overall"
click at [394, 84] on textarea at bounding box center [416, 83] width 117 height 7
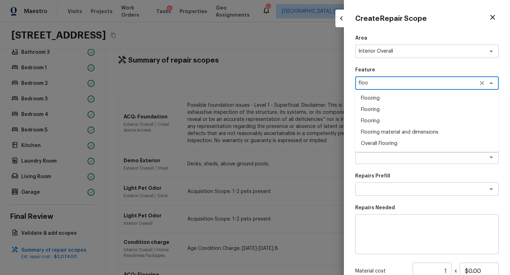
click at [395, 104] on li "Flooring" at bounding box center [426, 109] width 143 height 11
type textarea "Flooring"
click at [389, 156] on textarea at bounding box center [416, 157] width 117 height 7
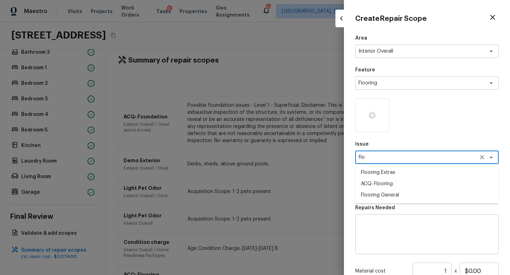
click at [398, 183] on li "ACQ: Flooring" at bounding box center [426, 183] width 143 height 11
type textarea "ACQ: Flooring"
click at [405, 191] on textarea at bounding box center [416, 189] width 117 height 7
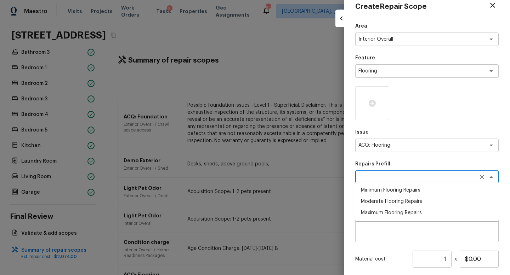
scroll to position [14, 0]
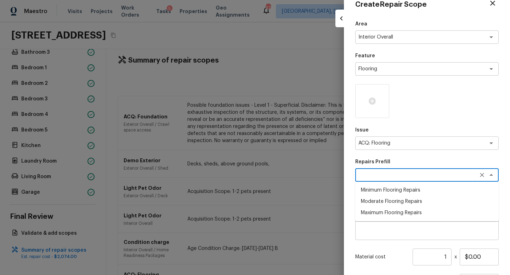
click at [397, 202] on li "Moderate Flooring Repairs" at bounding box center [426, 201] width 143 height 11
type textarea "Moderate Flooring Repairs"
type textarea "Acquisition Scope: Moderate flooring repairs"
type input "$0.52"
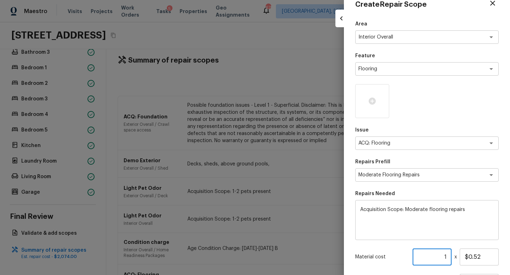
drag, startPoint x: 437, startPoint y: 256, endPoint x: 446, endPoint y: 256, distance: 8.8
click at [446, 256] on input "1" at bounding box center [431, 257] width 39 height 17
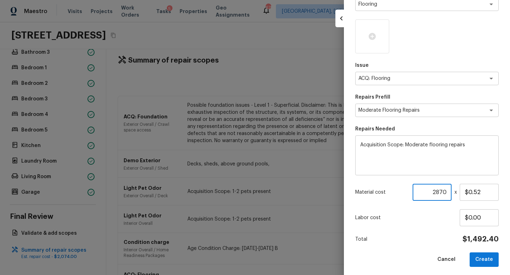
scroll to position [0, 0]
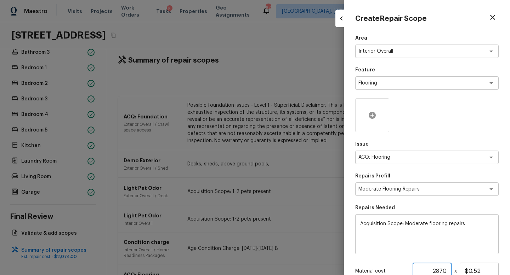
type input "2870"
click at [371, 115] on icon at bounding box center [372, 115] width 8 height 8
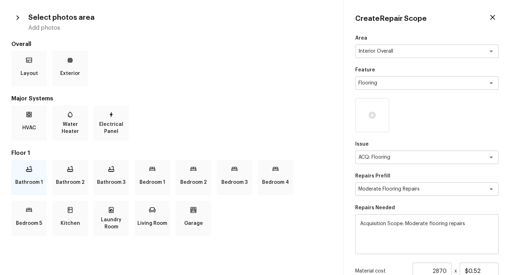
click at [27, 171] on icon at bounding box center [29, 169] width 6 height 6
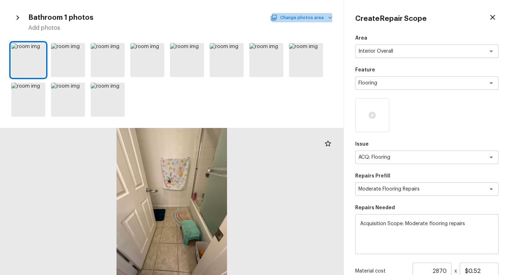
click at [317, 19] on button "Change photos area" at bounding box center [301, 17] width 61 height 9
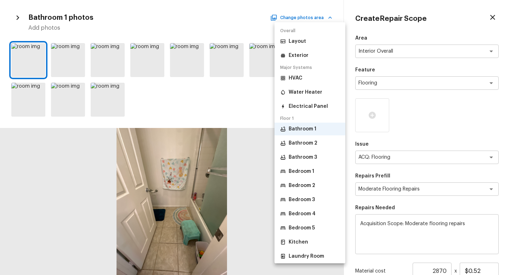
click at [310, 172] on p "Bedroom 1" at bounding box center [300, 171] width 25 height 7
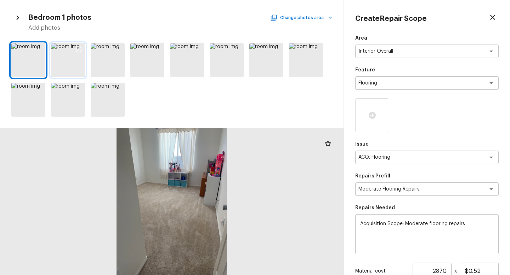
click at [61, 62] on div at bounding box center [68, 60] width 34 height 34
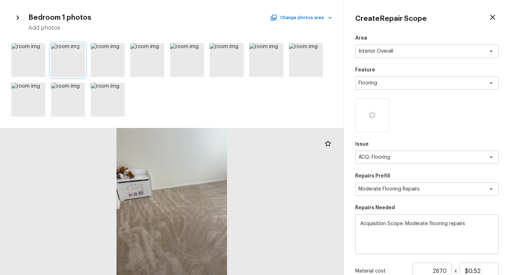
click at [78, 47] on icon at bounding box center [79, 50] width 6 height 6
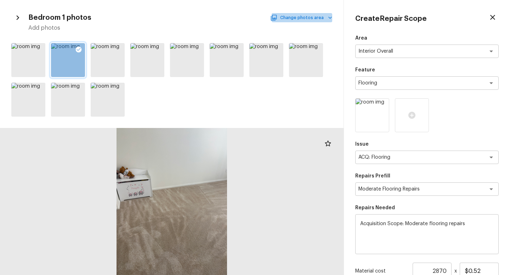
click at [310, 16] on button "Change photos area" at bounding box center [301, 17] width 61 height 9
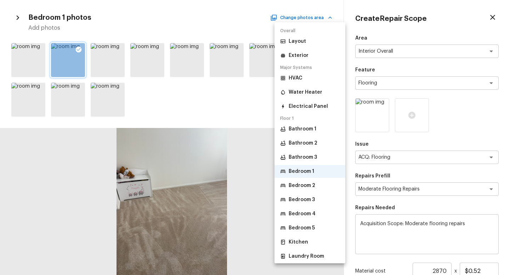
click at [309, 187] on p "Bedroom 2" at bounding box center [301, 185] width 27 height 7
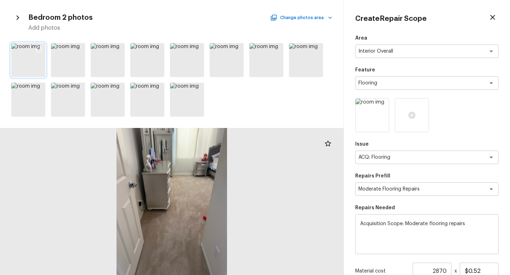
click at [39, 47] on icon at bounding box center [39, 50] width 6 height 6
click at [199, 49] on icon at bounding box center [197, 49] width 7 height 7
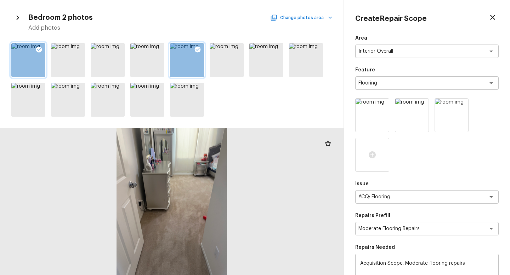
click at [296, 19] on button "Change photos area" at bounding box center [301, 17] width 61 height 9
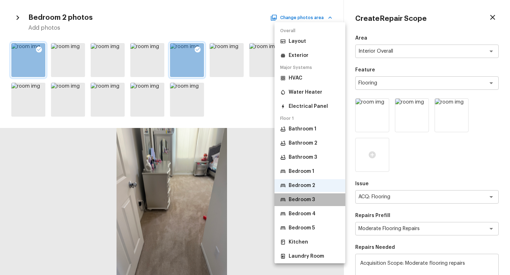
click at [317, 203] on li "Bedroom 3" at bounding box center [309, 200] width 71 height 13
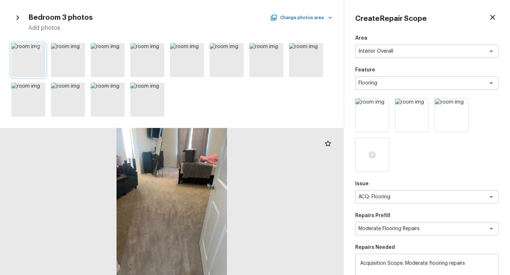
click at [35, 68] on div at bounding box center [28, 60] width 34 height 34
click at [40, 48] on icon at bounding box center [39, 50] width 6 height 6
click at [300, 15] on button "Change photos area" at bounding box center [301, 17] width 61 height 9
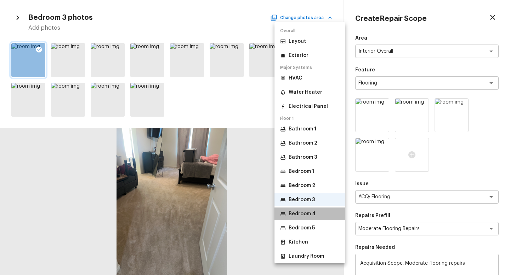
click at [317, 217] on li "Bedroom 4" at bounding box center [309, 214] width 71 height 13
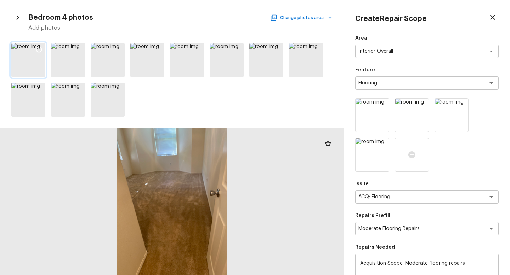
click at [38, 48] on icon at bounding box center [38, 49] width 7 height 7
click at [307, 19] on button "Change photos area" at bounding box center [301, 17] width 61 height 9
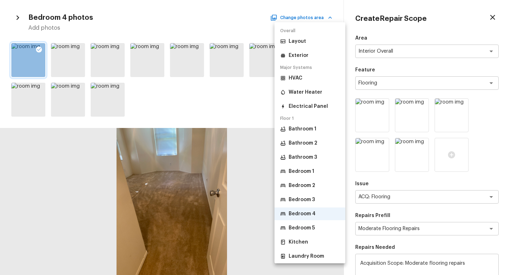
click at [311, 229] on p "Bedroom 5" at bounding box center [301, 228] width 26 height 7
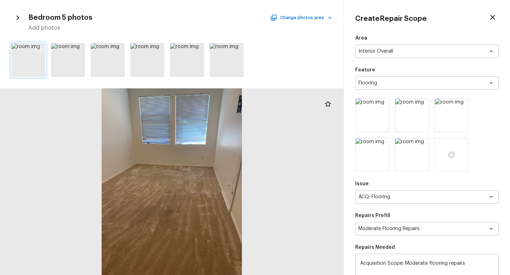
click at [38, 47] on icon at bounding box center [39, 50] width 6 height 6
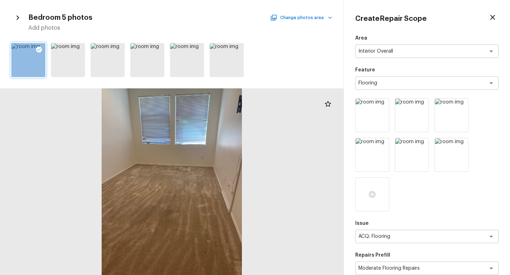
click at [308, 20] on button "Change photos area" at bounding box center [301, 17] width 61 height 9
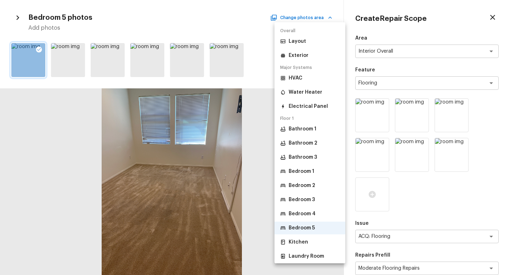
scroll to position [30, 0]
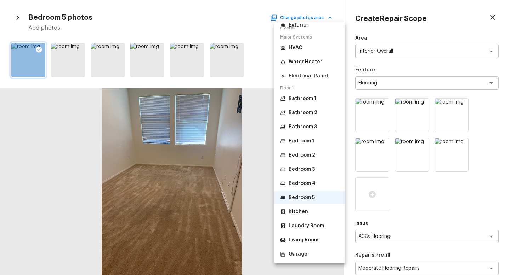
click at [308, 242] on p "Living Room" at bounding box center [303, 240] width 30 height 7
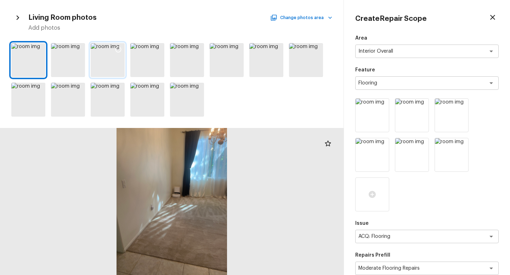
click at [96, 67] on div at bounding box center [108, 60] width 34 height 34
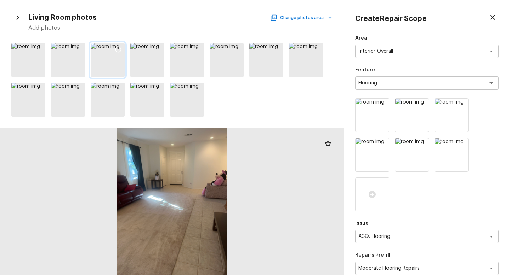
click at [120, 49] on icon at bounding box center [118, 49] width 7 height 7
click at [37, 47] on icon at bounding box center [39, 50] width 6 height 6
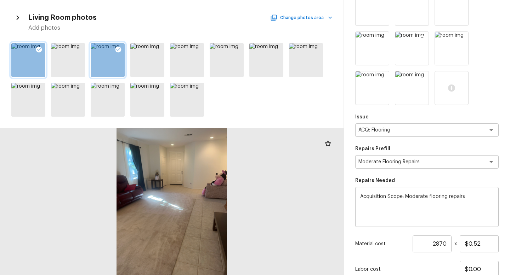
scroll to position [153, 0]
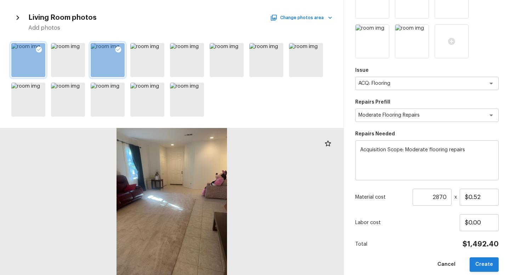
click at [483, 265] on button "Create" at bounding box center [483, 265] width 29 height 15
type input "1"
type input "$0.00"
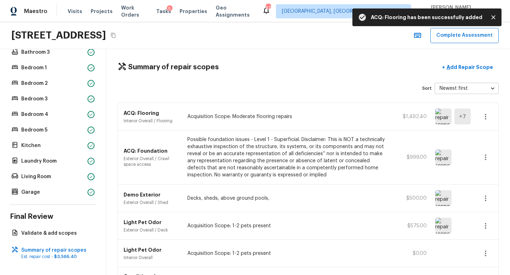
scroll to position [3, 0]
click at [454, 68] on p "Add Repair Scope" at bounding box center [469, 67] width 48 height 7
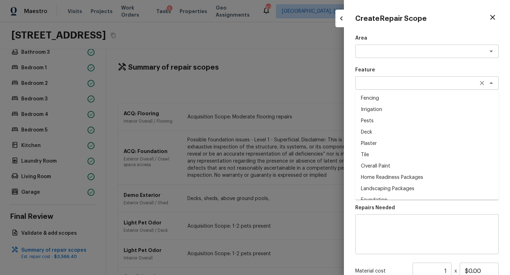
click at [380, 78] on div "x ​" at bounding box center [426, 82] width 143 height 13
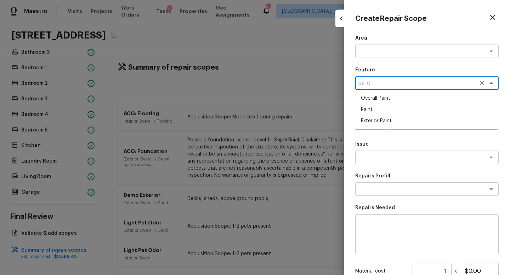
click at [393, 101] on li "Overall Paint" at bounding box center [426, 98] width 143 height 11
type textarea "Overall Paint"
click at [432, 160] on textarea at bounding box center [416, 157] width 117 height 7
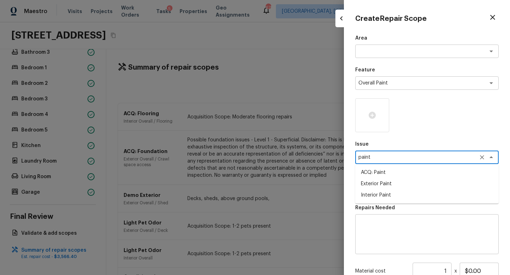
click at [436, 172] on li "ACQ: Paint" at bounding box center [426, 172] width 143 height 11
type textarea "ACQ: Paint"
click at [387, 52] on textarea at bounding box center [416, 51] width 117 height 7
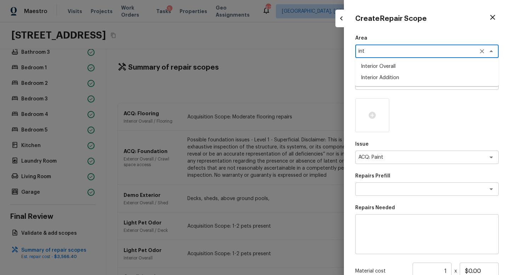
click at [390, 65] on li "Interior Overall" at bounding box center [426, 66] width 143 height 11
type textarea "Interior Overall"
click at [376, 190] on textarea at bounding box center [416, 189] width 117 height 7
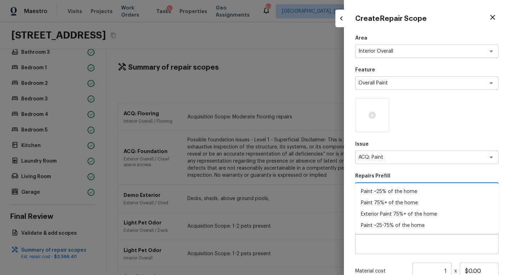
scroll to position [31, 0]
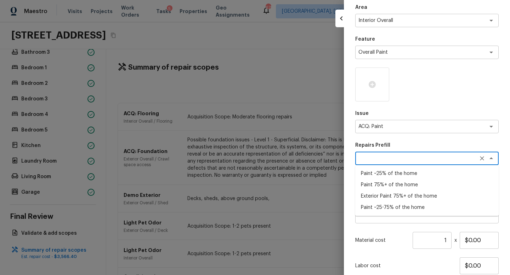
click at [400, 177] on li "Paint ~25% of the home" at bounding box center [426, 173] width 143 height 11
type textarea "Paint ~25% of the home"
type textarea "Acquisition Scope: ~25% of the home needs interior paint"
type input "$0.46"
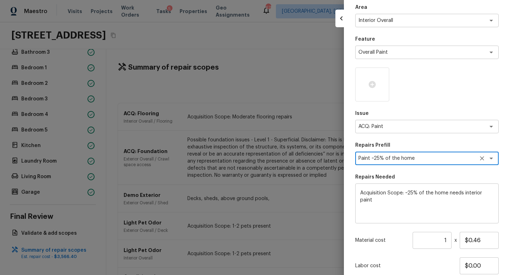
scroll to position [82, 0]
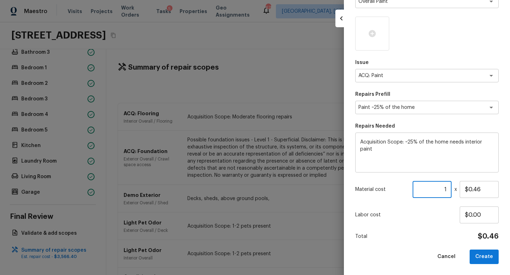
drag, startPoint x: 444, startPoint y: 189, endPoint x: 452, endPoint y: 189, distance: 7.8
click at [452, 189] on div "Material cost 1 ​ x $0.46" at bounding box center [426, 189] width 143 height 17
type input "2870"
click at [484, 261] on button "Create" at bounding box center [483, 257] width 29 height 15
type input "1"
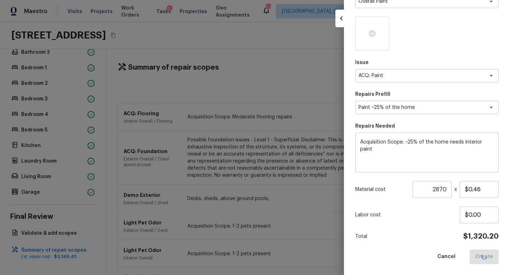
type input "$0.00"
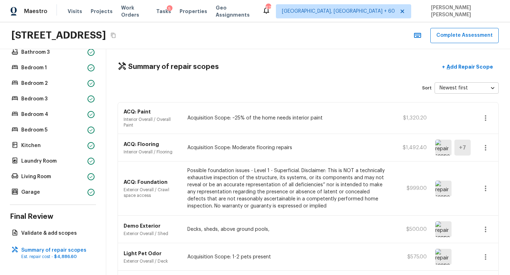
scroll to position [0, 0]
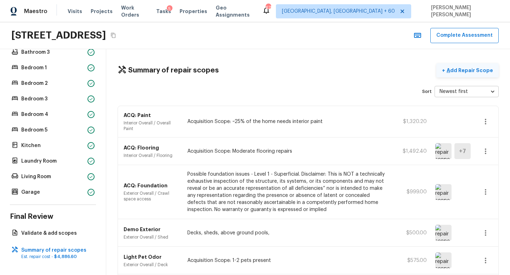
click at [471, 72] on p "Add Repair Scope" at bounding box center [469, 70] width 48 height 7
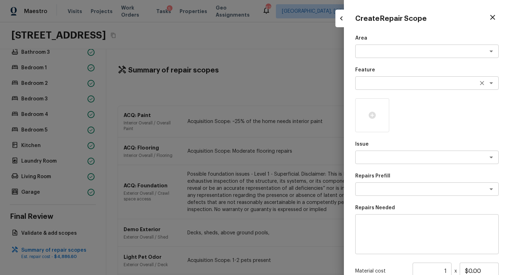
click at [388, 81] on textarea at bounding box center [416, 83] width 117 height 7
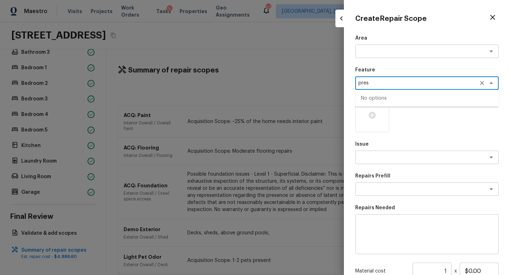
type textarea "press"
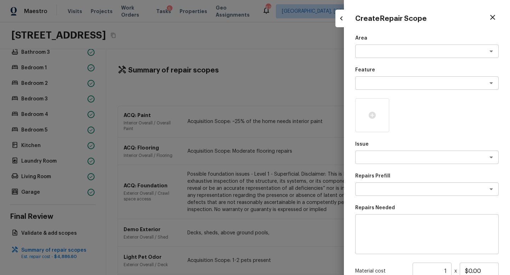
click at [371, 71] on p "Feature" at bounding box center [426, 70] width 143 height 7
click at [381, 163] on div "x ​" at bounding box center [426, 157] width 143 height 13
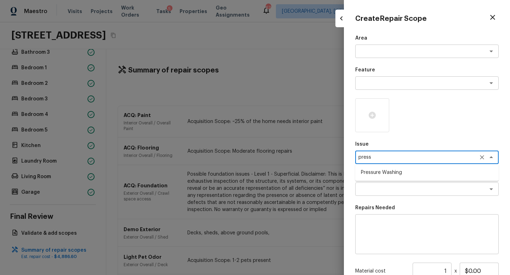
click at [395, 173] on li "Pressure Washing" at bounding box center [426, 172] width 143 height 11
type textarea "Pressure Washing"
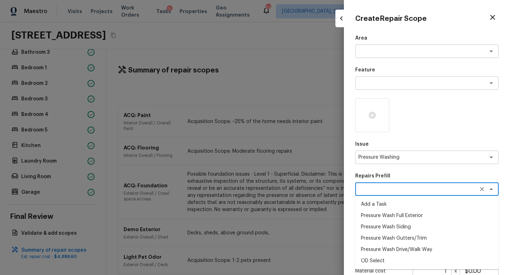
click at [395, 186] on textarea at bounding box center [416, 189] width 117 height 7
click at [399, 215] on li "Pressure Wash Full Exterior" at bounding box center [426, 215] width 143 height 11
type textarea "Pressure Wash Full Exterior"
type textarea "Pressure wash the House, Flatwork, Deck and Garage interior."
type input "$250.00"
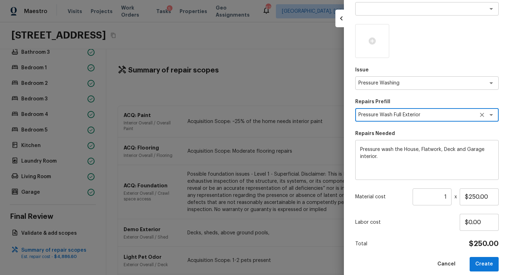
scroll to position [82, 0]
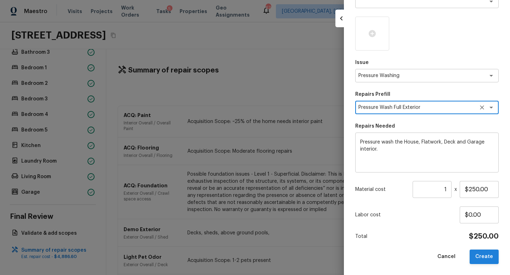
click at [485, 253] on button "Create" at bounding box center [483, 257] width 29 height 15
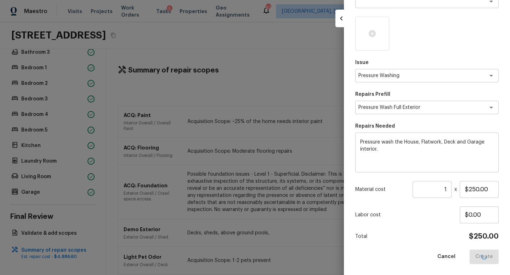
type input "$0.00"
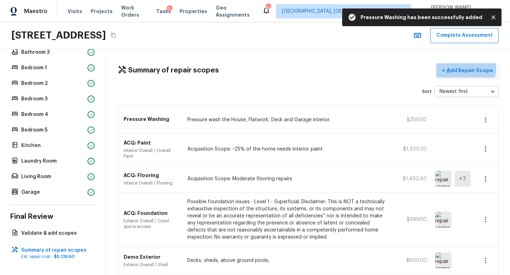
click at [468, 68] on p "Add Repair Scope" at bounding box center [469, 70] width 48 height 7
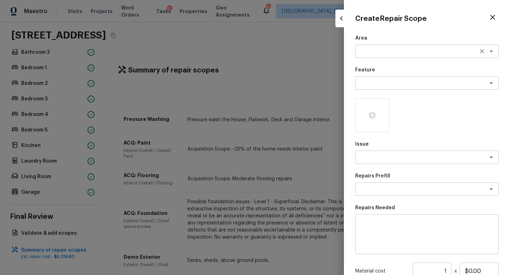
click at [374, 52] on textarea at bounding box center [416, 51] width 117 height 7
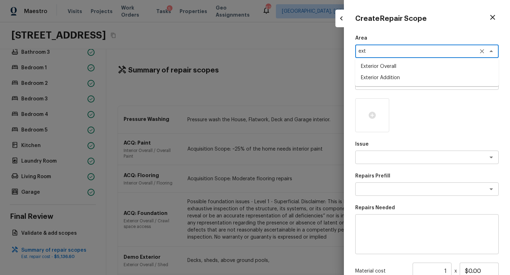
click at [394, 63] on li "Exterior Overall" at bounding box center [426, 66] width 143 height 11
type textarea "Exterior Overall"
click at [396, 156] on textarea at bounding box center [416, 157] width 117 height 7
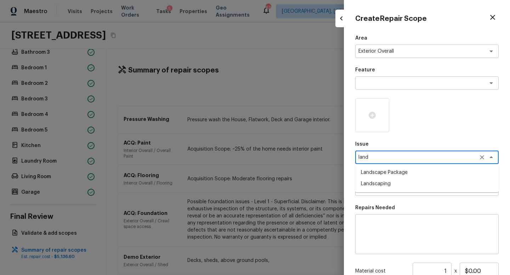
click at [413, 173] on li "Landscape Package" at bounding box center [426, 172] width 143 height 11
type textarea "Landscape Package"
click at [405, 190] on textarea at bounding box center [416, 189] width 117 height 7
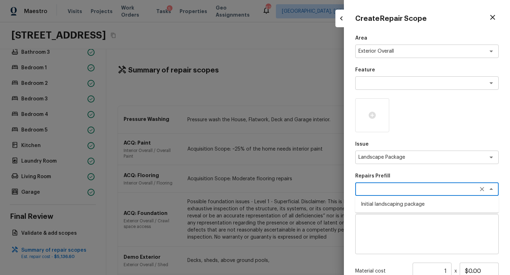
click at [408, 206] on li "Initial landscaping package" at bounding box center [426, 204] width 143 height 11
type textarea "Initial landscaping package"
type textarea "Mowing of grass up to 6" in height. Mow, edge along driveways & sidewalks, trim…"
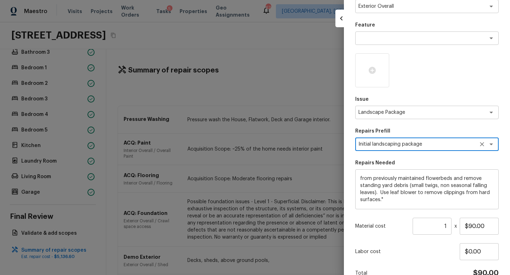
scroll to position [50, 0]
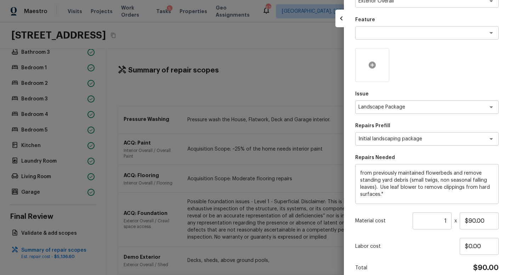
click at [371, 62] on icon at bounding box center [371, 65] width 7 height 7
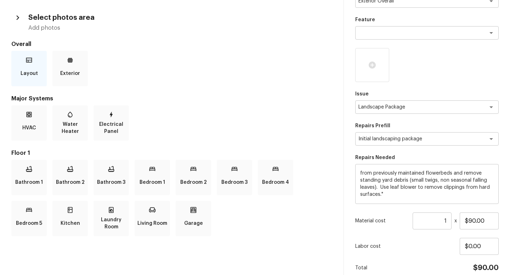
click at [31, 71] on p "Layout" at bounding box center [29, 74] width 17 height 14
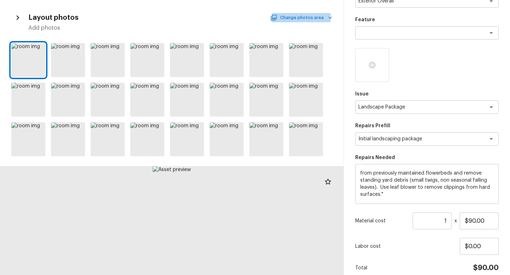
click at [303, 17] on button "Change photos area" at bounding box center [301, 17] width 61 height 9
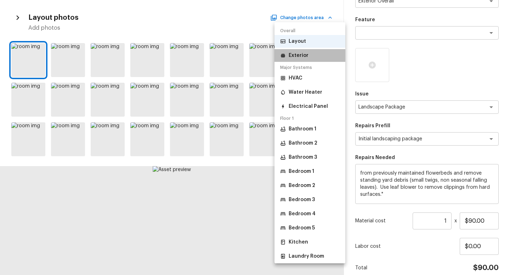
click at [310, 55] on li "Exterior" at bounding box center [309, 55] width 71 height 13
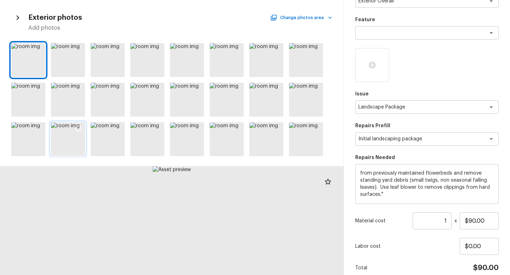
click at [67, 150] on div at bounding box center [68, 139] width 34 height 34
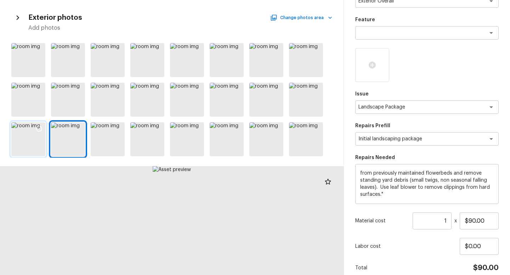
click at [25, 146] on div at bounding box center [28, 139] width 34 height 34
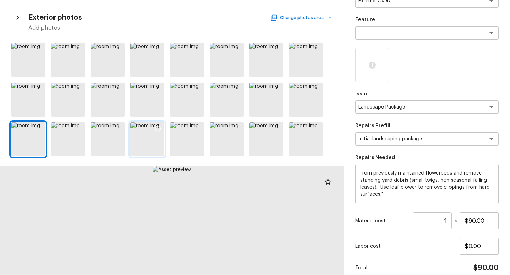
click at [133, 144] on div at bounding box center [147, 139] width 34 height 34
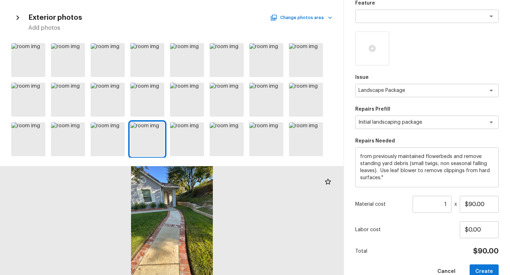
scroll to position [82, 0]
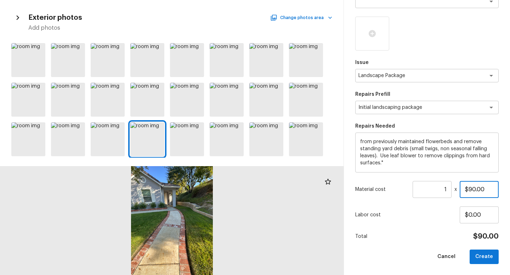
drag, startPoint x: 488, startPoint y: 190, endPoint x: 383, endPoint y: 190, distance: 104.8
click at [385, 190] on div "Material cost 1 ​ x $90.00" at bounding box center [426, 189] width 143 height 17
type input "$70.00"
click at [478, 254] on button "Create" at bounding box center [483, 257] width 29 height 15
type input "$0.00"
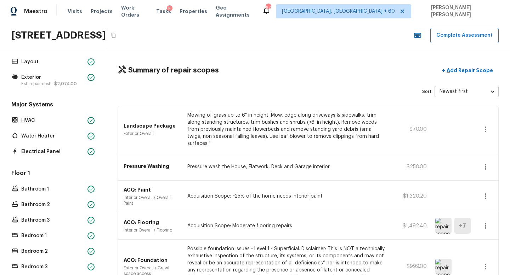
scroll to position [27, 0]
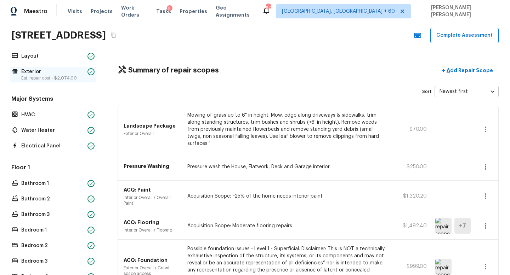
click at [54, 70] on p "Exterior" at bounding box center [52, 71] width 63 height 7
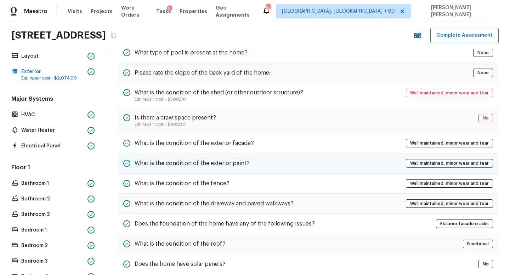
scroll to position [239, 0]
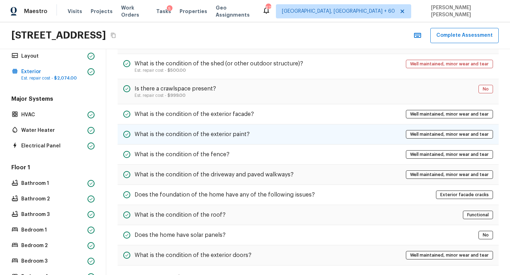
click at [235, 129] on div "What is the condition of the exterior paint? Well maintained, minor wear and te…" at bounding box center [307, 135] width 381 height 20
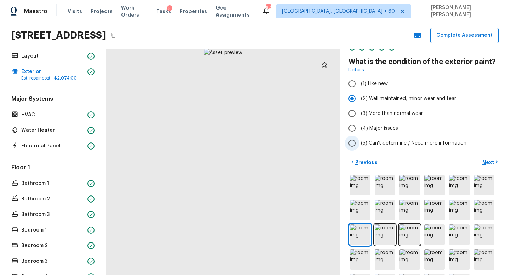
scroll to position [73, 0]
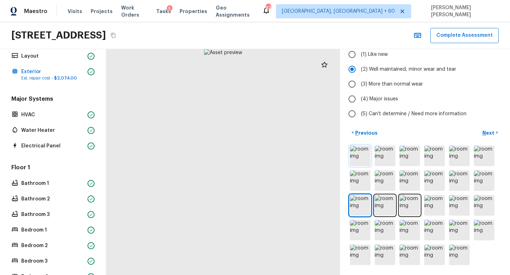
click at [359, 158] on img at bounding box center [360, 156] width 21 height 21
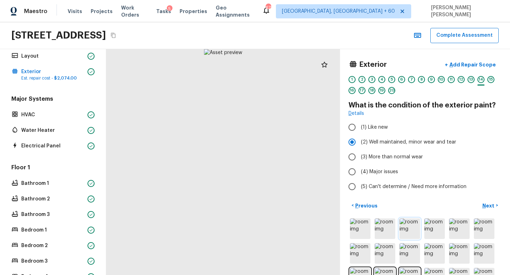
click at [409, 227] on img at bounding box center [409, 229] width 21 height 21
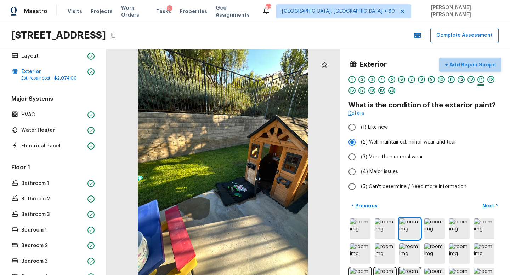
click at [476, 65] on p "Add Repair Scope" at bounding box center [472, 64] width 48 height 7
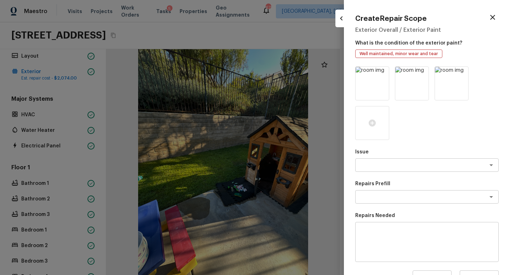
click at [292, 28] on div at bounding box center [255, 137] width 510 height 275
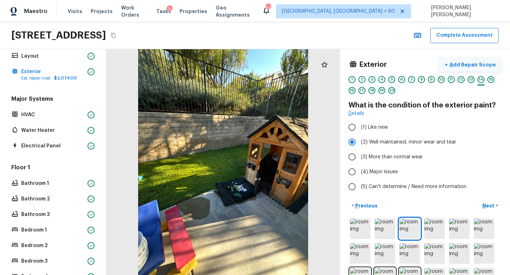
click at [469, 65] on p "Add Repair Scope" at bounding box center [472, 64] width 48 height 7
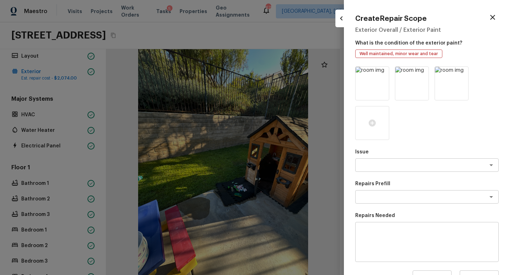
click at [495, 19] on icon "button" at bounding box center [492, 17] width 8 height 8
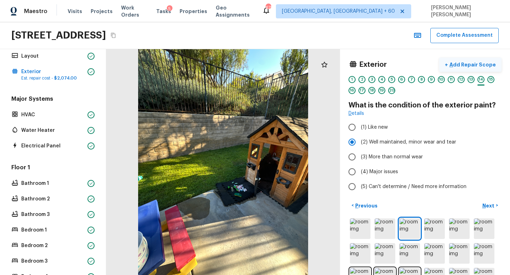
click at [474, 63] on p "Add Repair Scope" at bounding box center [472, 64] width 48 height 7
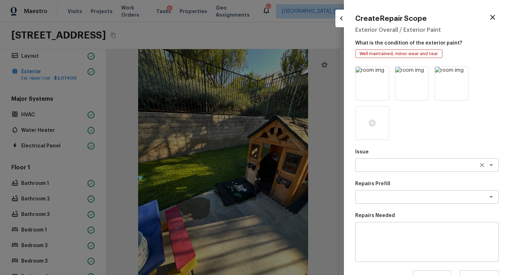
click at [376, 167] on textarea at bounding box center [416, 165] width 117 height 7
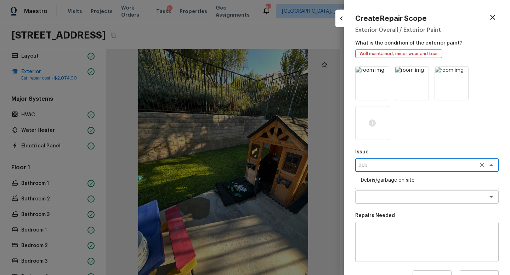
click at [390, 178] on li "Debris/garbage on site" at bounding box center [426, 180] width 143 height 11
type textarea "Debris/garbage on site"
click at [392, 194] on textarea at bounding box center [416, 197] width 117 height 7
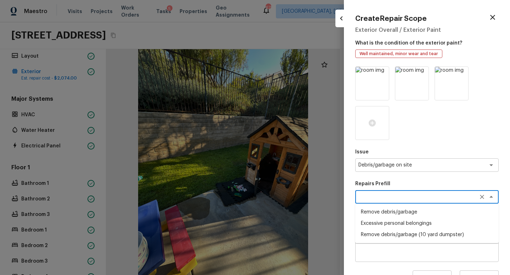
click at [397, 212] on li "Remove debris/garbage" at bounding box center [426, 212] width 143 height 11
type textarea "Remove debris/garbage"
type textarea "Remove, haul off, and properly dispose of any debris left by seller to offsite …"
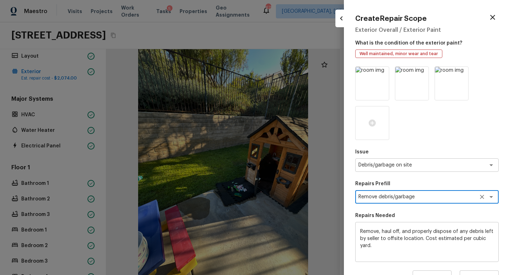
scroll to position [90, 0]
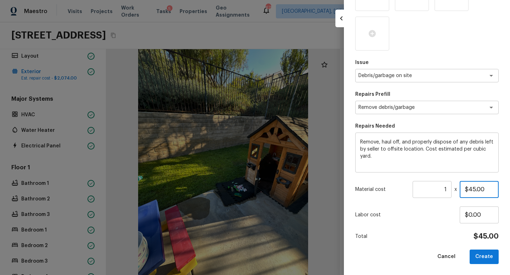
drag, startPoint x: 490, startPoint y: 192, endPoint x: 448, endPoint y: 187, distance: 42.8
click at [449, 187] on div "Material cost 1 ​ x $45.00" at bounding box center [426, 189] width 143 height 17
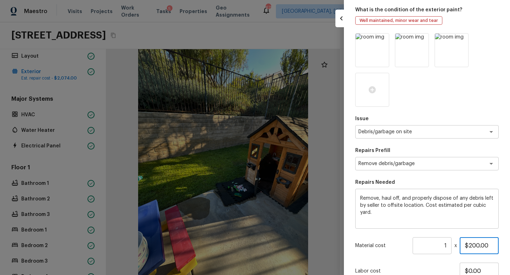
scroll to position [0, 0]
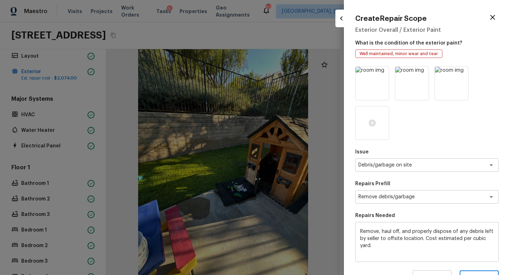
type input "$200.00"
click at [195, 191] on div at bounding box center [255, 137] width 510 height 275
type input "$0.00"
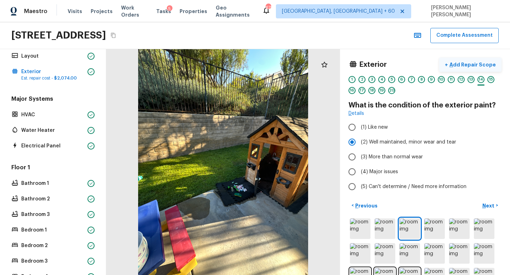
click at [482, 62] on p "Add Repair Scope" at bounding box center [472, 64] width 48 height 7
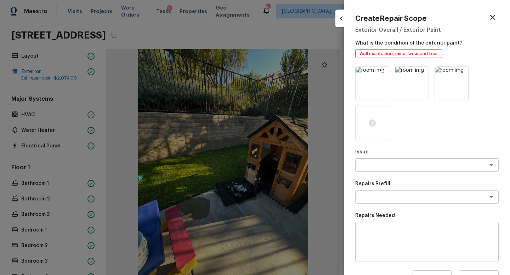
click at [385, 72] on icon at bounding box center [382, 73] width 7 height 7
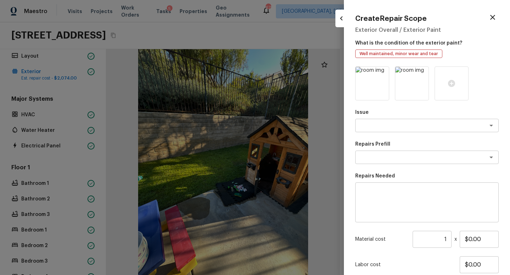
click at [385, 72] on icon at bounding box center [382, 73] width 7 height 7
click at [369, 80] on icon at bounding box center [372, 83] width 8 height 8
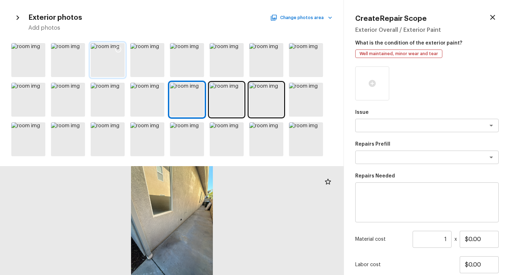
click at [115, 60] on div at bounding box center [108, 60] width 34 height 34
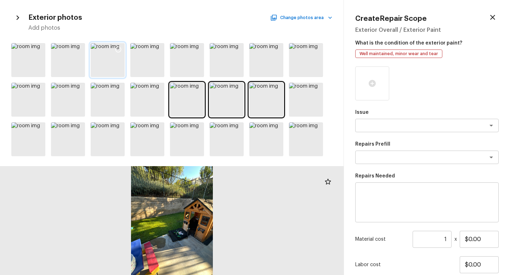
click at [115, 48] on icon at bounding box center [118, 50] width 6 height 6
click at [395, 121] on div "x ​" at bounding box center [426, 125] width 143 height 13
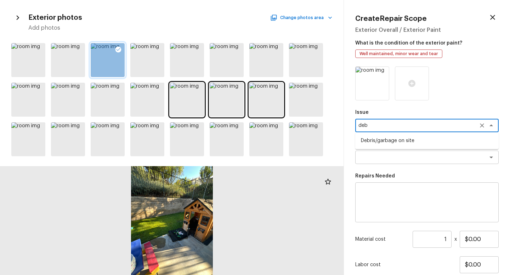
click at [398, 137] on li "Debris/garbage on site" at bounding box center [426, 140] width 143 height 11
type textarea "Debris/garbage on site"
click at [402, 160] on textarea at bounding box center [416, 157] width 117 height 7
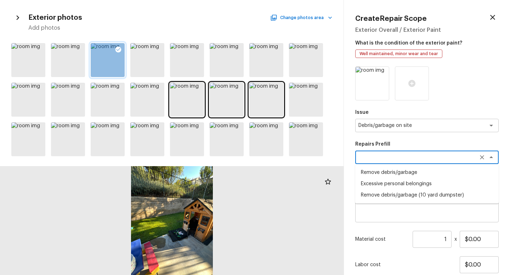
click at [404, 178] on li "Remove debris/garbage" at bounding box center [426, 172] width 143 height 11
type textarea "Remove debris/garbage"
type textarea "Remove, haul off, and properly dispose of any debris left by seller to offsite …"
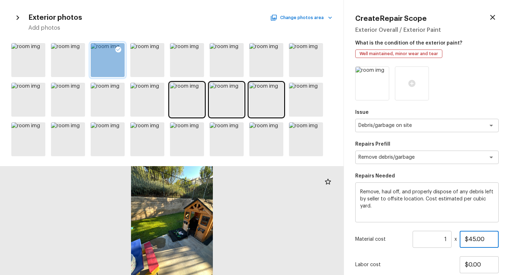
drag, startPoint x: 494, startPoint y: 240, endPoint x: 426, endPoint y: 237, distance: 68.0
click at [434, 239] on div "Material cost 1 ​ x $45.00" at bounding box center [426, 239] width 143 height 17
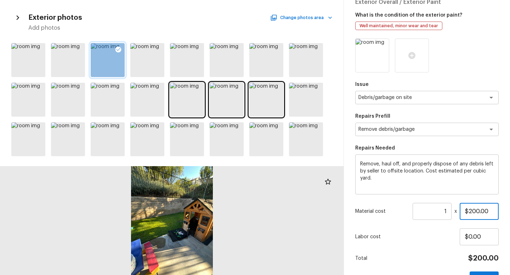
scroll to position [50, 0]
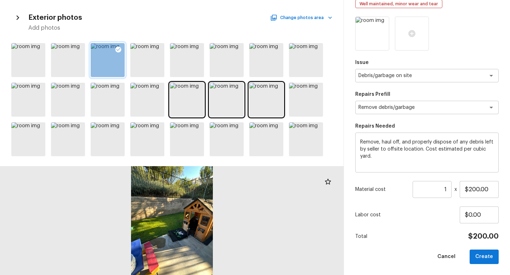
click at [431, 200] on div "Issue Debris/garbage on site x ​ Repairs Prefill Remove debris/garbage x ​ Repa…" at bounding box center [426, 141] width 143 height 248
click at [442, 222] on div "Labor cost $0.00" at bounding box center [426, 215] width 143 height 17
click at [487, 255] on button "Create" at bounding box center [483, 257] width 29 height 15
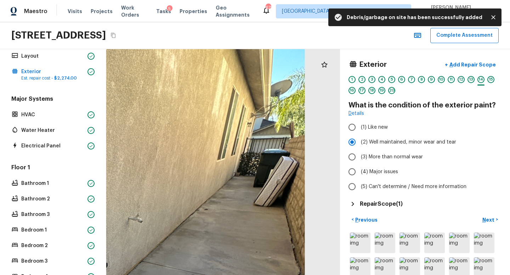
drag, startPoint x: 271, startPoint y: 110, endPoint x: 191, endPoint y: 112, distance: 79.7
click at [191, 112] on div at bounding box center [45, 272] width 713 height 690
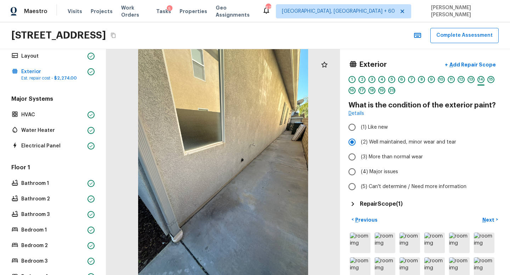
scroll to position [189, 0]
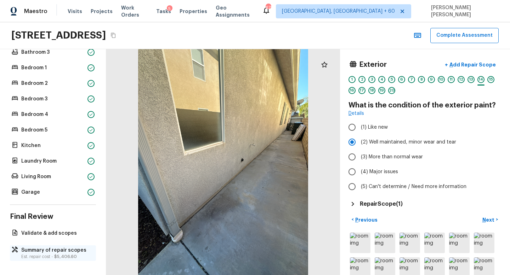
click at [51, 248] on p "Summary of repair scopes" at bounding box center [56, 250] width 70 height 7
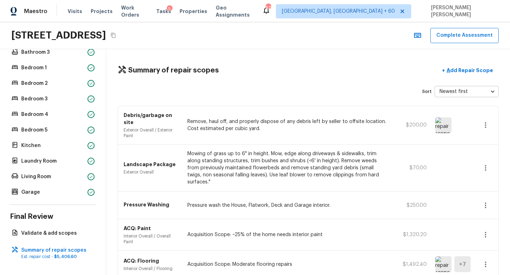
click at [485, 121] on icon "button" at bounding box center [485, 125] width 8 height 8
click at [489, 137] on li "Edit" at bounding box center [487, 142] width 33 height 21
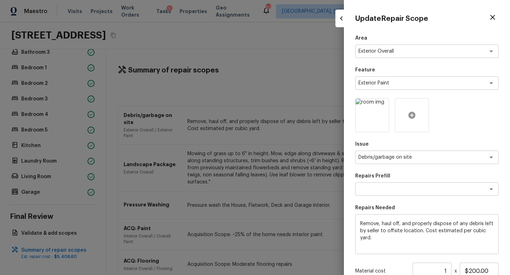
click at [412, 116] on icon at bounding box center [411, 115] width 7 height 7
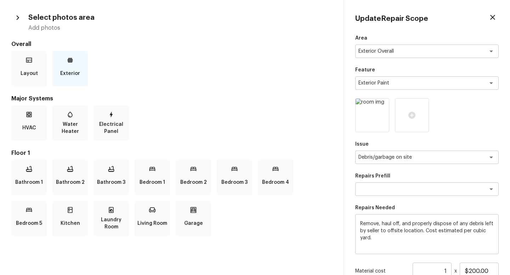
click at [67, 67] on p "Exterior" at bounding box center [70, 74] width 20 height 14
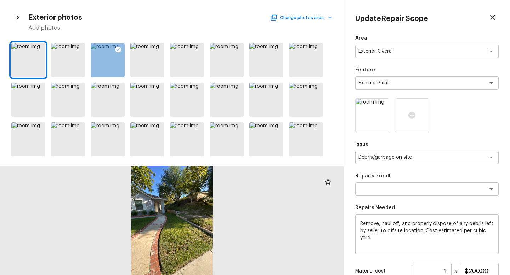
click at [491, 18] on icon "button" at bounding box center [492, 17] width 8 height 8
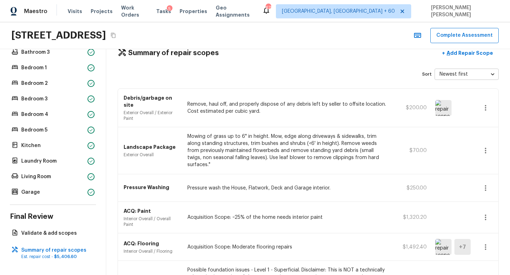
scroll to position [0, 0]
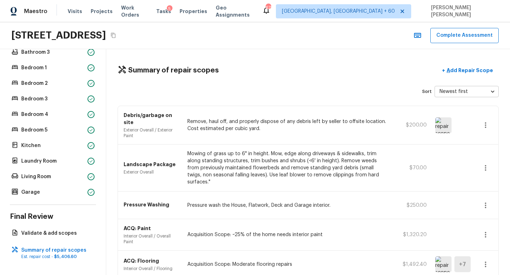
click at [119, 125] on div "Debris/garbage on site Exterior Overall / Exterior Paint Remove, haul off, and …" at bounding box center [308, 125] width 380 height 39
click at [114, 124] on div "Summary of repair scopes + Add Repair Scope Sort Newest first newestFirst ​ Deb…" at bounding box center [307, 162] width 403 height 226
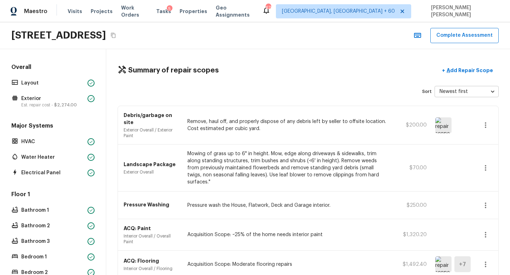
scroll to position [351, 0]
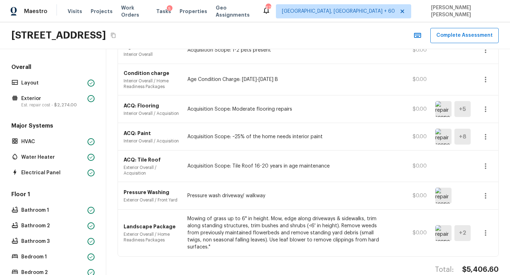
click at [462, 265] on h4 "$5,406.60" at bounding box center [480, 269] width 36 height 9
copy h4 "$5,406.60"
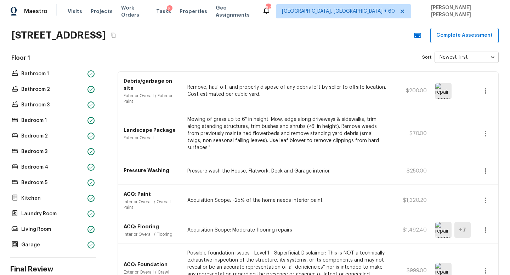
scroll to position [137, 0]
click at [56, 232] on p "Living Room" at bounding box center [52, 229] width 63 height 7
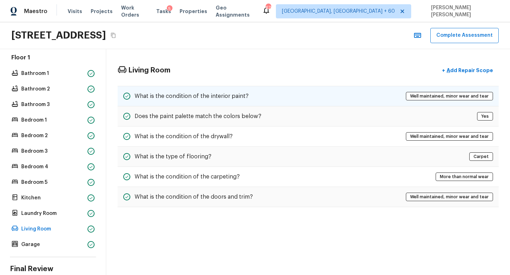
click at [311, 98] on div "What is the condition of the interior paint? Well maintained, minor wear and te…" at bounding box center [307, 96] width 381 height 21
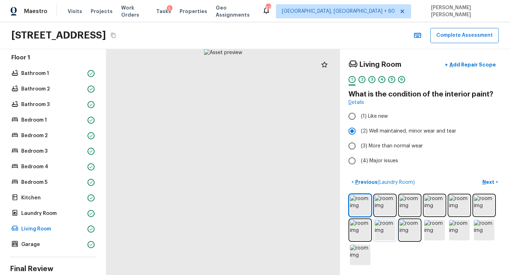
click at [389, 223] on img at bounding box center [384, 230] width 21 height 21
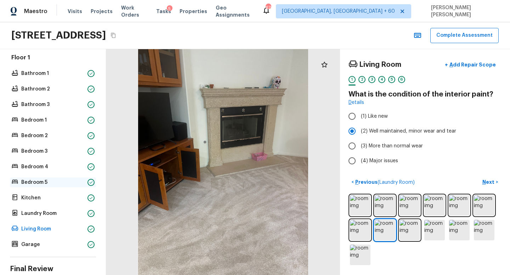
click at [43, 183] on p "Bedroom 5" at bounding box center [52, 182] width 63 height 7
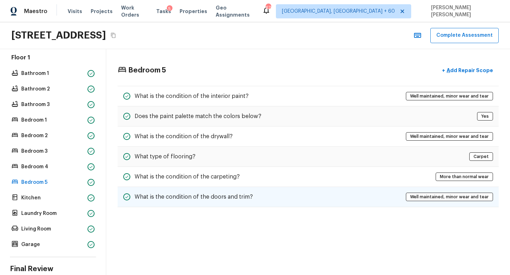
click at [232, 189] on div "What is the condition of the doors and trim? Well maintained, minor wear and te…" at bounding box center [307, 197] width 381 height 20
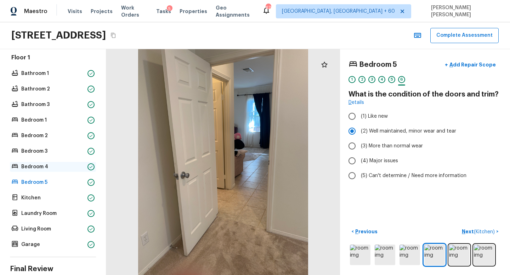
click at [53, 162] on div "Bedroom 4" at bounding box center [53, 167] width 86 height 10
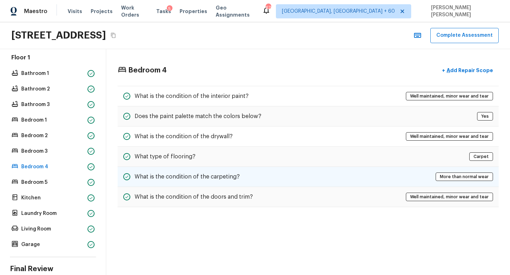
click at [261, 174] on div "What is the condition of the carpeting? More than normal wear" at bounding box center [307, 177] width 381 height 20
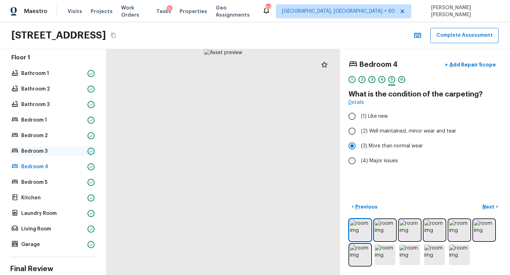
click at [60, 151] on p "Bedroom 3" at bounding box center [52, 151] width 63 height 7
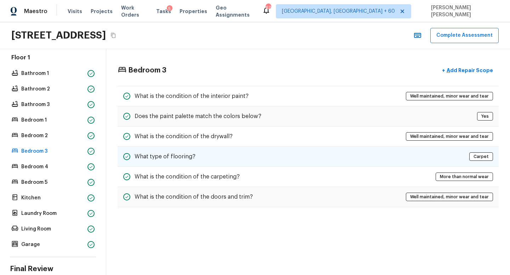
click at [213, 162] on div "What type of flooring? Carpet" at bounding box center [307, 157] width 381 height 20
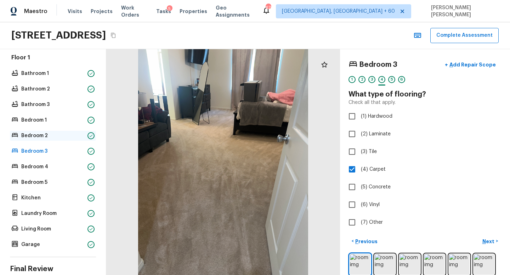
click at [39, 138] on p "Bedroom 2" at bounding box center [52, 135] width 63 height 7
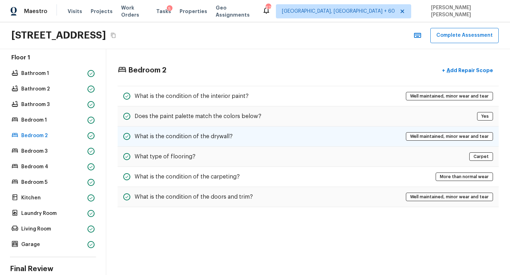
click at [218, 133] on h5 "What is the condition of the drywall?" at bounding box center [183, 137] width 98 height 8
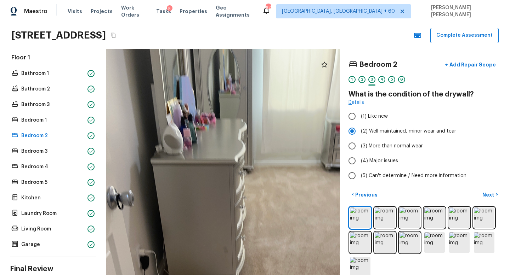
drag, startPoint x: 195, startPoint y: 98, endPoint x: 221, endPoint y: 201, distance: 106.3
click at [221, 201] on div at bounding box center [249, 255] width 507 height 492
click at [39, 126] on div "Floor 1 Bathroom 1 Bathroom 2 Bathroom 3 Bedroom 1 Bedroom 2 Bedroom 3 Bedroom …" at bounding box center [53, 152] width 86 height 196
click at [39, 119] on p "Bedroom 1" at bounding box center [52, 120] width 63 height 7
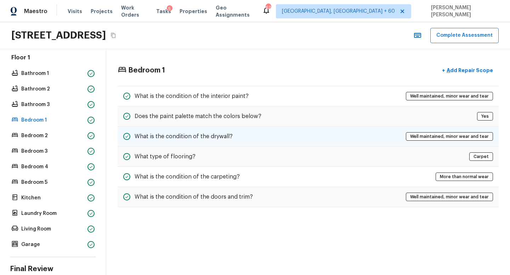
click at [251, 136] on div "What is the condition of the drywall? Well maintained, minor wear and tear" at bounding box center [307, 137] width 381 height 20
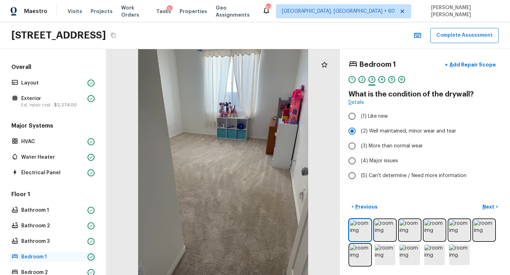
scroll to position [189, 0]
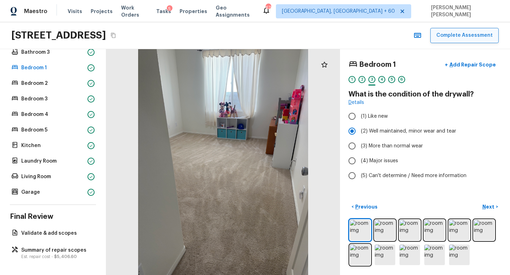
click at [479, 37] on button "Complete Assessment" at bounding box center [464, 35] width 68 height 15
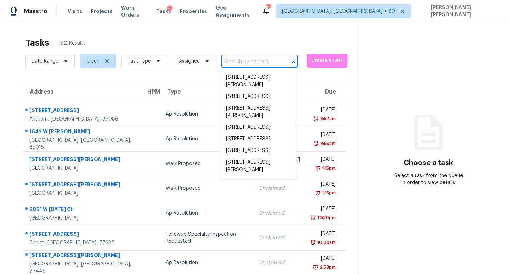
click at [253, 57] on input "text" at bounding box center [249, 62] width 57 height 11
paste input "4057 Charter Dr, Garland, TX 75043"
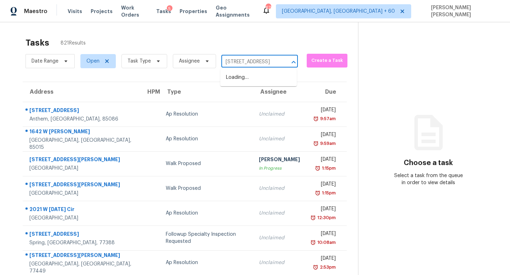
scroll to position [0, 30]
click at [247, 81] on li "4057 Charter Dr, Garland, TX 75043" at bounding box center [258, 78] width 76 height 12
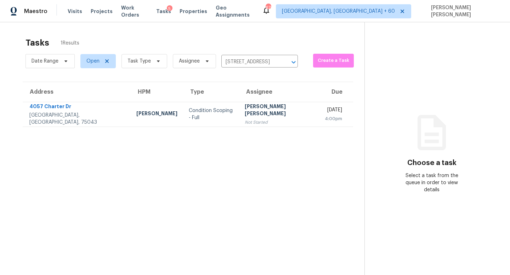
click at [249, 114] on div "[PERSON_NAME] [PERSON_NAME]" at bounding box center [279, 111] width 69 height 16
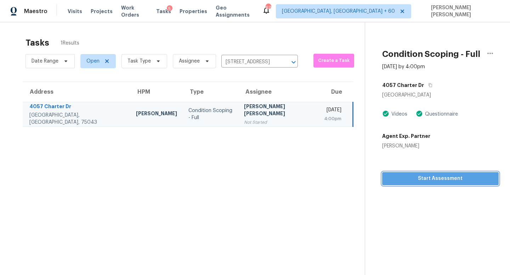
click at [456, 183] on span "Start Assessment" at bounding box center [440, 178] width 105 height 9
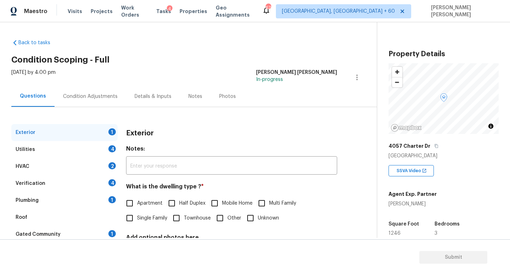
scroll to position [18, 0]
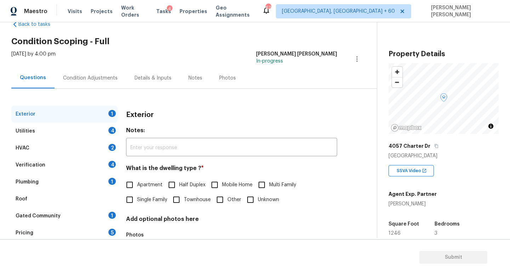
click at [88, 71] on div "Condition Adjustments" at bounding box center [90, 78] width 71 height 21
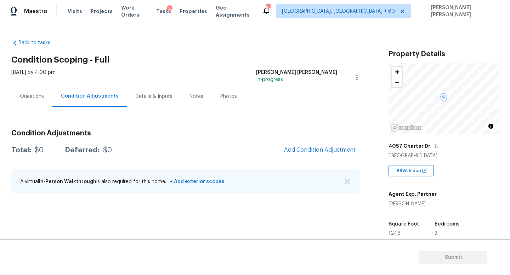
click at [332, 157] on span "Add Condition Adjustment" at bounding box center [320, 151] width 80 height 16
click at [311, 149] on span "Add Condition Adjustment" at bounding box center [319, 150] width 71 height 6
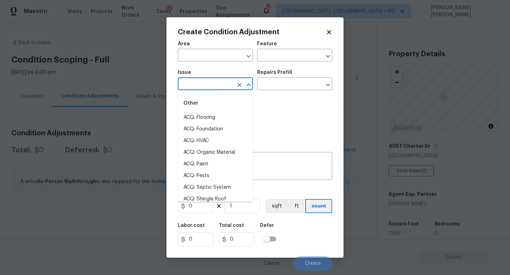
click at [208, 88] on input "text" at bounding box center [205, 84] width 55 height 11
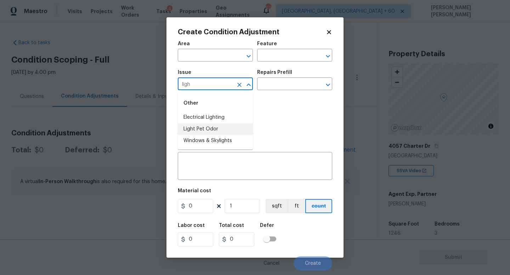
click at [216, 131] on li "Light Pet Odor" at bounding box center [215, 130] width 75 height 12
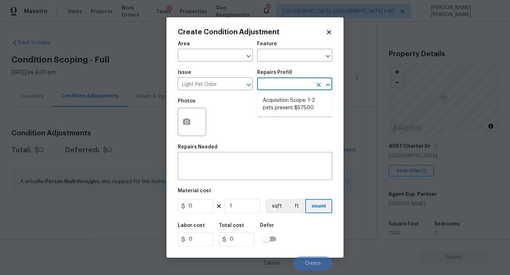
click at [284, 84] on input "text" at bounding box center [284, 84] width 55 height 11
click at [292, 104] on li "Acquisition Scope: 1-2 pets present $575.00" at bounding box center [294, 104] width 75 height 19
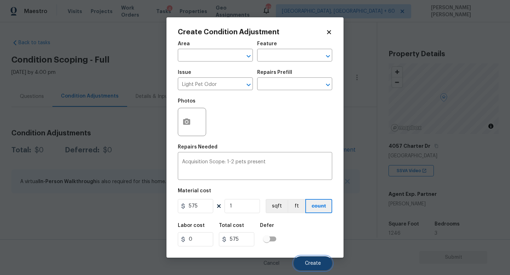
click at [307, 259] on button "Create" at bounding box center [312, 264] width 39 height 14
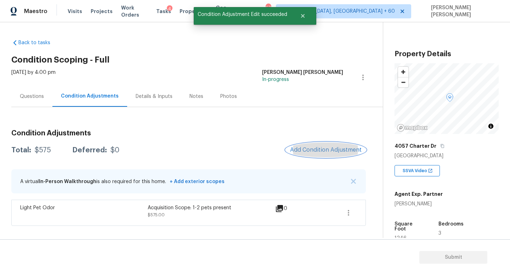
click at [312, 148] on span "Add Condition Adjustment" at bounding box center [325, 150] width 71 height 6
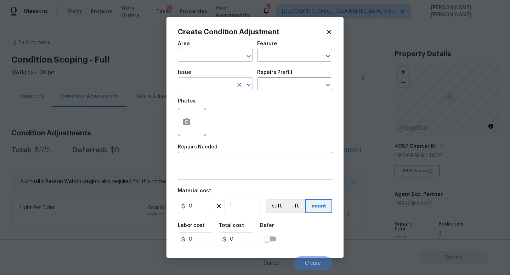
click at [197, 86] on input "text" at bounding box center [205, 84] width 55 height 11
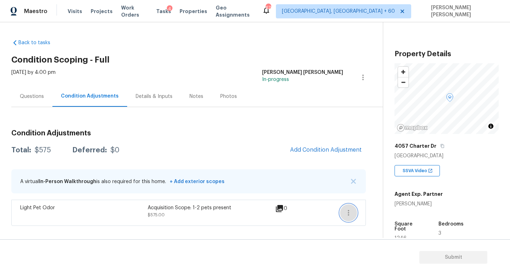
click at [352, 215] on icon "button" at bounding box center [348, 213] width 8 height 8
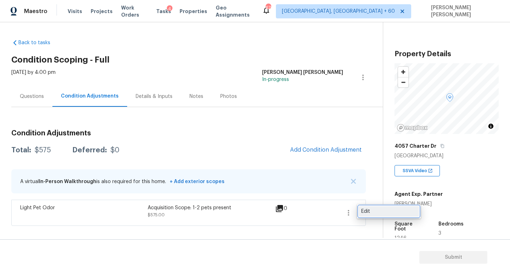
click at [374, 215] on link "Edit" at bounding box center [388, 211] width 60 height 11
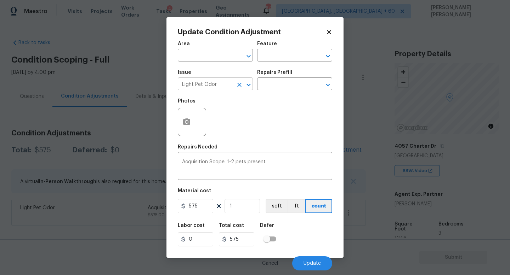
click at [229, 80] on input "Light Pet Odor" at bounding box center [205, 84] width 55 height 11
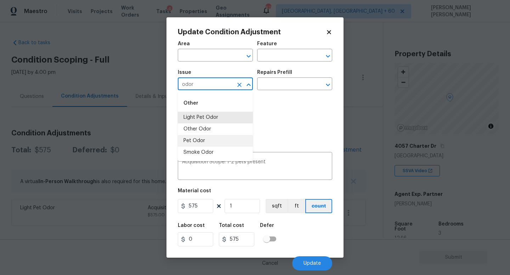
click at [226, 143] on li "Pet Odor" at bounding box center [215, 141] width 75 height 12
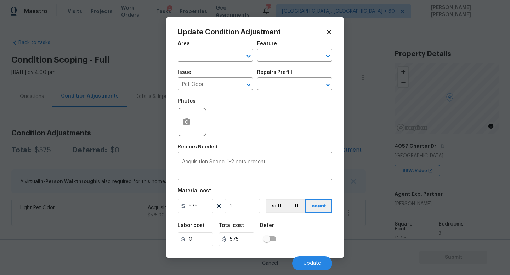
click at [285, 78] on div "Repairs Prefill" at bounding box center [294, 74] width 75 height 9
click at [285, 88] on input "text" at bounding box center [284, 84] width 55 height 11
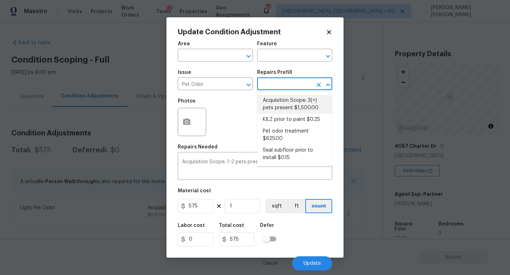
click at [286, 103] on li "Acquisition Scope: 3(+) pets present $1,500.00" at bounding box center [294, 104] width 75 height 19
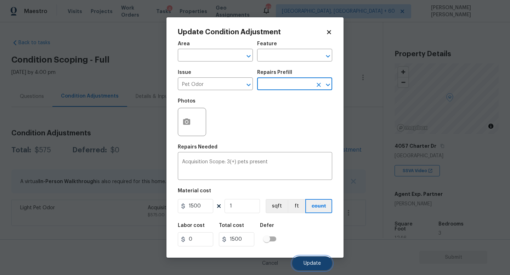
click at [309, 266] on span "Update" at bounding box center [311, 263] width 17 height 5
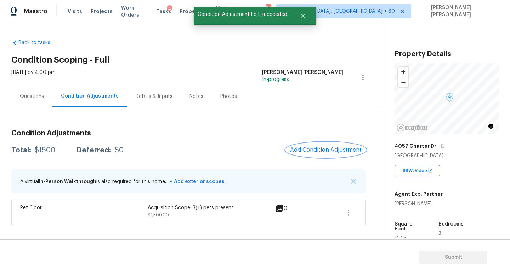
click at [330, 151] on span "Add Condition Adjustment" at bounding box center [325, 150] width 71 height 6
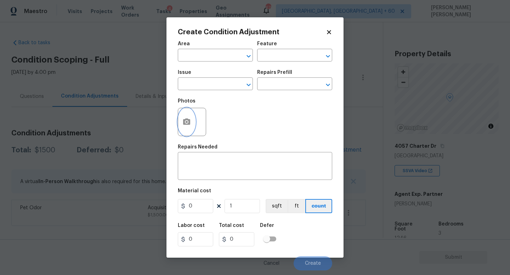
click at [185, 123] on circle "button" at bounding box center [186, 122] width 2 height 2
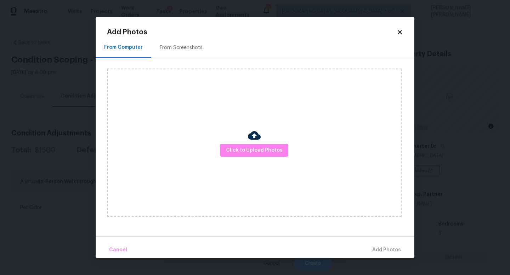
click at [271, 159] on div "Click to Upload Photos" at bounding box center [254, 143] width 294 height 149
click at [271, 145] on button "Click to Upload Photos" at bounding box center [254, 150] width 68 height 13
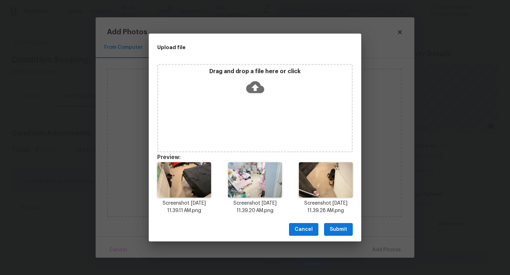
click at [337, 228] on span "Submit" at bounding box center [337, 229] width 17 height 9
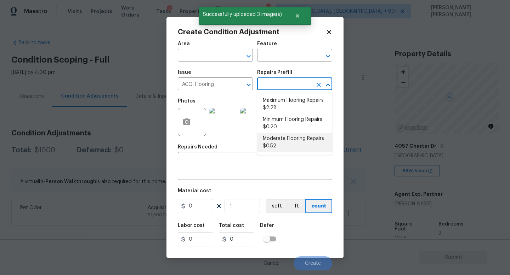
click at [288, 138] on li "Moderate Flooring Repairs $0.52" at bounding box center [294, 142] width 75 height 19
type input "Acquisition"
type input "0.52"
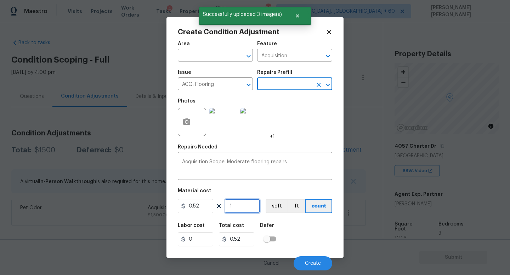
click at [242, 204] on input "1" at bounding box center [241, 206] width 35 height 14
type input "0"
type input "1"
type input "0.52"
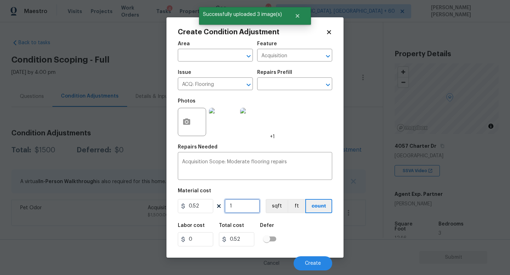
type input "12"
type input "6.24"
type input "124"
type input "64.48"
type input "1246"
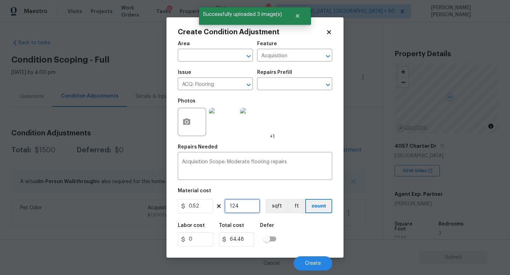
type input "647.92"
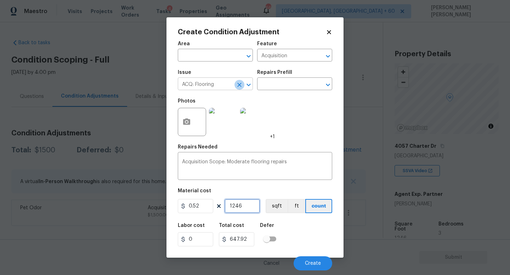
click at [239, 82] on icon "Clear" at bounding box center [239, 84] width 7 height 7
type input "1246"
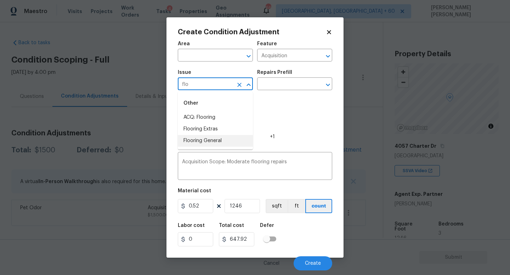
click at [214, 145] on li "Flooring General" at bounding box center [215, 141] width 75 height 12
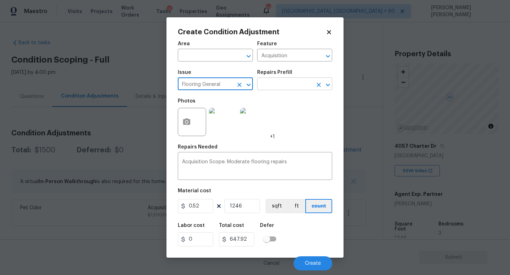
type input "Flooring General"
click at [287, 81] on input "text" at bounding box center [284, 84] width 55 height 11
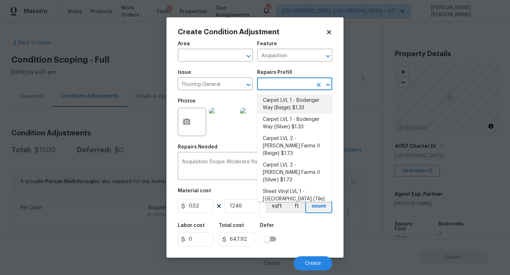
click at [289, 113] on li "Carpet LVL 1 - Bodenger Way (Beige) $1.33" at bounding box center [294, 104] width 75 height 19
type input "Overall Flooring"
type input "1.33"
type input "1657.18"
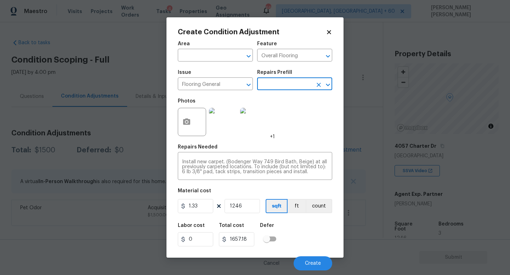
click at [313, 233] on div "Labor cost 0 Total cost 1657.18 Defer" at bounding box center [255, 235] width 154 height 32
drag, startPoint x: 253, startPoint y: 206, endPoint x: 212, endPoint y: 206, distance: 40.7
click at [212, 206] on div "1.33 1246 sqft ft count" at bounding box center [255, 206] width 154 height 14
type input "8"
type input "10.64"
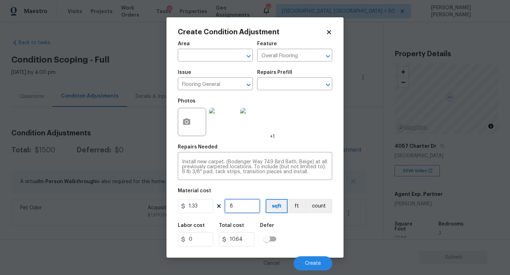
type input "80"
type input "106.4"
type input "800"
type input "1064"
type input "800"
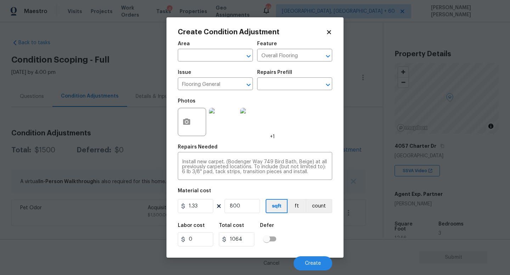
click at [311, 238] on div "Labor cost 0 Total cost 1064 Defer" at bounding box center [255, 235] width 154 height 32
click at [310, 266] on span "Create" at bounding box center [313, 263] width 16 height 5
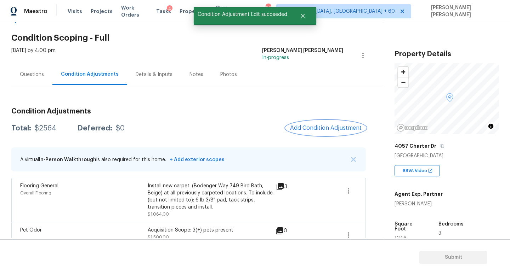
scroll to position [34, 0]
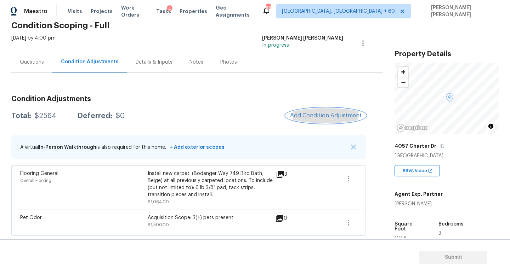
click at [322, 116] on span "Add Condition Adjustment" at bounding box center [325, 116] width 71 height 6
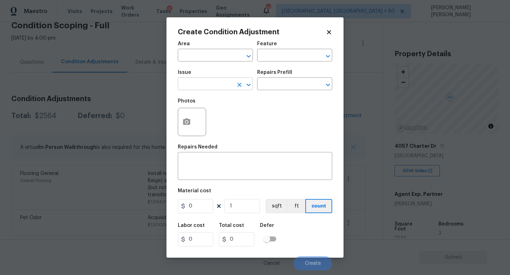
click at [208, 84] on input "text" at bounding box center [205, 84] width 55 height 11
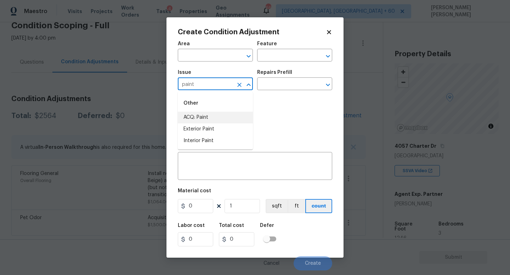
click at [207, 117] on li "ACQ: Paint" at bounding box center [215, 118] width 75 height 12
type input "ACQ: Paint"
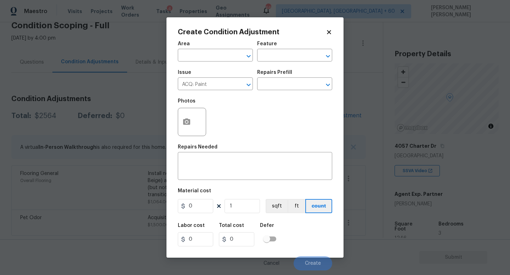
click at [296, 79] on div "Repairs Prefill" at bounding box center [294, 74] width 75 height 9
click at [296, 84] on input "text" at bounding box center [284, 84] width 55 height 11
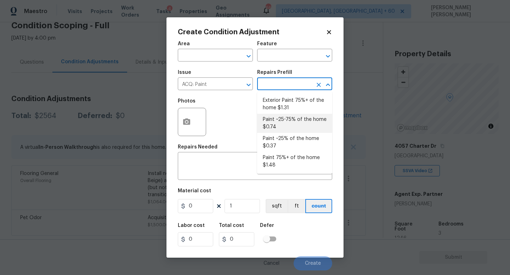
click at [292, 126] on li "Paint ~25-75% of the home $0.74" at bounding box center [294, 123] width 75 height 19
type input "Acquisition"
type textarea "Acquisition Scope: ~25 - 75% of the home needs interior paint"
type input "0.74"
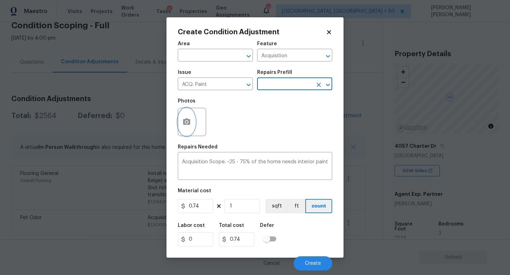
click at [178, 122] on button "button" at bounding box center [186, 122] width 17 height 28
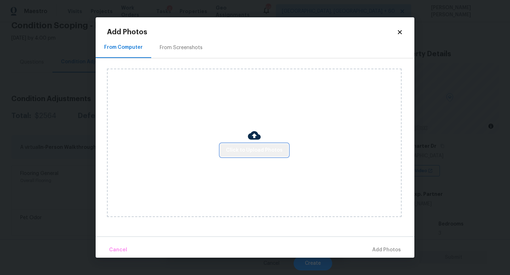
click at [258, 155] on button "Click to Upload Photos" at bounding box center [254, 150] width 68 height 13
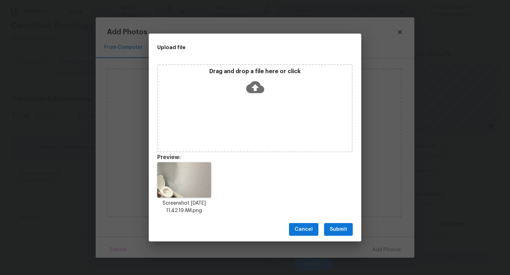
click at [341, 234] on span "Submit" at bounding box center [337, 229] width 17 height 9
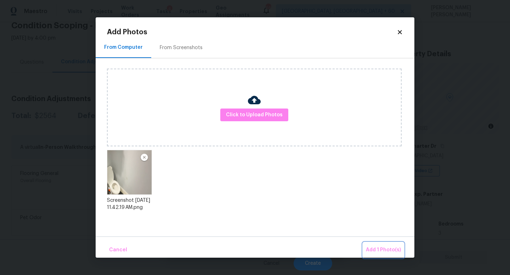
click at [381, 253] on span "Add 1 Photo(s)" at bounding box center [383, 250] width 35 height 9
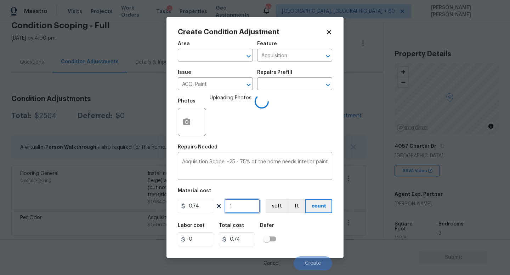
click at [241, 206] on input "1" at bounding box center [241, 206] width 35 height 14
type input "0"
click at [279, 85] on input "text" at bounding box center [284, 84] width 55 height 11
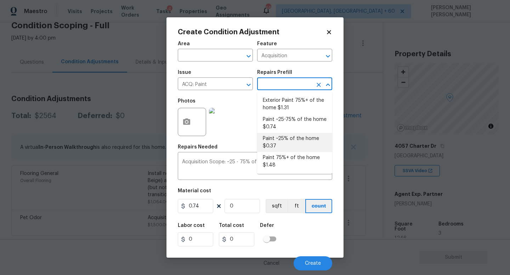
click at [286, 139] on li "Paint ~25% of the home $0.37" at bounding box center [294, 142] width 75 height 19
type textarea "Acquisition Scope: ~25% of the home needs interior paint"
type input "0.37"
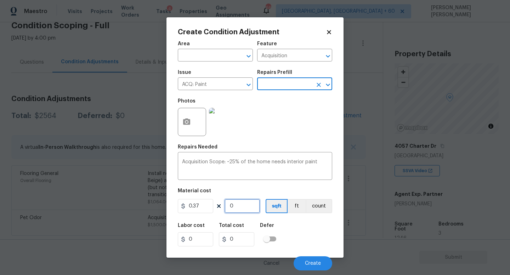
click at [248, 203] on input "0" at bounding box center [241, 206] width 35 height 14
type input "1"
type input "0.37"
type input "12"
type input "4.44"
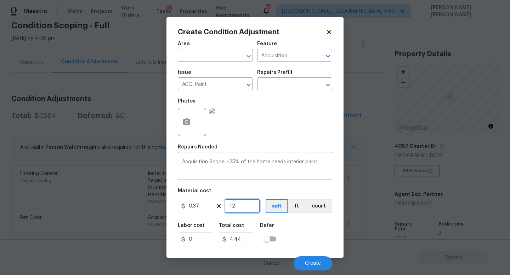
type input "124"
type input "45.88"
type input "1246"
type input "461.02"
type input "1246"
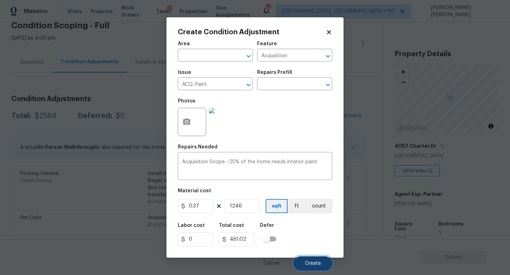
click at [306, 263] on span "Create" at bounding box center [313, 263] width 16 height 5
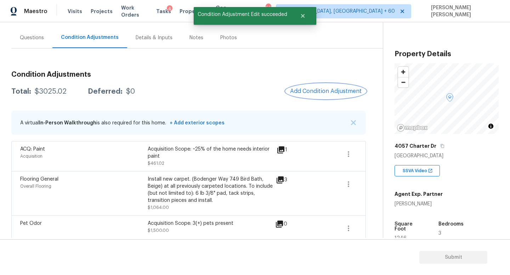
scroll to position [65, 0]
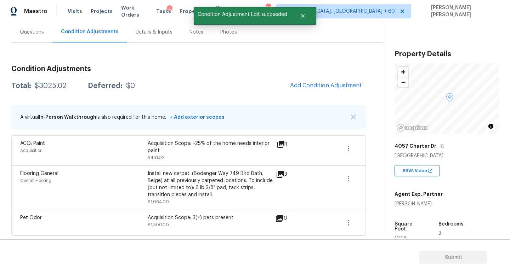
click at [308, 97] on div "Condition Adjustments Total: $3025.02 Deferred: $0 Add Condition Adjustment A v…" at bounding box center [188, 148] width 354 height 176
click at [321, 78] on button "Add Condition Adjustment" at bounding box center [326, 85] width 80 height 15
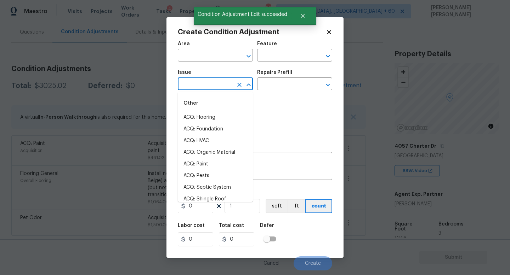
click at [210, 86] on input "text" at bounding box center [205, 84] width 55 height 11
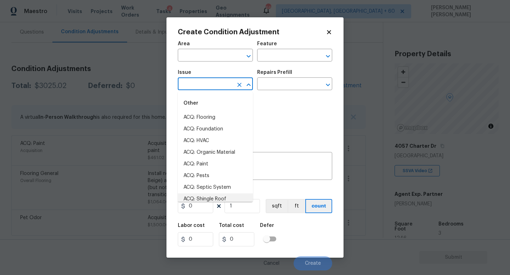
click at [102, 181] on body "Maestro Visits Projects Work Orders Tasks 4 Properties Geo Assignments 667 Knox…" at bounding box center [255, 137] width 510 height 275
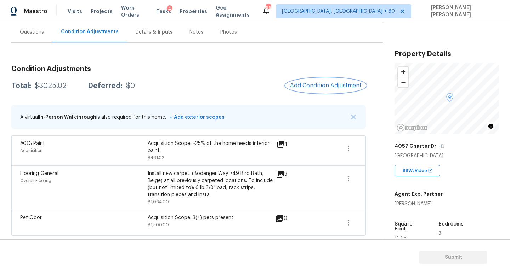
scroll to position [17, 0]
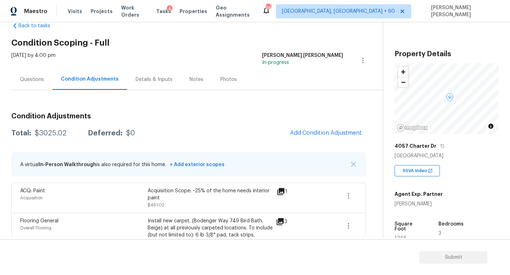
click at [27, 84] on div "Questions" at bounding box center [31, 79] width 41 height 21
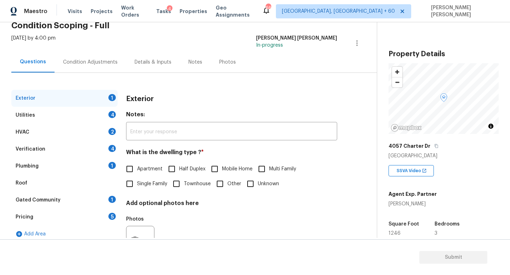
scroll to position [38, 0]
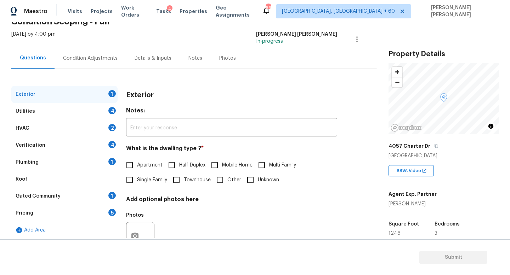
click at [140, 184] on span "Single Family" at bounding box center [152, 180] width 30 height 7
click at [137, 184] on input "Single Family" at bounding box center [129, 180] width 15 height 15
checkbox input "true"
click at [80, 110] on div "Utilities 4" at bounding box center [64, 111] width 106 height 17
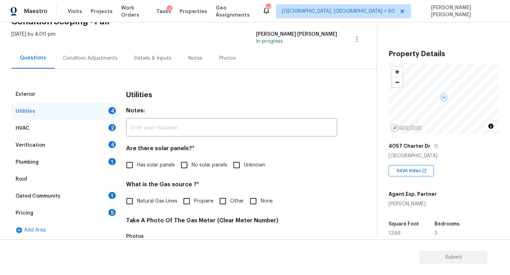
click at [73, 129] on div "HVAC 2" at bounding box center [64, 128] width 106 height 17
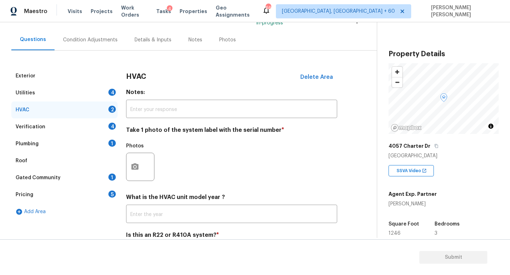
scroll to position [62, 0]
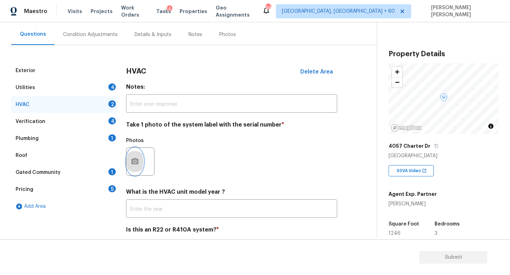
click at [138, 162] on icon "button" at bounding box center [134, 161] width 7 height 6
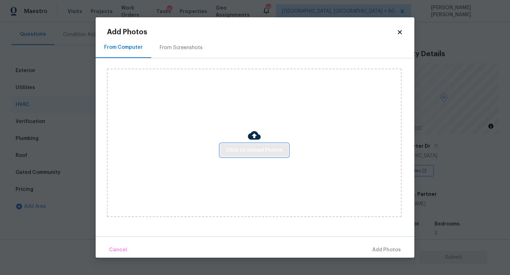
click at [247, 148] on span "Click to Upload Photos" at bounding box center [254, 150] width 57 height 9
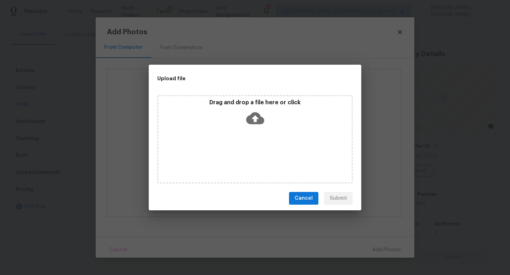
click at [25, 149] on div "Upload file Drag and drop a file here or click Cancel Submit" at bounding box center [255, 137] width 510 height 275
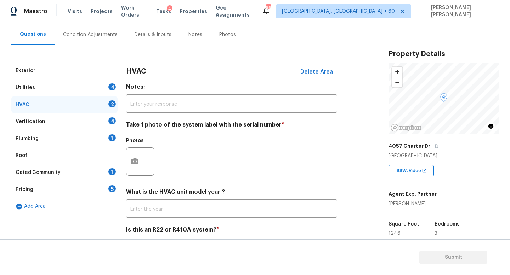
click at [25, 149] on body "Maestro Visits Projects Work Orders Tasks 4 Properties Geo Assignments 667 Knox…" at bounding box center [255, 137] width 510 height 275
click at [129, 163] on button "button" at bounding box center [134, 162] width 17 height 28
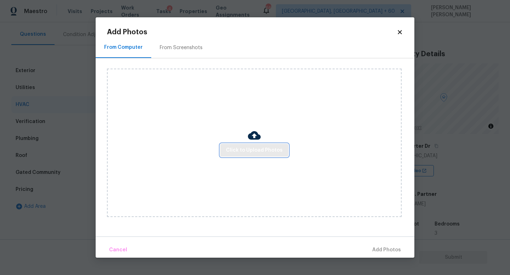
click at [245, 149] on span "Click to Upload Photos" at bounding box center [254, 150] width 57 height 9
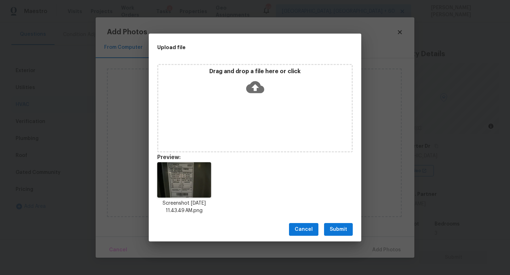
click at [347, 230] on button "Submit" at bounding box center [338, 229] width 29 height 13
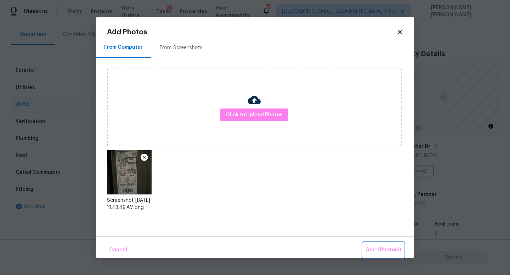
click at [388, 250] on span "Add 1 Photo(s)" at bounding box center [383, 250] width 35 height 9
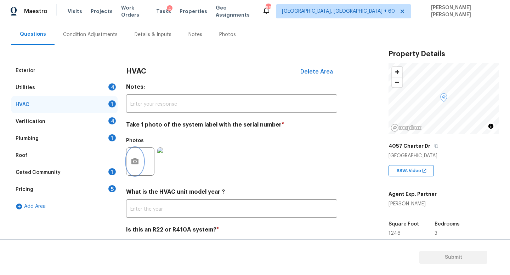
scroll to position [89, 0]
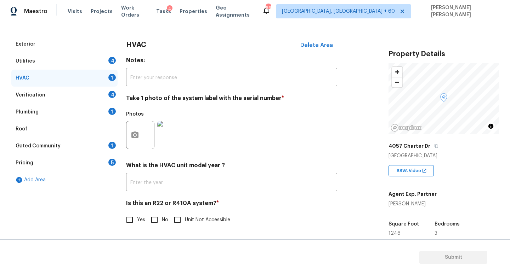
click at [154, 222] on input "No" at bounding box center [154, 220] width 15 height 15
checkbox input "true"
click at [62, 101] on div "Verification 4" at bounding box center [64, 95] width 106 height 17
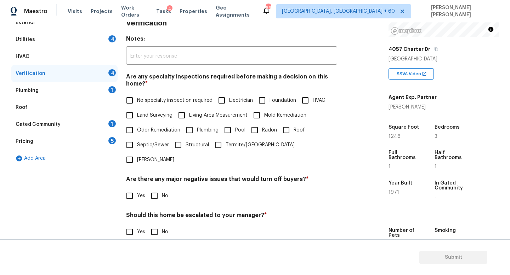
scroll to position [104, 0]
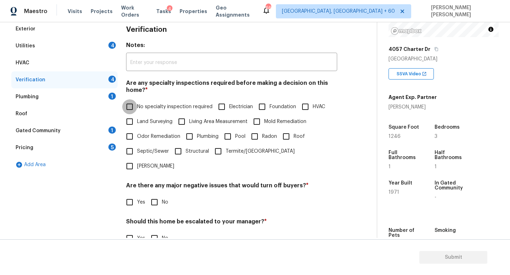
click at [130, 109] on input "No specialty inspection required" at bounding box center [129, 106] width 15 height 15
checkbox input "true"
click at [157, 195] on input "No" at bounding box center [154, 202] width 15 height 15
checkbox input "true"
click at [154, 231] on input "No" at bounding box center [154, 238] width 15 height 15
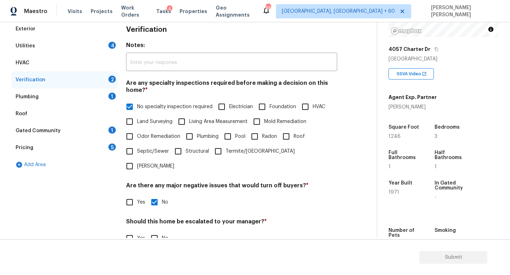
checkbox input "true"
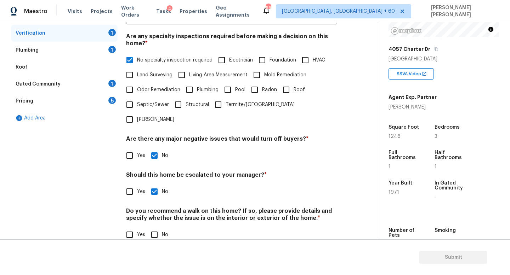
click at [154, 228] on input "No" at bounding box center [154, 235] width 15 height 15
checkbox input "true"
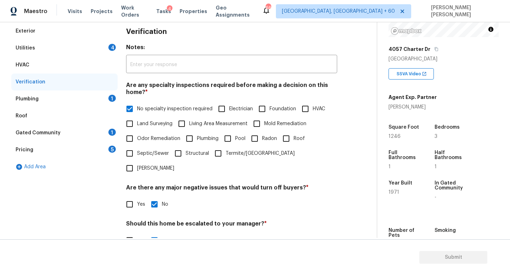
scroll to position [36, 0]
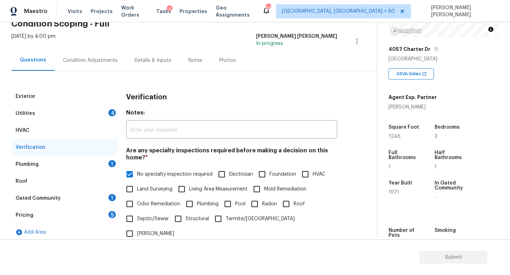
click at [89, 159] on div "Plumbing 1" at bounding box center [64, 164] width 106 height 17
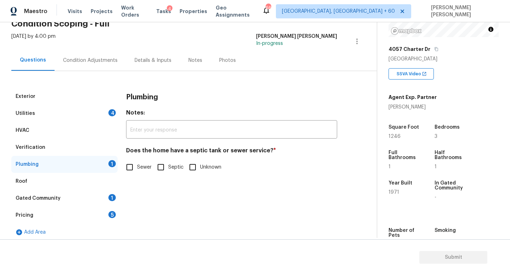
click at [134, 164] on input "Sewer" at bounding box center [129, 167] width 15 height 15
checkbox input "true"
click at [87, 193] on div "Gated Community 1" at bounding box center [64, 198] width 106 height 17
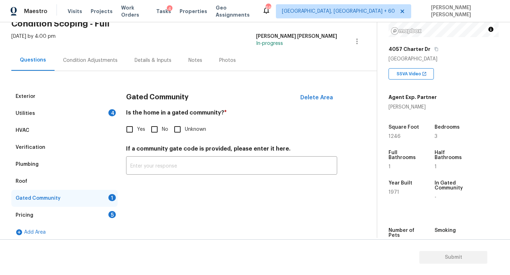
click at [154, 128] on input "No" at bounding box center [154, 129] width 15 height 15
checkbox input "true"
click at [83, 221] on div "Pricing 5" at bounding box center [64, 215] width 106 height 17
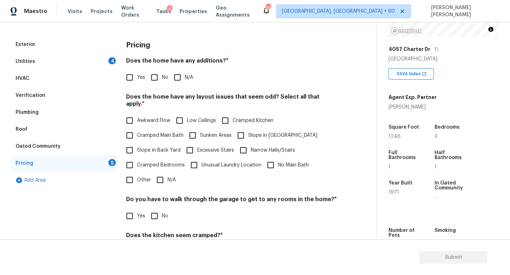
scroll to position [89, 0]
click at [61, 79] on div "HVAC" at bounding box center [64, 77] width 106 height 17
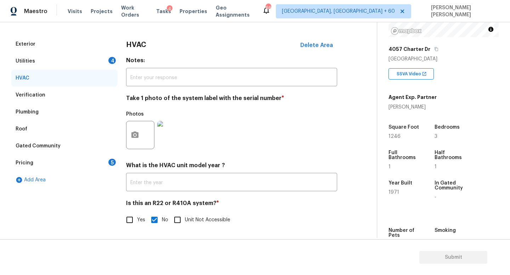
click at [81, 165] on div "Pricing 5" at bounding box center [64, 163] width 106 height 17
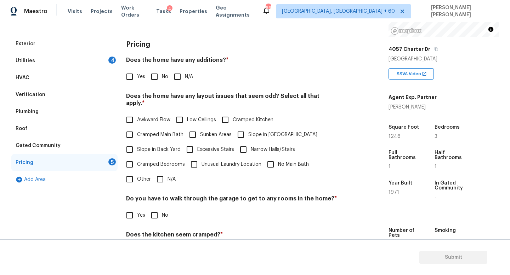
click at [154, 76] on input "No" at bounding box center [154, 76] width 15 height 15
checkbox input "true"
click at [167, 177] on label "N/A" at bounding box center [164, 179] width 23 height 15
click at [167, 177] on input "N/A" at bounding box center [160, 179] width 15 height 15
checkbox input "true"
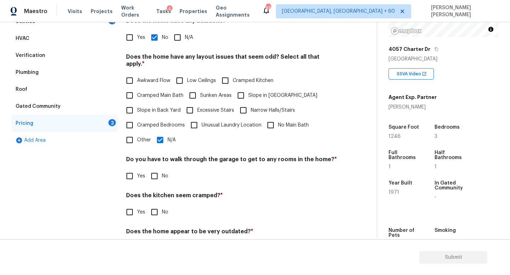
scroll to position [149, 0]
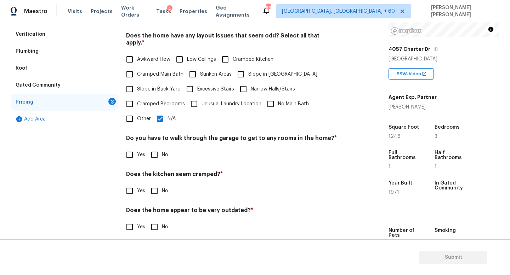
click at [156, 148] on input "No" at bounding box center [154, 155] width 15 height 15
checkbox input "true"
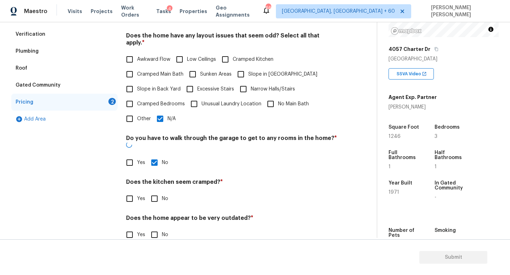
click at [156, 191] on input "No" at bounding box center [154, 198] width 15 height 15
checkbox input "true"
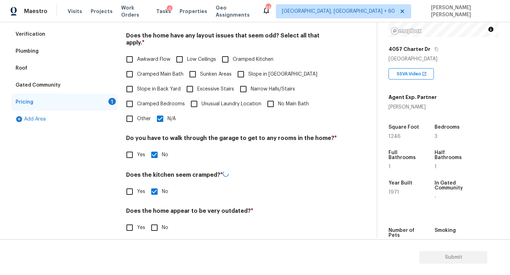
click at [156, 220] on input "No" at bounding box center [154, 227] width 15 height 15
checkbox input "true"
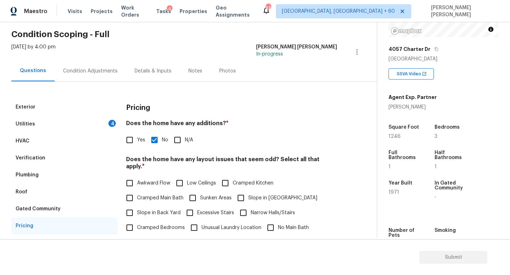
scroll to position [15, 0]
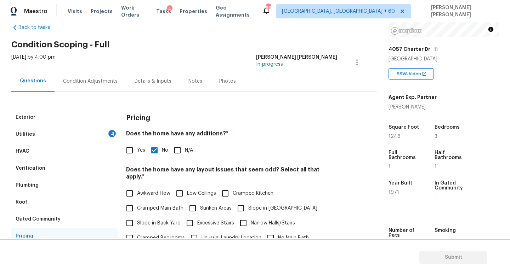
click at [96, 133] on div "Utilities 4" at bounding box center [64, 134] width 106 height 17
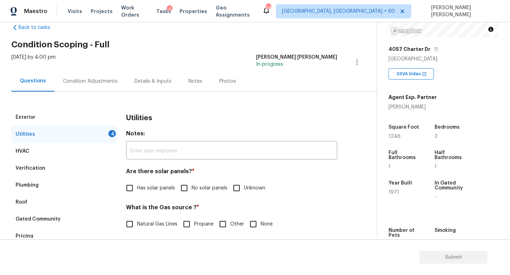
scroll to position [35, 0]
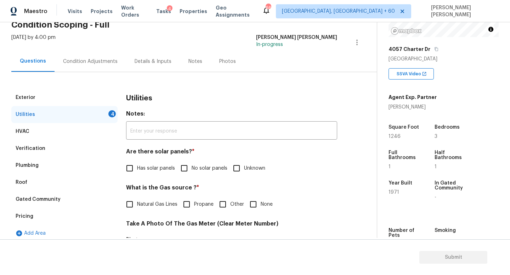
click at [191, 168] on span "No solar panels" at bounding box center [209, 168] width 36 height 7
click at [191, 168] on input "No solar panels" at bounding box center [184, 168] width 15 height 15
checkbox input "true"
click at [74, 64] on div "Condition Adjustments" at bounding box center [90, 61] width 55 height 7
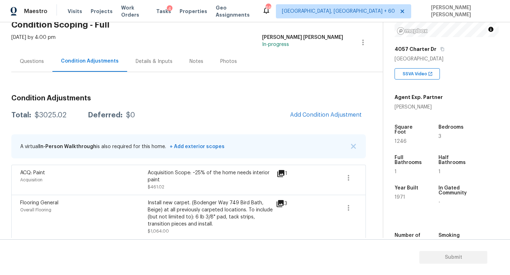
scroll to position [65, 0]
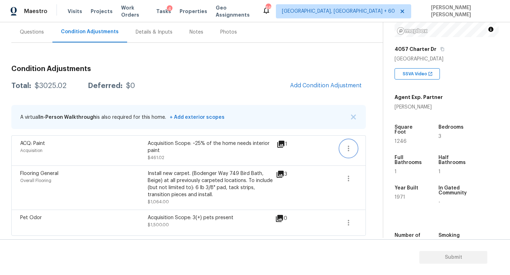
click at [344, 149] on icon "button" at bounding box center [348, 148] width 8 height 8
click at [372, 149] on div "Edit" at bounding box center [388, 146] width 55 height 7
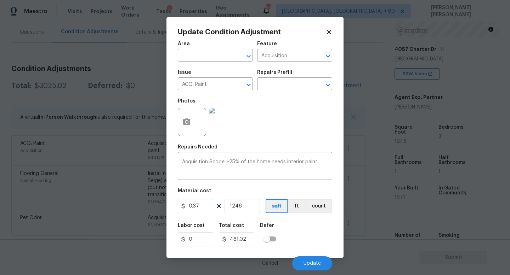
click at [114, 180] on body "Maestro Visits Projects Work Orders Tasks 4 Properties Geo Assignments 665 Knox…" at bounding box center [255, 137] width 510 height 275
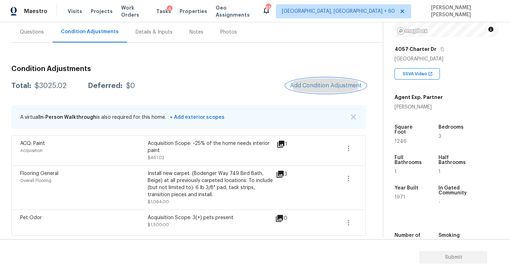
click at [341, 86] on span "Add Condition Adjustment" at bounding box center [325, 85] width 71 height 6
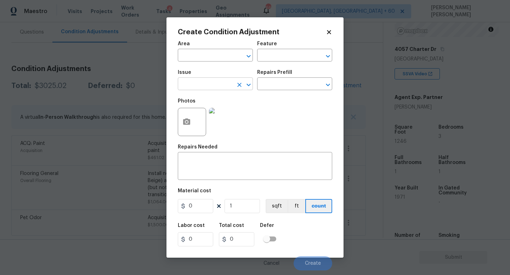
click at [195, 82] on input "text" at bounding box center [205, 84] width 55 height 11
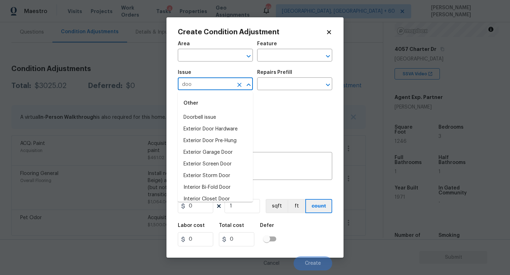
type input "door"
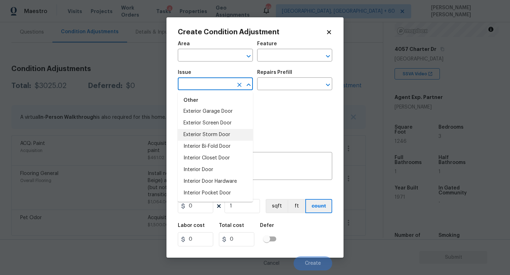
scroll to position [0, 0]
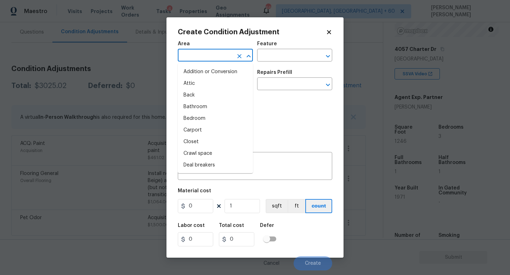
click at [204, 52] on input "text" at bounding box center [205, 56] width 55 height 11
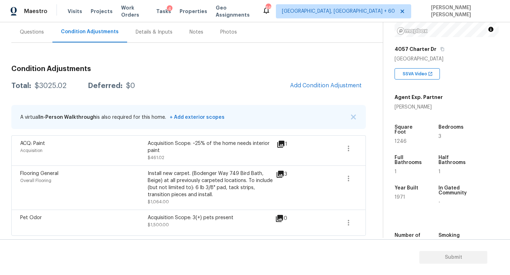
click at [99, 115] on body "Maestro Visits Projects Work Orders Tasks 4 Properties Geo Assignments 665 Knox…" at bounding box center [255, 137] width 510 height 275
click at [353, 150] on button "button" at bounding box center [348, 148] width 17 height 17
click at [381, 144] on div "Edit" at bounding box center [388, 146] width 55 height 7
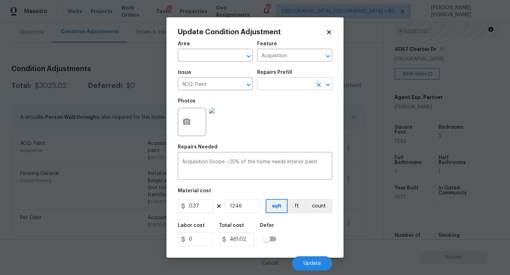
click at [297, 87] on input "text" at bounding box center [284, 84] width 55 height 11
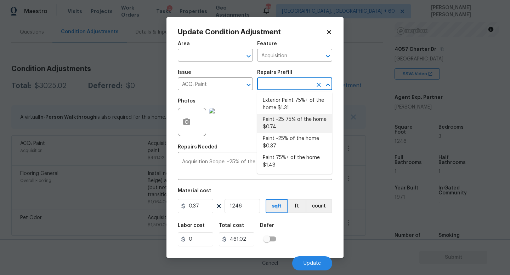
click at [290, 121] on li "Paint ~25-75% of the home $0.74" at bounding box center [294, 123] width 75 height 19
type textarea "Acquisition Scope: ~25 - 75% of the home needs interior paint"
type input "0.74"
type input "922.04"
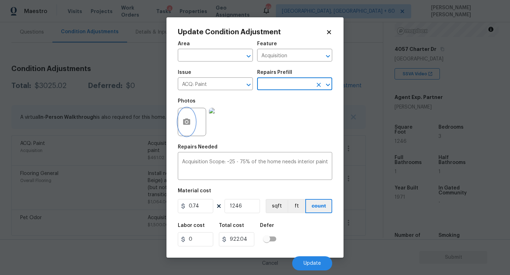
click at [189, 120] on icon "button" at bounding box center [186, 122] width 7 height 6
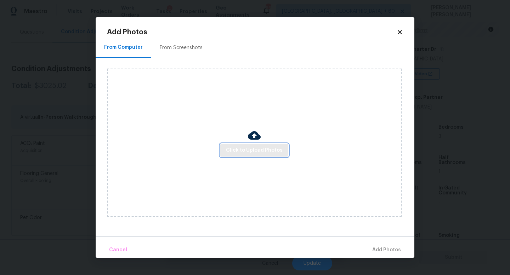
click at [261, 153] on span "Click to Upload Photos" at bounding box center [254, 150] width 57 height 9
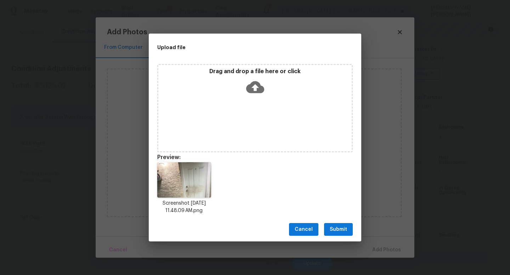
click at [339, 227] on span "Submit" at bounding box center [337, 229] width 17 height 9
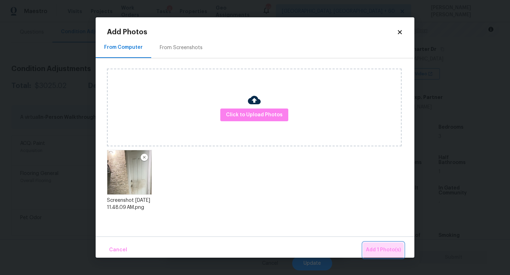
click at [378, 252] on span "Add 1 Photo(s)" at bounding box center [383, 250] width 35 height 9
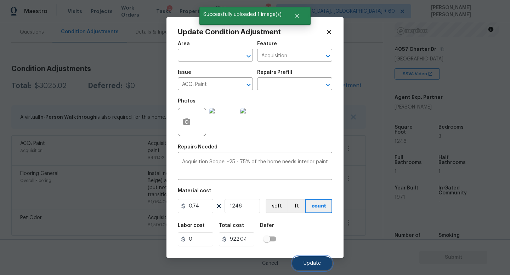
click at [322, 259] on button "Update" at bounding box center [312, 264] width 40 height 14
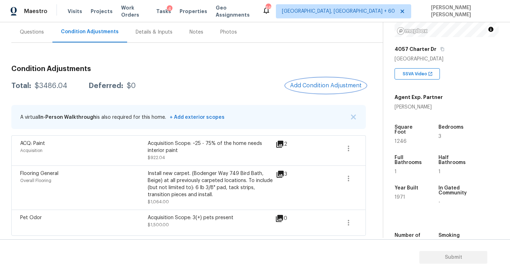
click at [310, 87] on span "Add Condition Adjustment" at bounding box center [325, 85] width 71 height 6
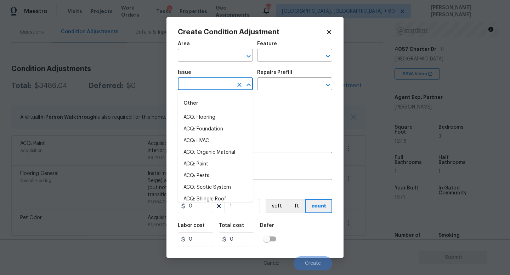
click at [223, 82] on input "text" at bounding box center [205, 84] width 55 height 11
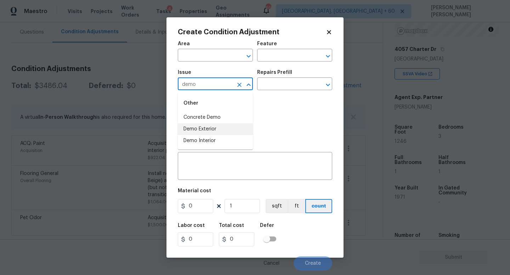
click at [228, 128] on li "Demo Exterior" at bounding box center [215, 130] width 75 height 12
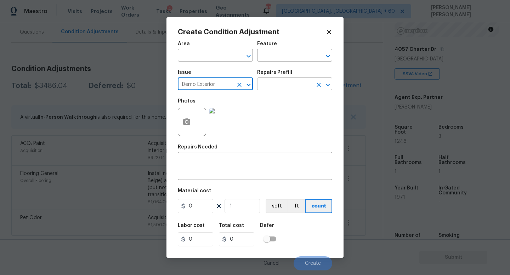
type input "Demo Exterior"
click at [280, 82] on input "text" at bounding box center [284, 84] width 55 height 11
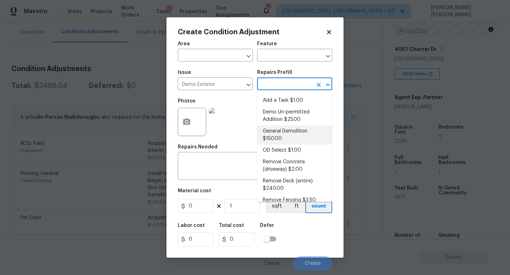
click at [286, 133] on li "General Demolition $150.00" at bounding box center [294, 135] width 75 height 19
type input "Demolition"
type textarea "Decks, sheds, above ground pools,"
type input "150"
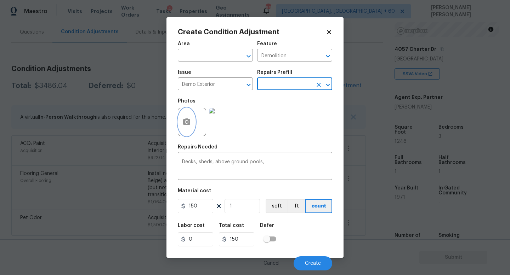
click at [189, 124] on icon "button" at bounding box center [186, 122] width 7 height 6
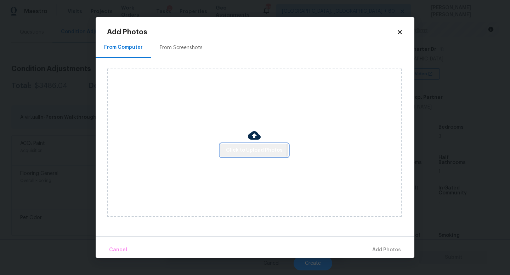
click at [248, 148] on span "Click to Upload Photos" at bounding box center [254, 150] width 57 height 9
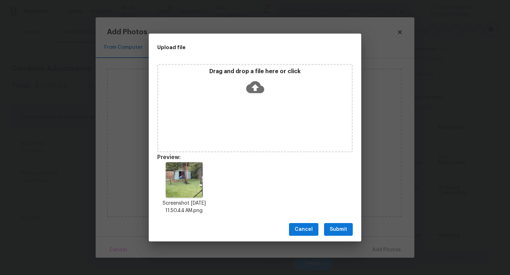
click at [344, 234] on button "Submit" at bounding box center [338, 229] width 29 height 13
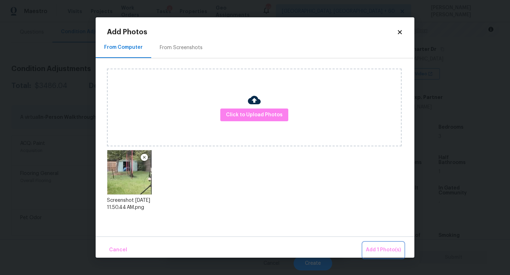
click at [382, 248] on span "Add 1 Photo(s)" at bounding box center [383, 250] width 35 height 9
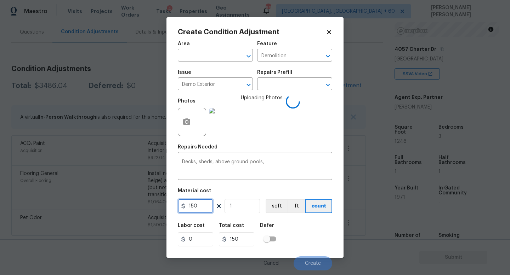
drag, startPoint x: 204, startPoint y: 210, endPoint x: 113, endPoint y: 200, distance: 91.9
click at [113, 200] on div "Create Condition Adjustment Area ​ Feature Demolition ​ Issue Demo Exterior ​ R…" at bounding box center [255, 137] width 510 height 275
type input "500"
click at [305, 234] on div "Labor cost 0 Total cost 500 Defer" at bounding box center [255, 235] width 154 height 32
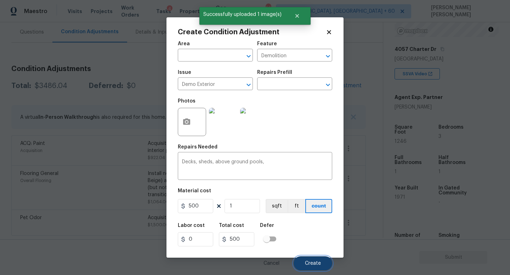
click at [315, 262] on span "Create" at bounding box center [313, 263] width 16 height 5
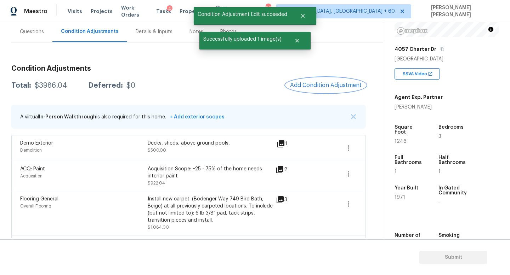
click at [320, 82] on button "Add Condition Adjustment" at bounding box center [326, 85] width 80 height 15
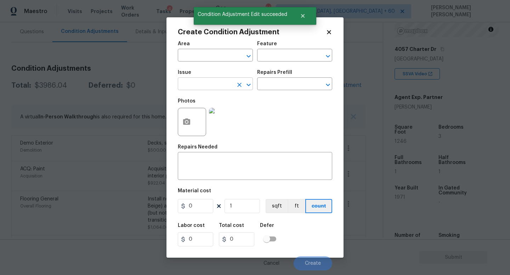
click at [202, 87] on input "text" at bounding box center [205, 84] width 55 height 11
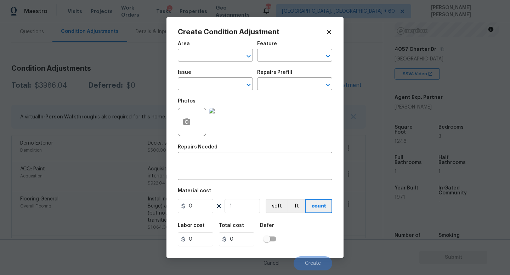
click at [279, 121] on div "Photos" at bounding box center [255, 117] width 154 height 46
click at [119, 130] on body "Maestro Visits Projects Work Orders Tasks 4 Properties Geo Assignments 665 Knox…" at bounding box center [255, 137] width 510 height 275
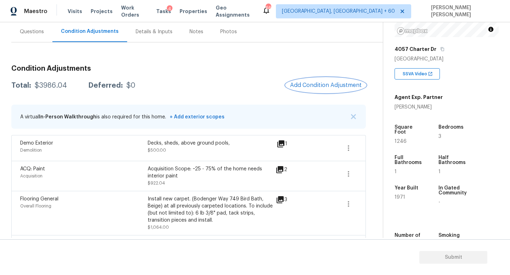
scroll to position [91, 0]
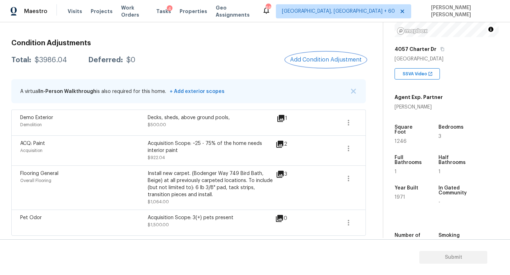
click at [308, 60] on span "Add Condition Adjustment" at bounding box center [325, 60] width 71 height 6
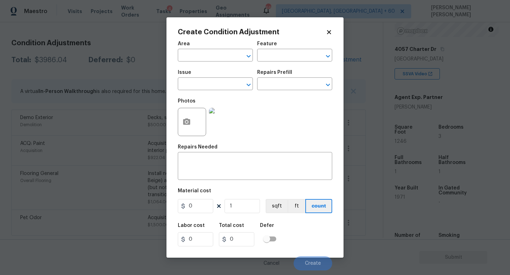
click at [208, 78] on div "Issue" at bounding box center [215, 74] width 75 height 9
click at [208, 84] on input "text" at bounding box center [205, 84] width 55 height 11
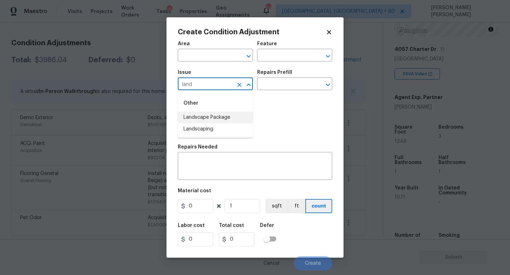
click at [213, 118] on li "Landscape Package" at bounding box center [215, 118] width 75 height 12
type input "Landscape Package"
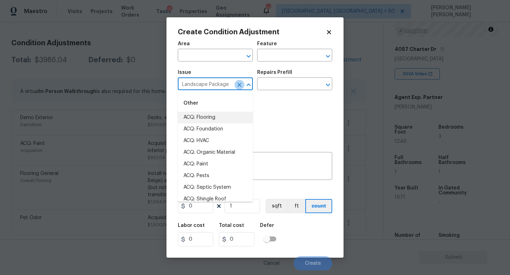
click at [236, 86] on icon "Clear" at bounding box center [239, 84] width 7 height 7
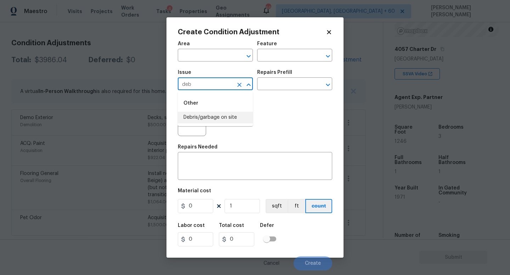
click at [248, 119] on li "Debris/garbage on site" at bounding box center [215, 118] width 75 height 12
type input "Debris/garbage on site"
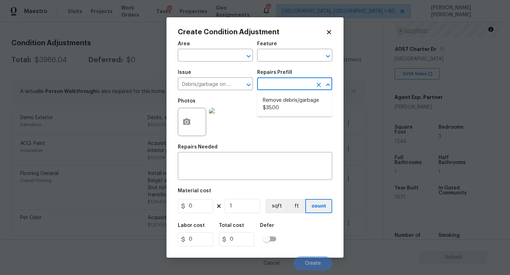
click at [293, 82] on input "text" at bounding box center [284, 84] width 55 height 11
click at [292, 109] on li "Remove debris/garbage $35.00" at bounding box center [294, 104] width 75 height 19
type textarea "Remove, haul off, and properly dispose of any debris left by seller to offsite …"
type input "35"
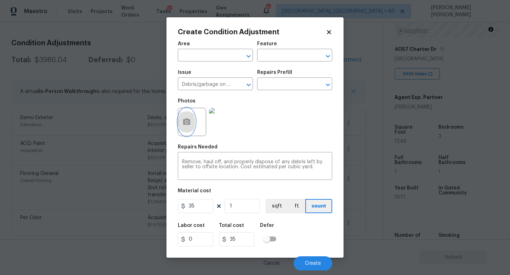
click at [188, 115] on button "button" at bounding box center [186, 122] width 17 height 28
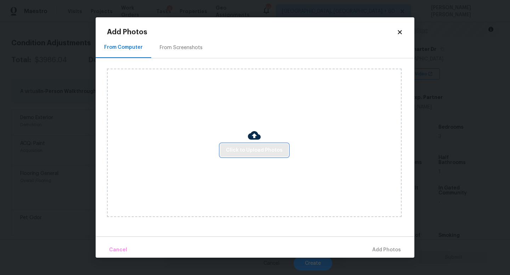
click at [229, 150] on span "Click to Upload Photos" at bounding box center [254, 150] width 57 height 9
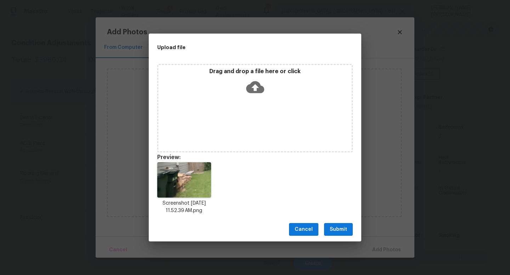
click at [345, 225] on span "Submit" at bounding box center [337, 229] width 17 height 9
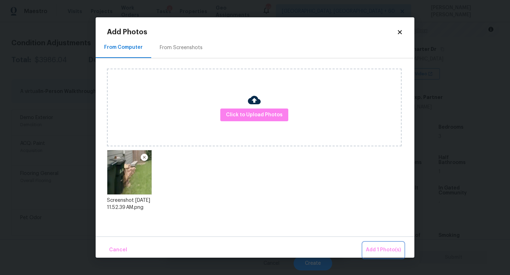
click at [381, 249] on span "Add 1 Photo(s)" at bounding box center [383, 250] width 35 height 9
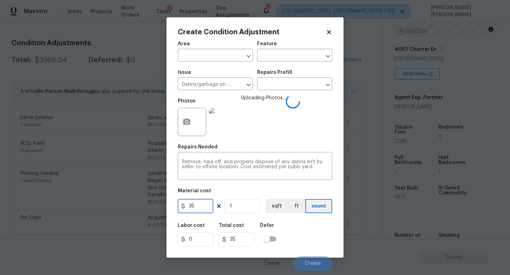
drag, startPoint x: 210, startPoint y: 208, endPoint x: 154, endPoint y: 208, distance: 55.9
click at [166, 208] on div "Create Condition Adjustment Area ​ Feature ​ Issue Debris/garbage on site ​ Rep…" at bounding box center [254, 137] width 177 height 241
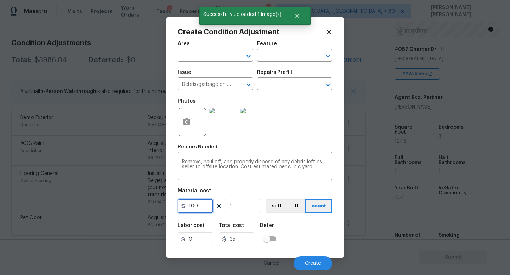
type input "100"
click at [303, 237] on div "Labor cost 0 Total cost 100 Defer" at bounding box center [255, 235] width 154 height 32
click at [313, 265] on span "Create" at bounding box center [313, 263] width 16 height 5
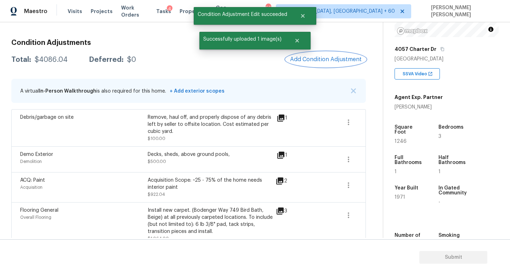
scroll to position [110, 0]
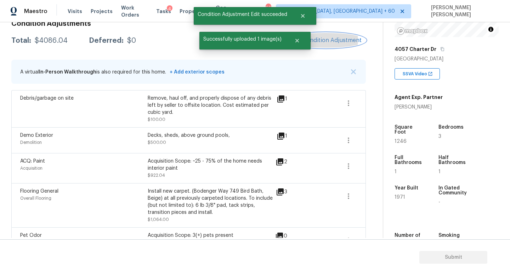
click at [354, 44] on button "Add Condition Adjustment" at bounding box center [326, 40] width 80 height 15
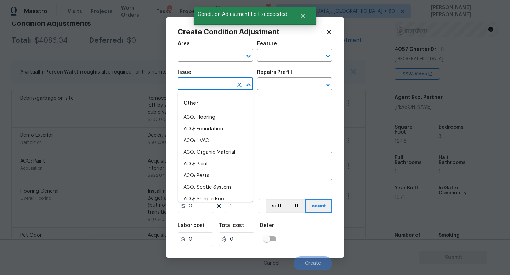
click at [190, 88] on input "text" at bounding box center [205, 84] width 55 height 11
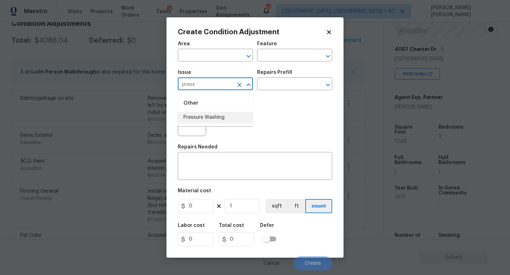
click at [213, 119] on li "Pressure Washing" at bounding box center [215, 118] width 75 height 12
type input "Pressure Washing"
click at [287, 82] on input "text" at bounding box center [284, 84] width 55 height 11
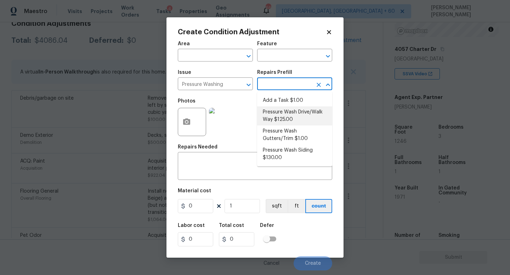
click at [290, 116] on li "Pressure Wash Drive/Walk Way $125.00" at bounding box center [294, 116] width 75 height 19
type input "Siding"
type textarea "Pressure wash the driveways/walkways as directed by the PM. Ensure that all deb…"
type input "125"
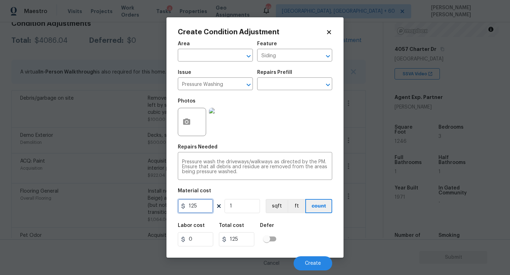
drag, startPoint x: 206, startPoint y: 208, endPoint x: 120, endPoint y: 208, distance: 85.6
click at [120, 208] on div "Create Condition Adjustment Area ​ Feature Siding ​ Issue Pressure Washing ​ Re…" at bounding box center [255, 137] width 510 height 275
type input "200"
click at [309, 233] on div "Labor cost 0 Total cost 200 Defer" at bounding box center [255, 235] width 154 height 32
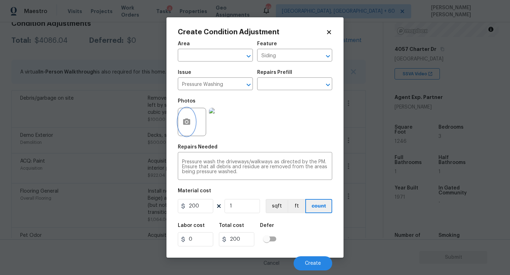
click at [189, 125] on icon "button" at bounding box center [186, 122] width 7 height 6
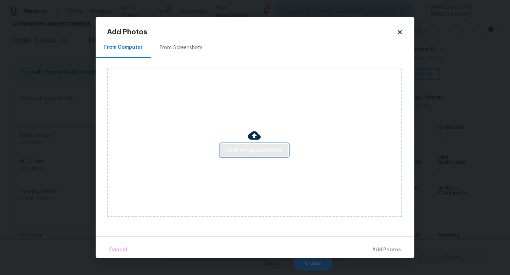
click at [259, 156] on button "Click to Upload Photos" at bounding box center [254, 150] width 68 height 13
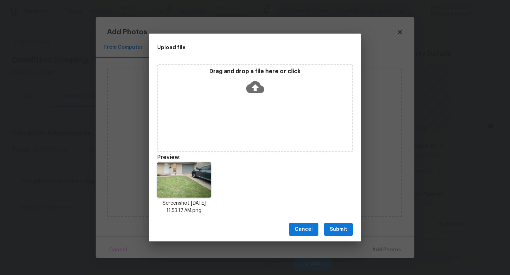
scroll to position [97, 0]
click at [341, 235] on button "Submit" at bounding box center [338, 229] width 29 height 13
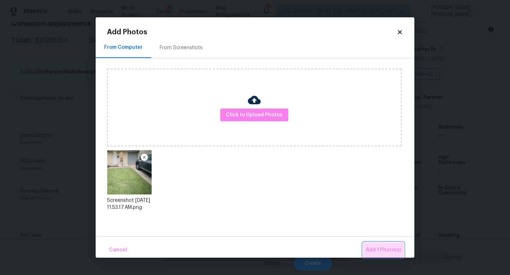
click at [390, 255] on button "Add 1 Photo(s)" at bounding box center [383, 250] width 41 height 15
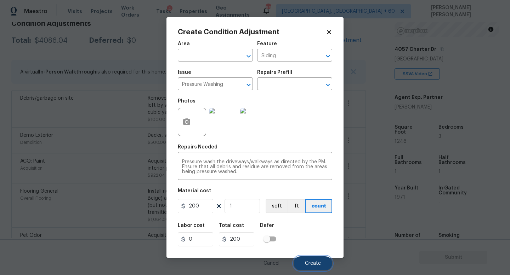
click at [318, 262] on span "Create" at bounding box center [313, 263] width 16 height 5
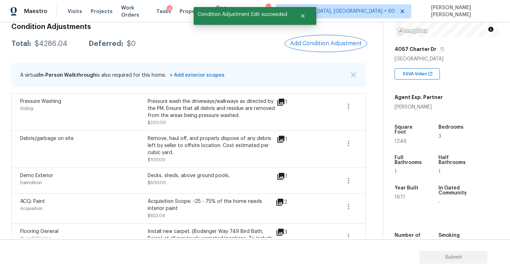
scroll to position [106, 0]
click at [336, 38] on button "Add Condition Adjustment" at bounding box center [326, 43] width 80 height 15
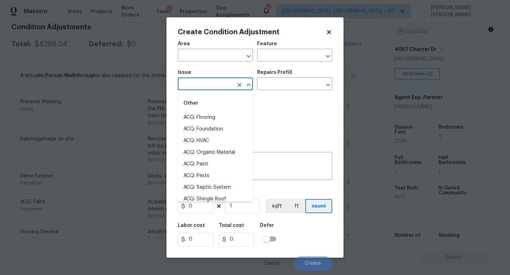
click at [202, 84] on input "text" at bounding box center [205, 84] width 55 height 11
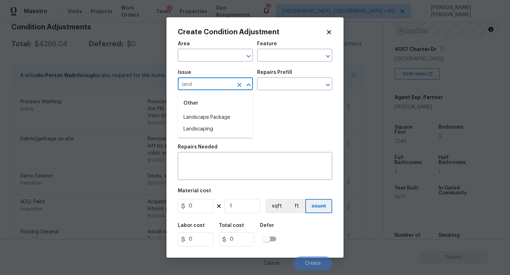
click at [207, 111] on div "Other" at bounding box center [215, 103] width 75 height 17
click at [217, 116] on li "Landscape Package" at bounding box center [215, 118] width 75 height 12
type input "Landscape Package"
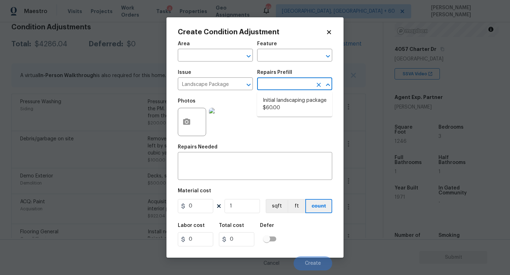
click at [293, 80] on input "text" at bounding box center [284, 84] width 55 height 11
click at [293, 113] on li "Initial landscaping package $60.00" at bounding box center [294, 104] width 75 height 19
type input "Home Readiness Packages"
type textarea "Mowing of grass up to 6" in height. Mow, edge along driveways & sidewalks, trim…"
type input "60"
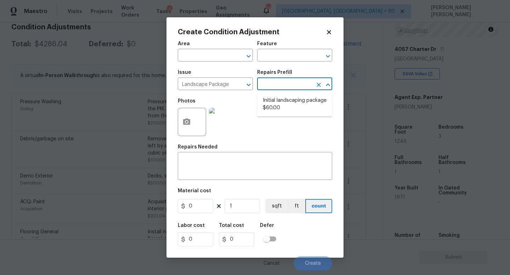
type input "60"
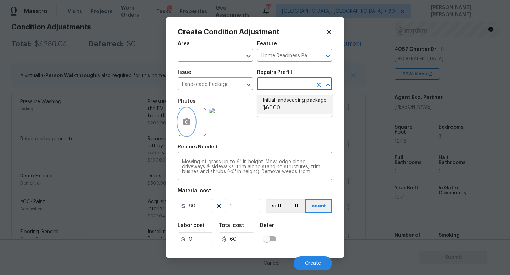
click at [192, 123] on button "button" at bounding box center [186, 122] width 17 height 28
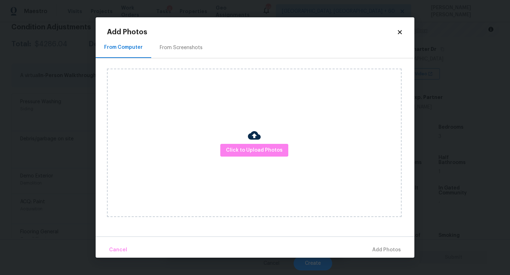
click at [254, 143] on div at bounding box center [254, 136] width 13 height 15
click at [267, 148] on span "Click to Upload Photos" at bounding box center [254, 150] width 57 height 9
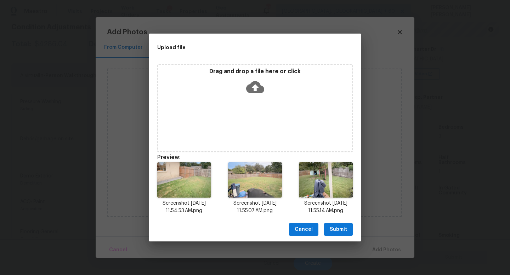
click at [346, 234] on button "Submit" at bounding box center [338, 229] width 29 height 13
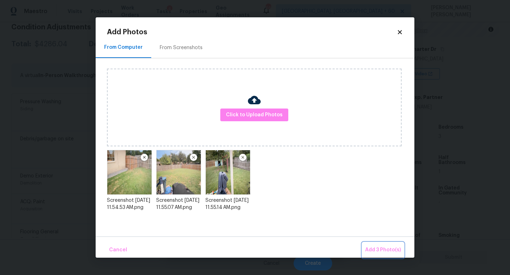
click at [371, 247] on span "Add 3 Photo(s)" at bounding box center [383, 250] width 36 height 9
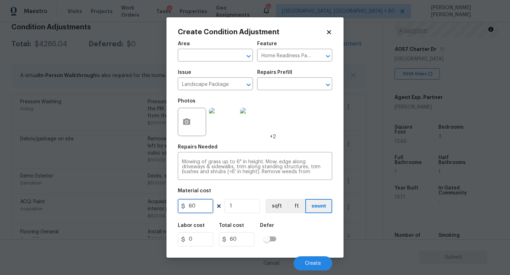
drag, startPoint x: 196, startPoint y: 205, endPoint x: 129, endPoint y: 202, distance: 67.0
click at [172, 205] on div "Create Condition Adjustment Area ​ Feature Home Readiness Packages ​ Issue Land…" at bounding box center [254, 137] width 177 height 241
type input "300"
click at [309, 240] on div "Labor cost 0 Total cost 300 Defer" at bounding box center [255, 235] width 154 height 32
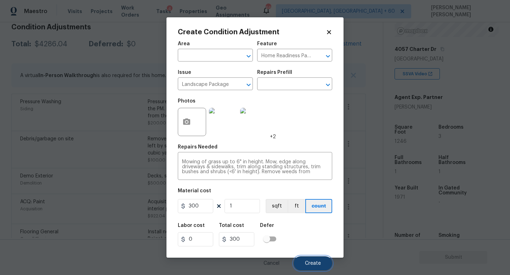
click at [316, 263] on span "Create" at bounding box center [313, 263] width 16 height 5
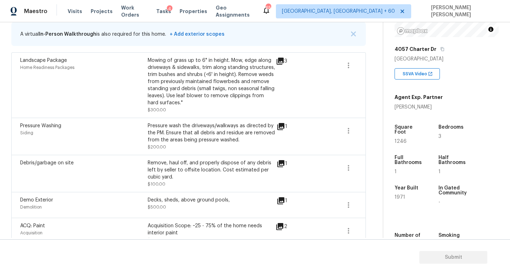
scroll to position [117, 0]
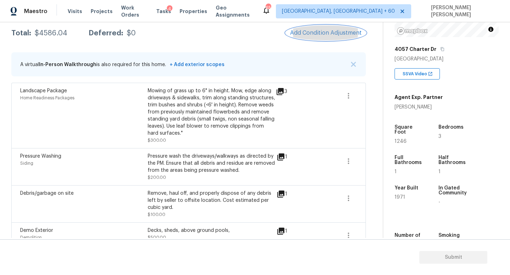
click at [321, 37] on button "Add Condition Adjustment" at bounding box center [326, 32] width 80 height 15
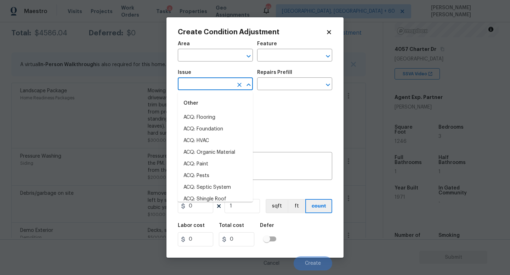
click at [216, 85] on input "text" at bounding box center [205, 84] width 55 height 11
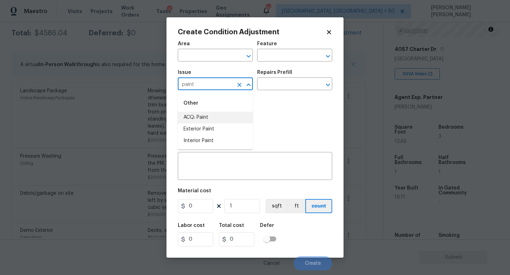
click at [219, 117] on li "ACQ: Paint" at bounding box center [215, 118] width 75 height 12
type input "ACQ: Paint"
click at [285, 82] on input "text" at bounding box center [284, 84] width 55 height 11
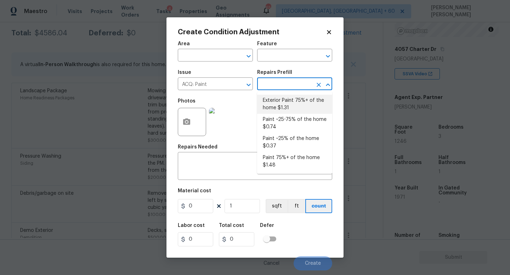
click at [286, 103] on li "Exterior Paint 75%+ of the home $1.31" at bounding box center [294, 104] width 75 height 19
type input "Acquisition"
type textarea "Acquisition Scope: 75%+ of the home exterior will likely require paint"
type input "1.31"
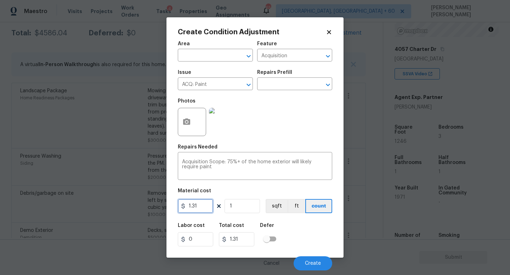
drag, startPoint x: 205, startPoint y: 208, endPoint x: 122, endPoint y: 196, distance: 83.0
click at [122, 196] on div "Create Condition Adjustment Area ​ Feature Acquisition ​ Issue ACQ: Paint ​ Rep…" at bounding box center [255, 137] width 510 height 275
type input "0.65"
click at [241, 207] on input "1" at bounding box center [241, 206] width 35 height 14
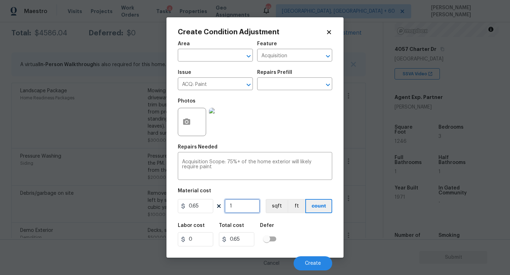
type input "0"
type input "1"
type input "0.65"
type input "12"
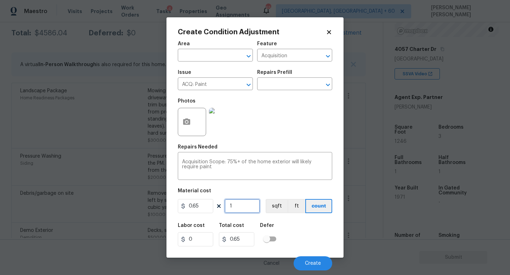
type input "7.8"
type input "124"
type input "80.6"
type input "1246"
type input "809.9"
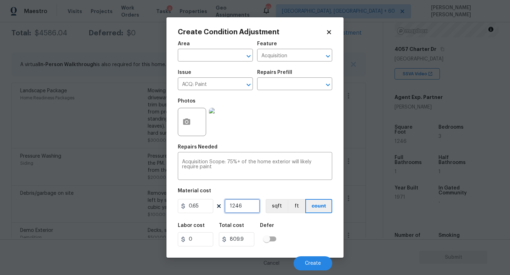
type input "1246"
click at [187, 120] on icon "button" at bounding box center [186, 122] width 7 height 6
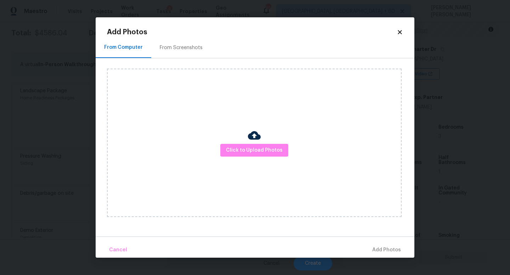
click at [252, 143] on div at bounding box center [254, 136] width 13 height 15
click at [258, 150] on span "Click to Upload Photos" at bounding box center [254, 150] width 57 height 9
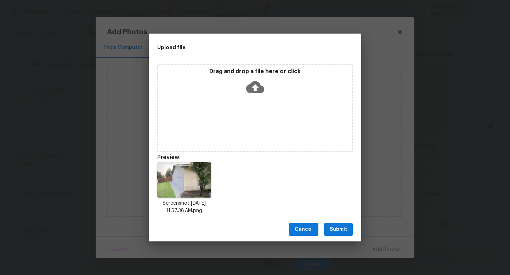
scroll to position [97, 0]
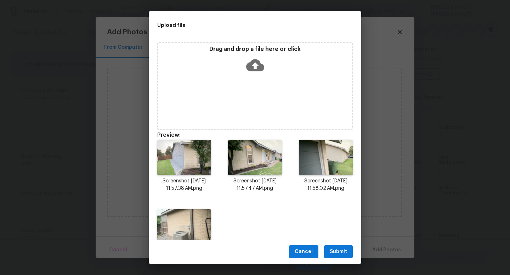
click at [336, 247] on button "Submit" at bounding box center [338, 252] width 29 height 13
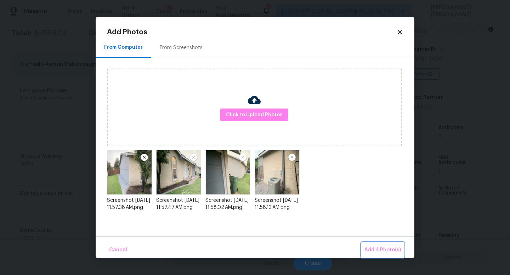
click at [385, 248] on span "Add 4 Photo(s)" at bounding box center [382, 250] width 36 height 9
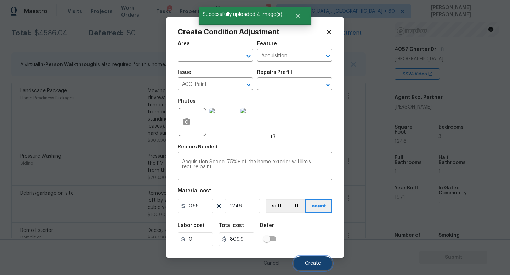
click at [316, 258] on button "Create" at bounding box center [312, 264] width 39 height 14
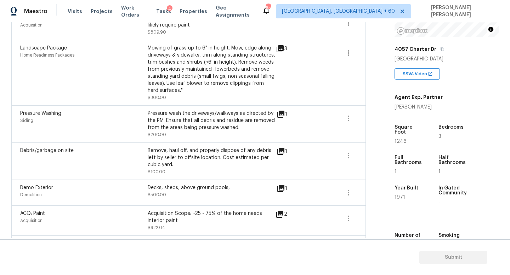
scroll to position [115, 0]
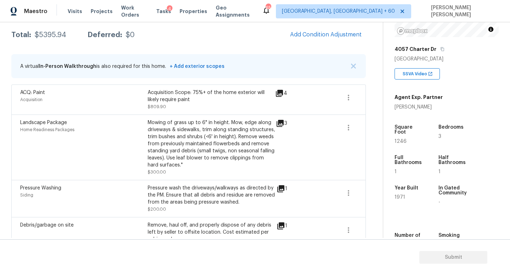
click at [48, 35] on div "$5395.94" at bounding box center [50, 34] width 31 height 7
copy div "5395.94"
click at [47, 31] on div "$5395.94" at bounding box center [50, 34] width 31 height 7
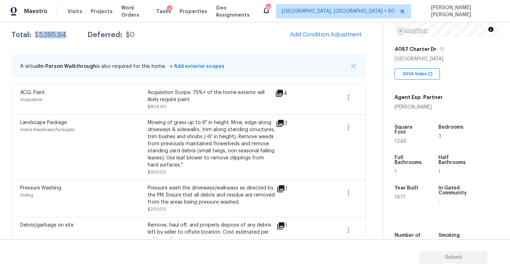
click at [47, 31] on div "$5395.94" at bounding box center [50, 34] width 31 height 7
click at [156, 151] on div "Mowing of grass up to 6" in height. Mow, edge along driveways & sidewalks, trim…" at bounding box center [211, 144] width 127 height 50
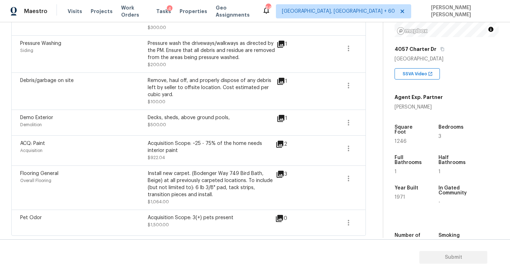
scroll to position [0, 0]
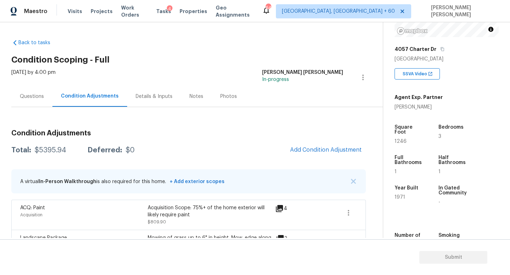
click at [31, 155] on div "Total: $5395.94 Deferred: $0 Add Condition Adjustment" at bounding box center [188, 151] width 354 height 16
click at [45, 148] on div "$5395.94" at bounding box center [50, 150] width 31 height 7
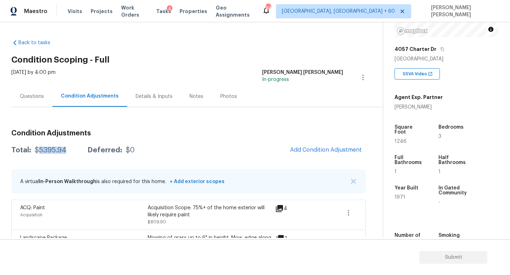
click at [45, 148] on div "$5395.94" at bounding box center [50, 150] width 31 height 7
copy div "$5395.94"
click at [440, 49] on icon "button" at bounding box center [442, 49] width 4 height 4
click at [338, 144] on button "Add Condition Adjustment" at bounding box center [326, 150] width 80 height 15
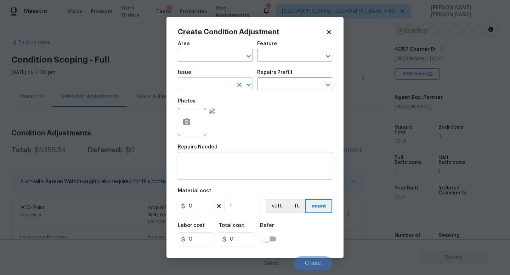
click at [229, 90] on input "text" at bounding box center [205, 84] width 55 height 11
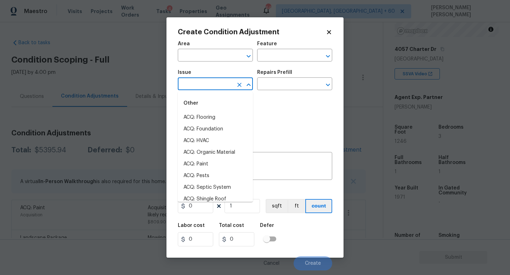
type input "d"
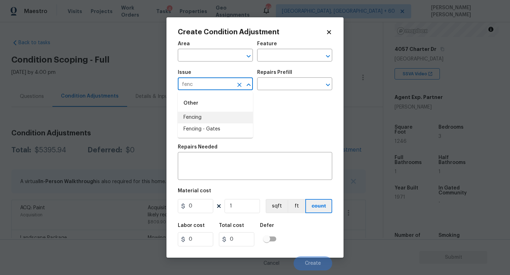
click at [228, 119] on li "Fencing" at bounding box center [215, 118] width 75 height 12
type input "Fencing"
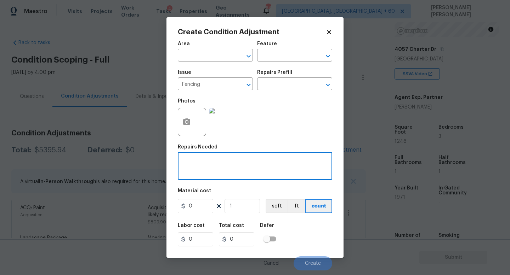
click at [236, 165] on textarea at bounding box center [255, 167] width 146 height 15
type textarea "Repaint the fence."
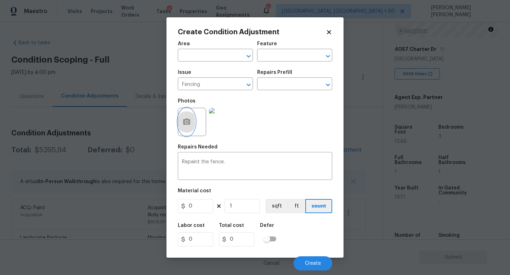
click at [193, 127] on button "button" at bounding box center [186, 122] width 17 height 28
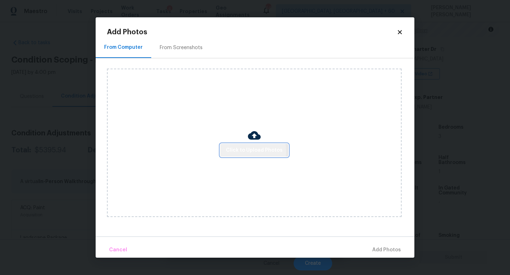
click at [251, 151] on span "Click to Upload Photos" at bounding box center [254, 150] width 57 height 9
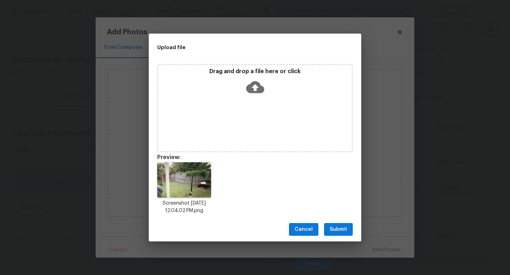
click at [342, 227] on span "Submit" at bounding box center [337, 229] width 17 height 9
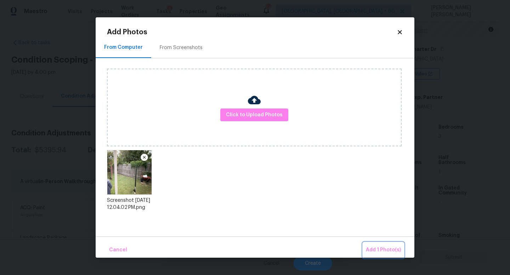
click at [385, 248] on span "Add 1 Photo(s)" at bounding box center [383, 250] width 35 height 9
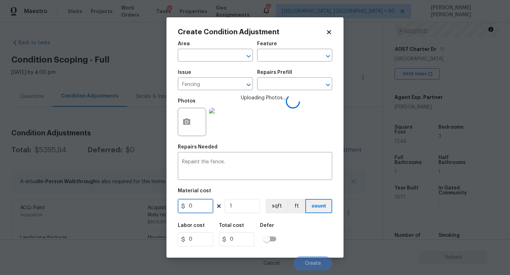
drag, startPoint x: 199, startPoint y: 211, endPoint x: 133, endPoint y: 211, distance: 65.5
click at [163, 211] on div "Create Condition Adjustment Area ​ Feature ​ Issue Fencing ​ Repairs Prefill ​ …" at bounding box center [255, 137] width 510 height 275
type input "800"
click at [312, 233] on div "Labor cost 0 Total cost 800 Defer" at bounding box center [255, 235] width 154 height 32
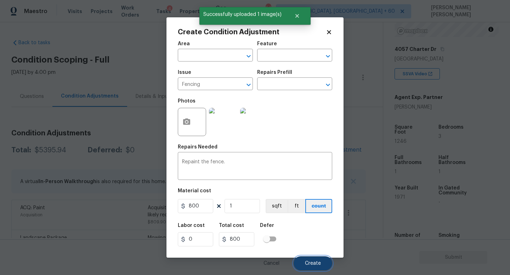
click at [312, 262] on span "Create" at bounding box center [313, 263] width 16 height 5
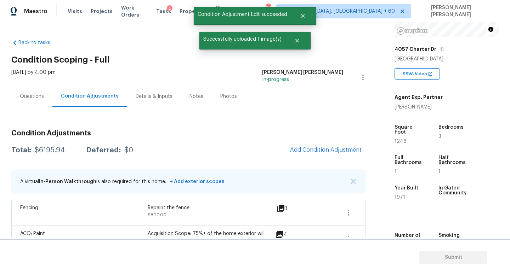
click at [49, 151] on div "$6195.94" at bounding box center [50, 150] width 30 height 7
copy div "$6195.94"
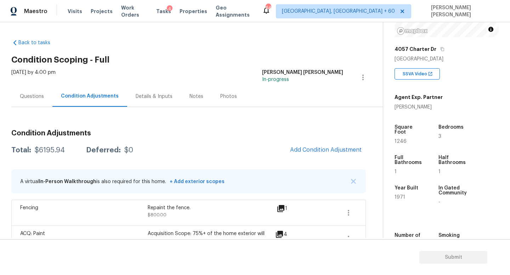
click at [181, 91] on div "Notes" at bounding box center [196, 96] width 31 height 21
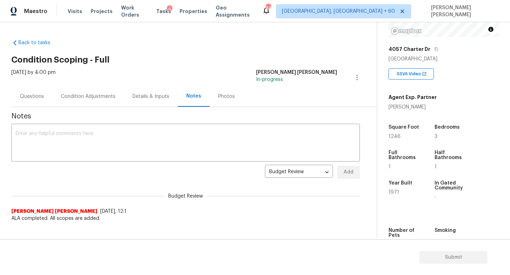
click at [29, 99] on div "Questions" at bounding box center [32, 96] width 24 height 7
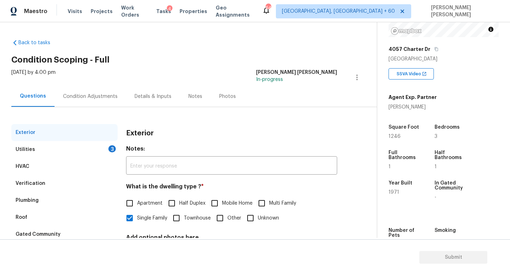
click at [71, 150] on div "Utilities 3" at bounding box center [64, 149] width 106 height 17
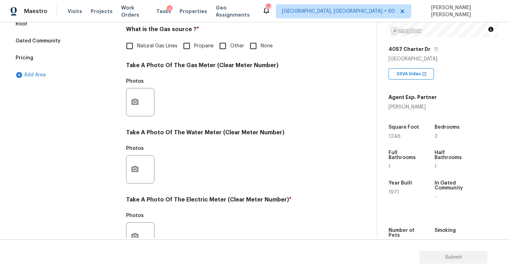
scroll to position [196, 0]
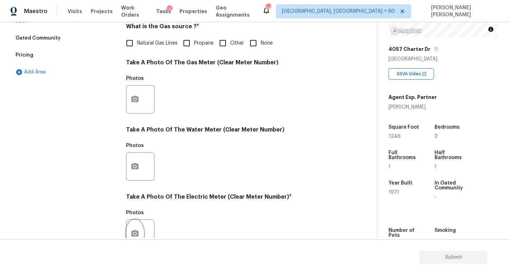
click at [136, 229] on button "button" at bounding box center [134, 234] width 17 height 28
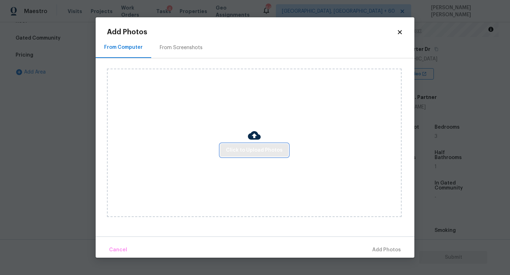
click at [231, 156] on button "Click to Upload Photos" at bounding box center [254, 150] width 68 height 13
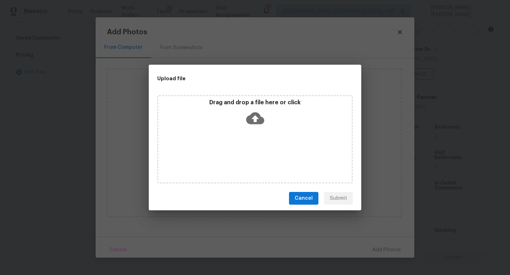
click at [257, 116] on icon at bounding box center [255, 119] width 18 height 12
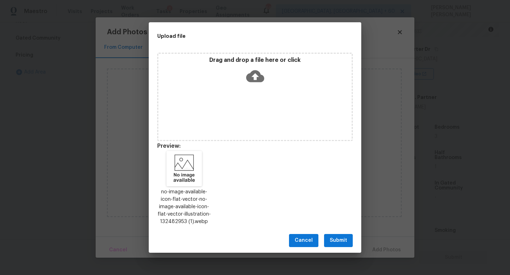
click at [337, 246] on button "Submit" at bounding box center [338, 240] width 29 height 13
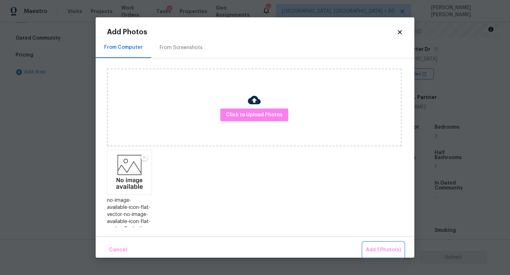
click at [382, 243] on button "Add 1 Photo(s)" at bounding box center [383, 250] width 41 height 15
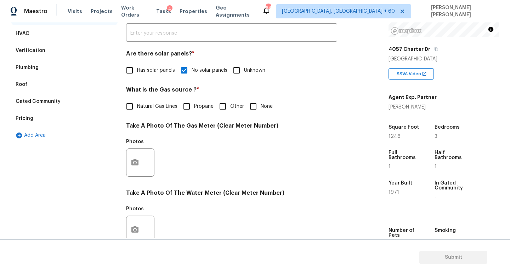
scroll to position [121, 0]
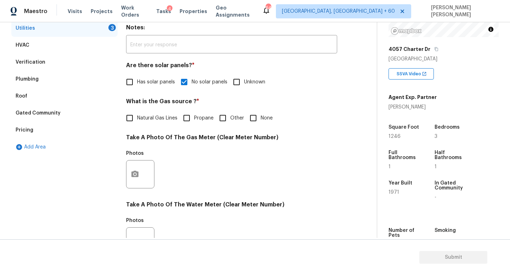
click at [253, 120] on input "None" at bounding box center [253, 118] width 15 height 15
checkbox input "true"
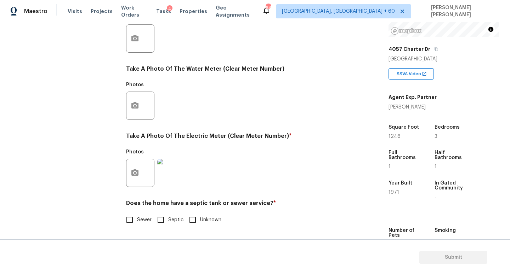
scroll to position [257, 0]
click at [129, 220] on input "Sewer" at bounding box center [129, 220] width 15 height 15
checkbox input "true"
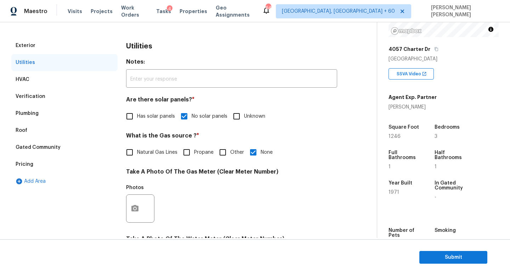
scroll to position [0, 0]
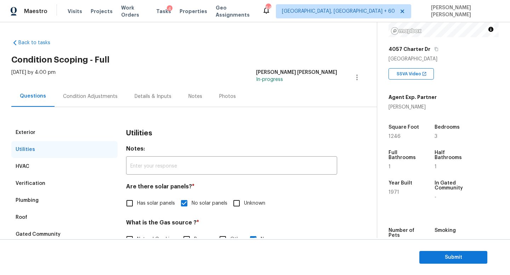
click at [86, 93] on div "Condition Adjustments" at bounding box center [90, 96] width 55 height 7
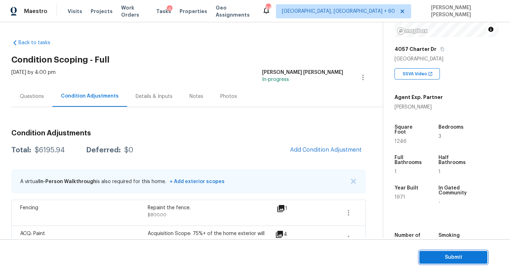
click at [441, 256] on span "Submit" at bounding box center [453, 257] width 57 height 9
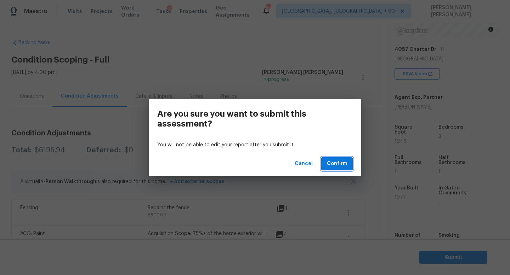
click at [342, 166] on span "Confirm" at bounding box center [337, 164] width 20 height 9
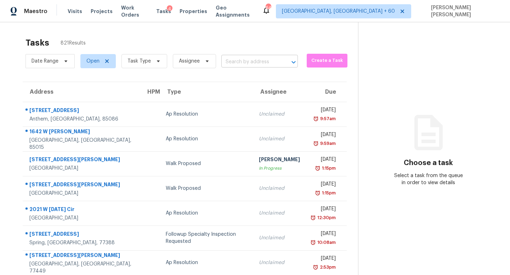
click at [242, 67] on input "text" at bounding box center [249, 62] width 57 height 11
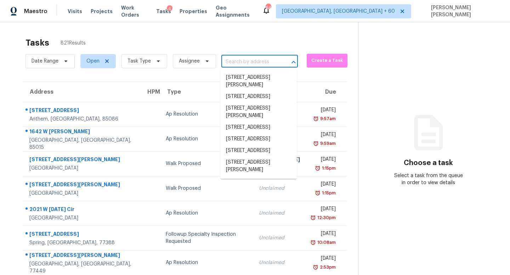
paste input "[STREET_ADDRESS][PERSON_NAME]"
type input "[STREET_ADDRESS][PERSON_NAME]"
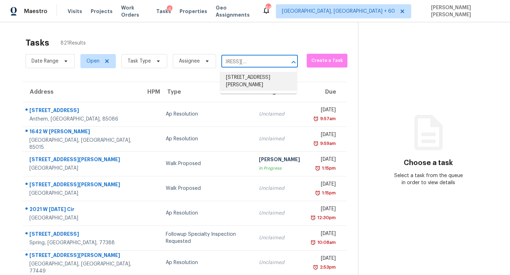
click at [253, 77] on li "[STREET_ADDRESS][PERSON_NAME]" at bounding box center [258, 81] width 76 height 19
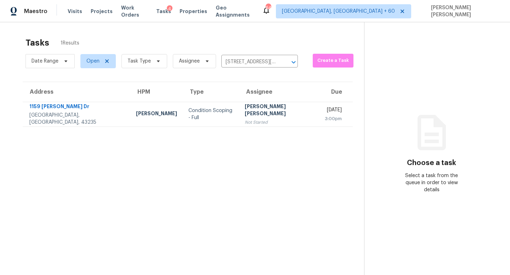
click at [257, 119] on div "Not Started" at bounding box center [279, 122] width 69 height 7
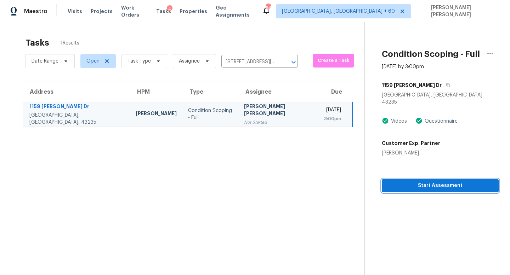
click at [416, 184] on button "Start Assessment" at bounding box center [440, 185] width 117 height 13
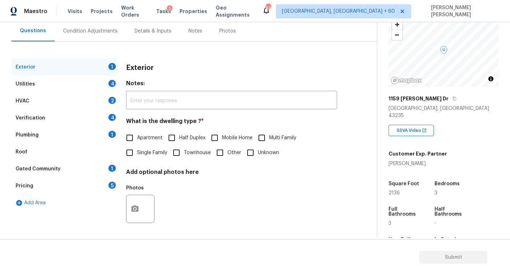
scroll to position [52, 0]
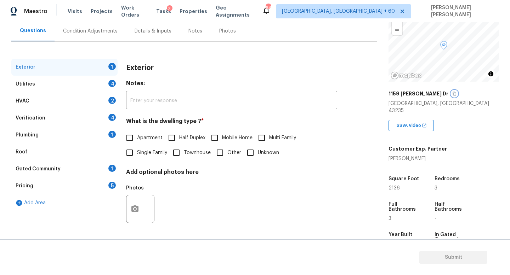
click at [452, 94] on icon "button" at bounding box center [454, 94] width 4 height 4
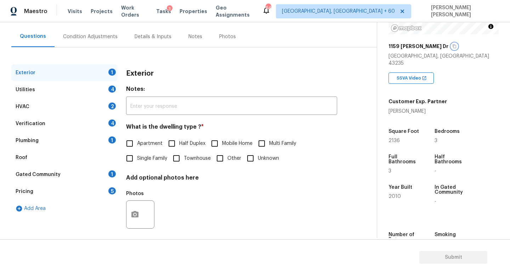
scroll to position [59, 0]
